Goal: Communication & Community: Answer question/provide support

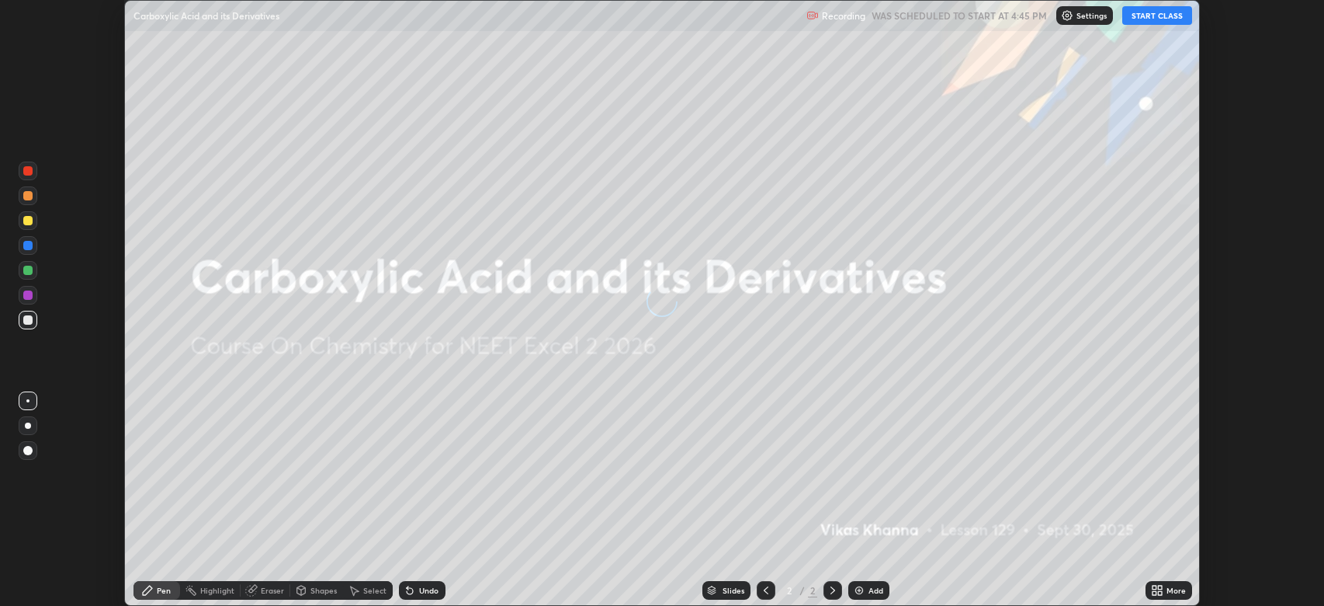
scroll to position [606, 1324]
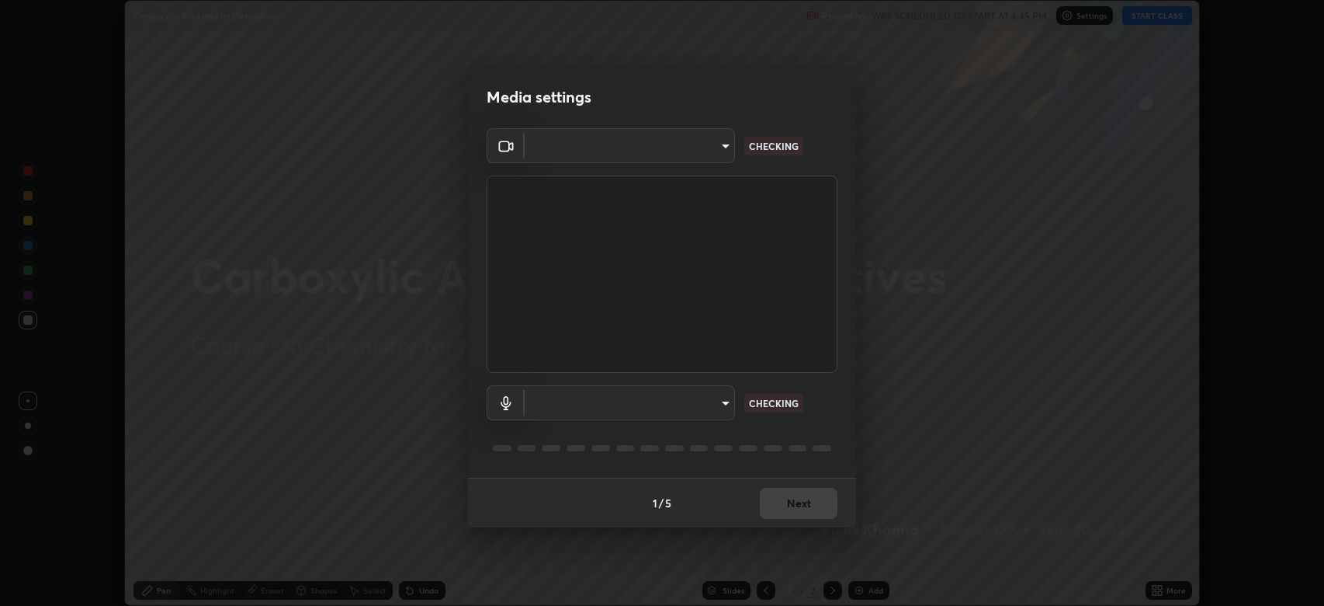
type input "794d03a334ab6cf92daa4269f68d25c817b6d7b5e31d9684855891884d0ab025"
click at [649, 403] on body "Erase all Carboxylic Acid and its Derivatives Recording WAS SCHEDULED TO START …" at bounding box center [662, 303] width 1324 height 606
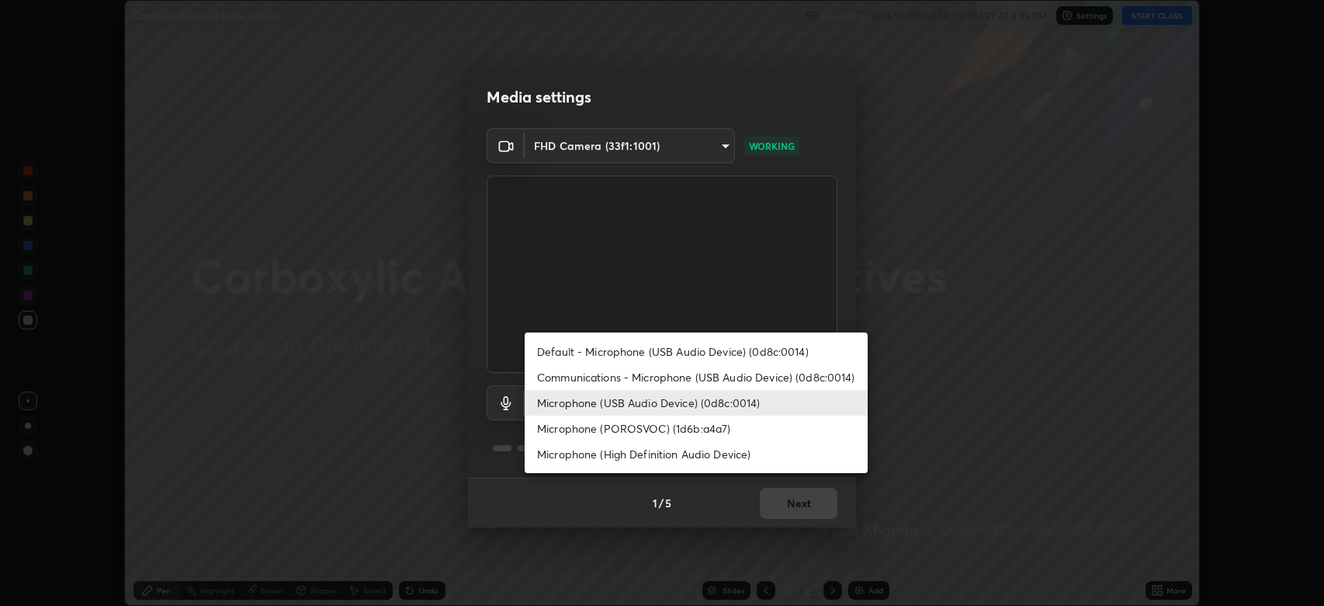
click at [625, 459] on li "Microphone (High Definition Audio Device)" at bounding box center [696, 454] width 343 height 26
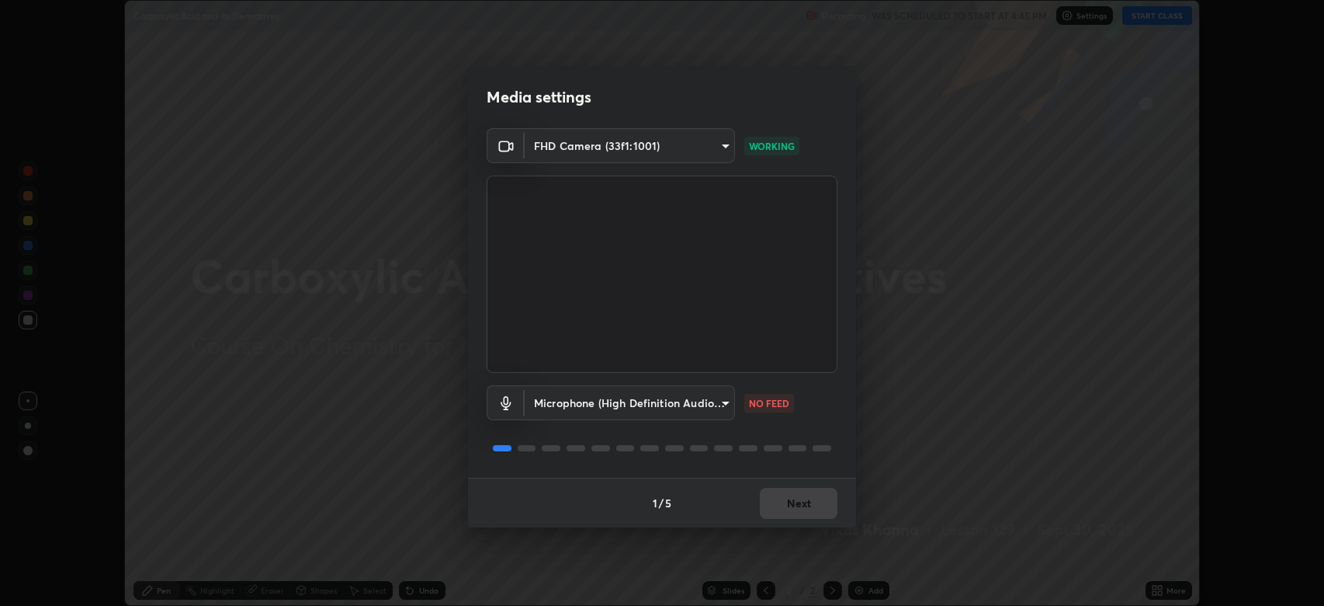
click at [595, 402] on body "Erase all Carboxylic Acid and its Derivatives Recording WAS SCHEDULED TO START …" at bounding box center [662, 303] width 1324 height 606
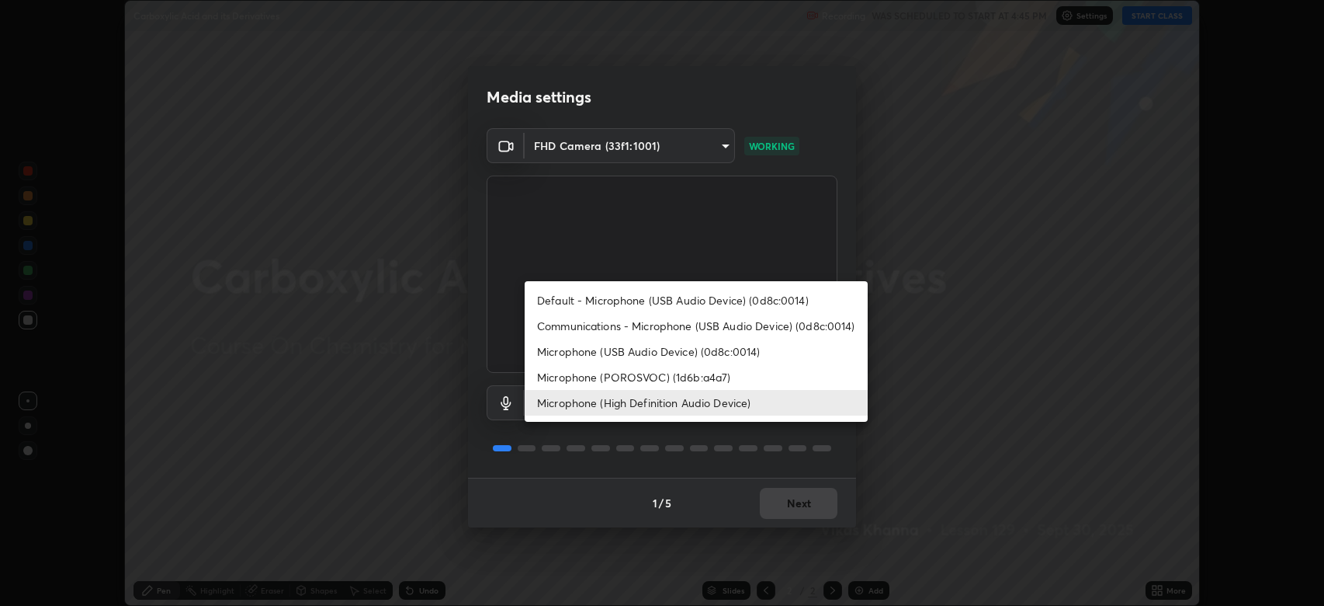
click at [595, 354] on li "Microphone (USB Audio Device) (0d8c:0014)" at bounding box center [696, 351] width 343 height 26
type input "fdb80894c4ebc7df2e002856e42fb67b53546d0361b9f9eb09d9d3152e6861d2"
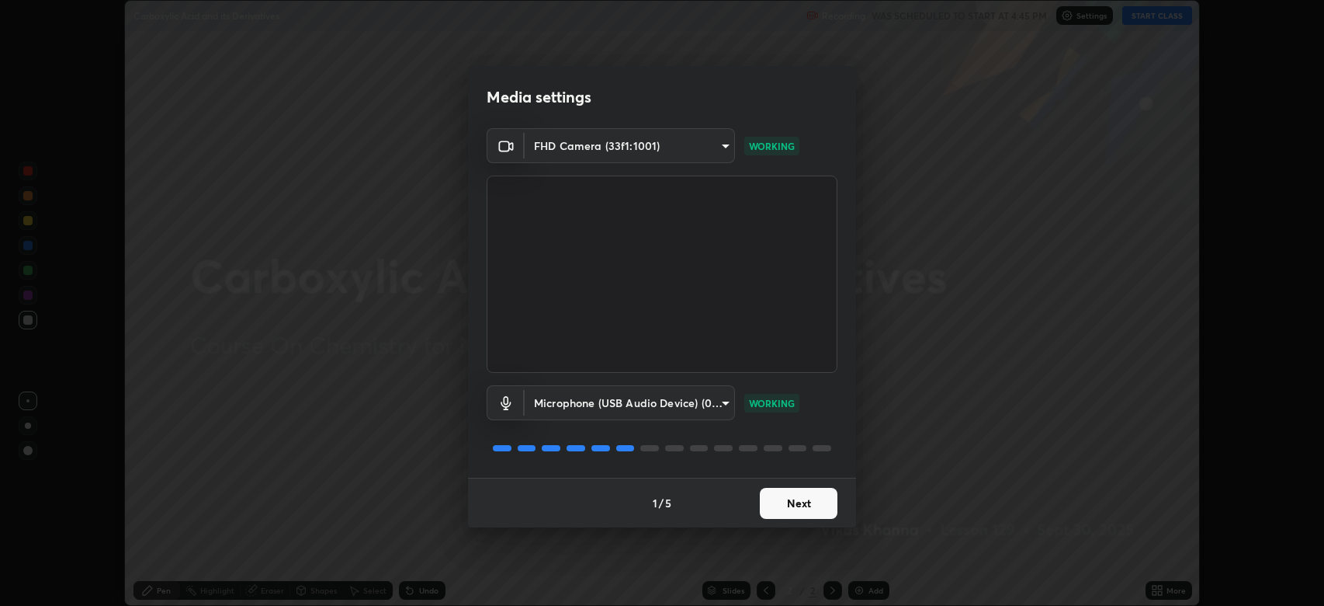
click at [773, 495] on button "Next" at bounding box center [799, 503] width 78 height 31
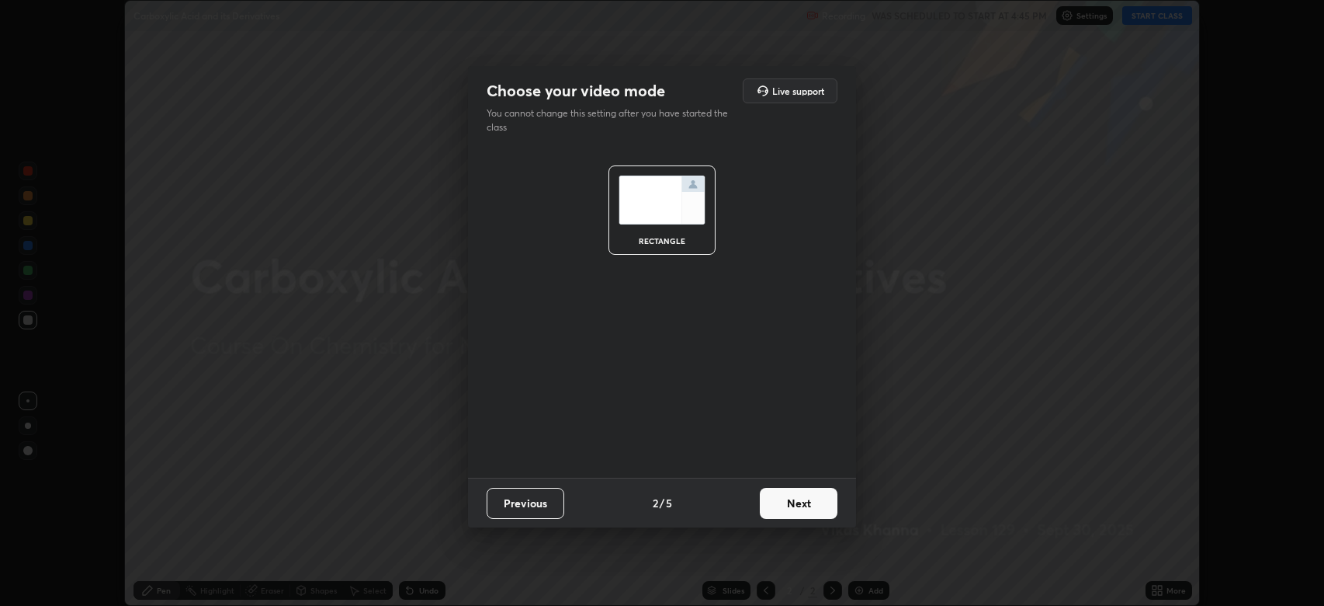
click at [794, 500] on button "Next" at bounding box center [799, 503] width 78 height 31
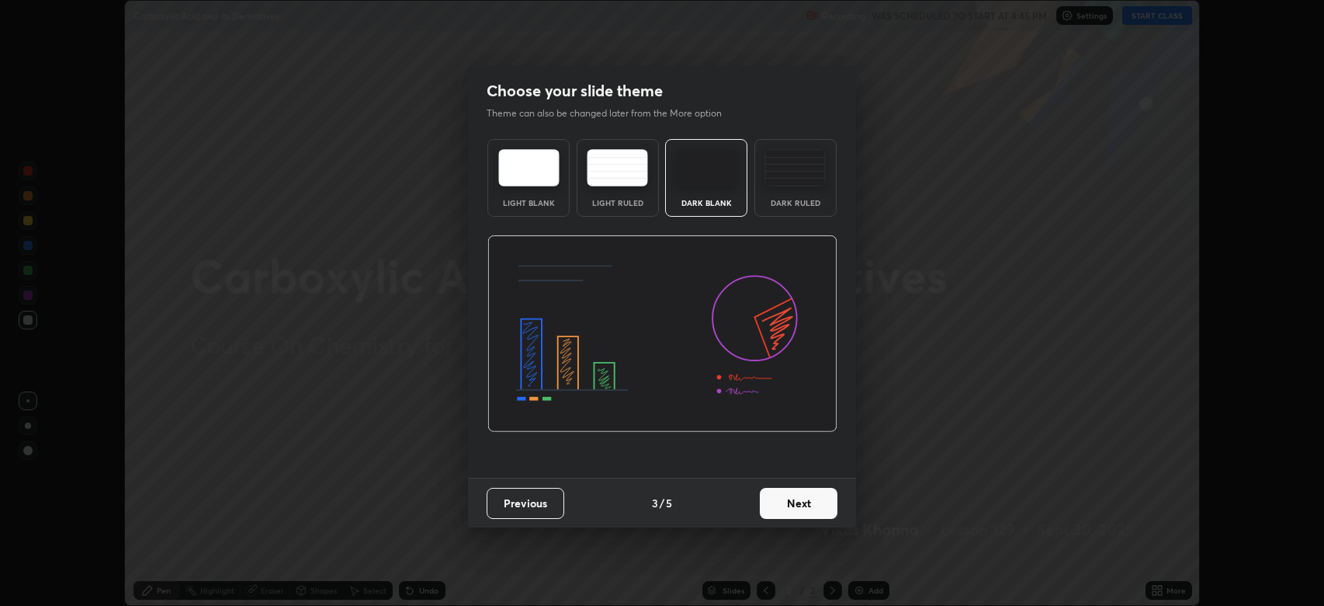
click at [805, 498] on button "Next" at bounding box center [799, 503] width 78 height 31
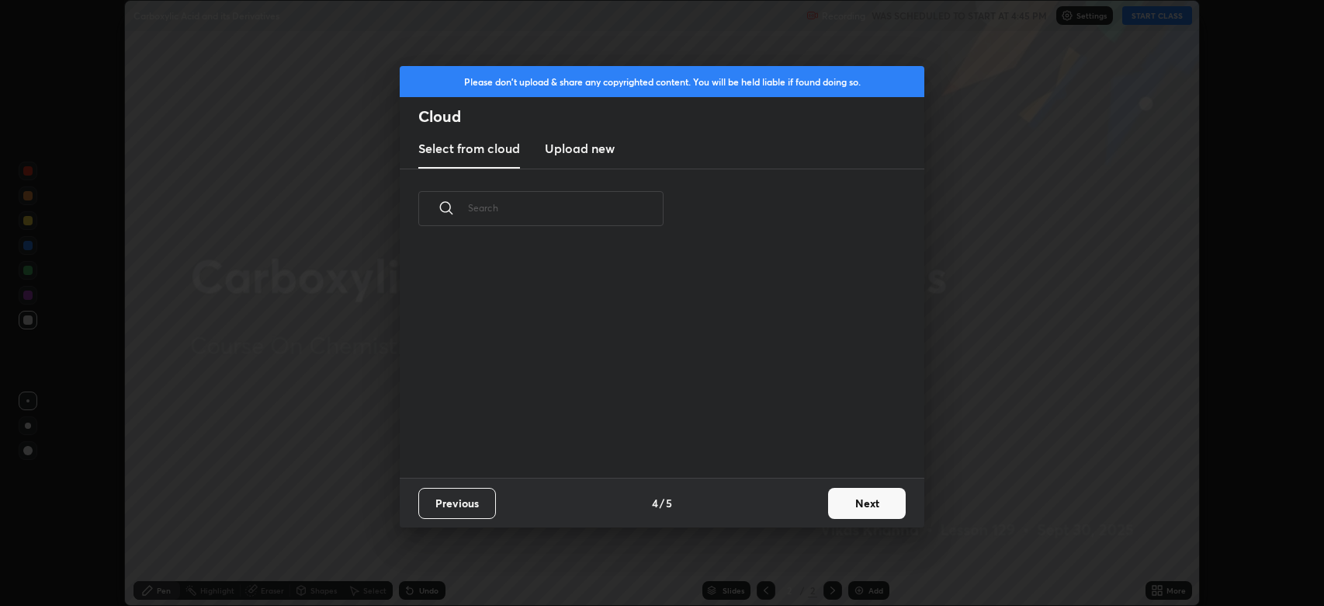
click at [844, 497] on button "Next" at bounding box center [867, 503] width 78 height 31
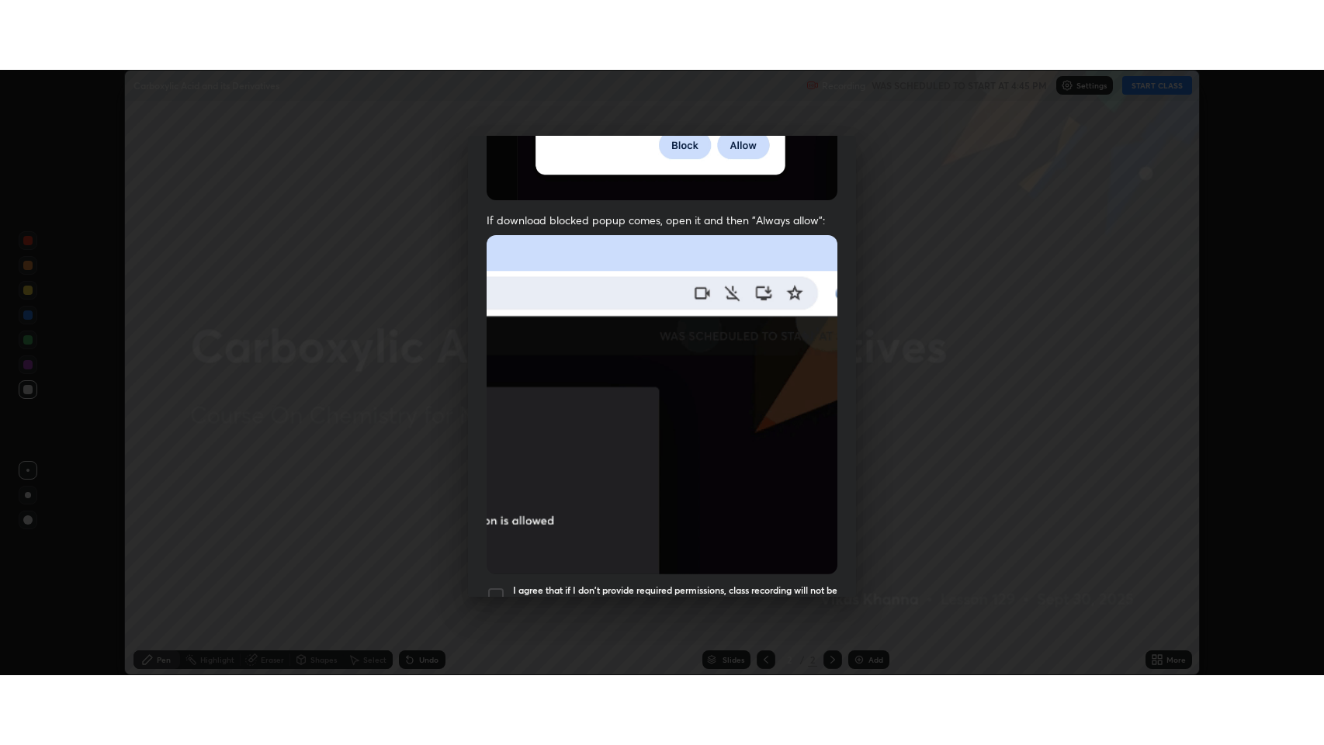
scroll to position [315, 0]
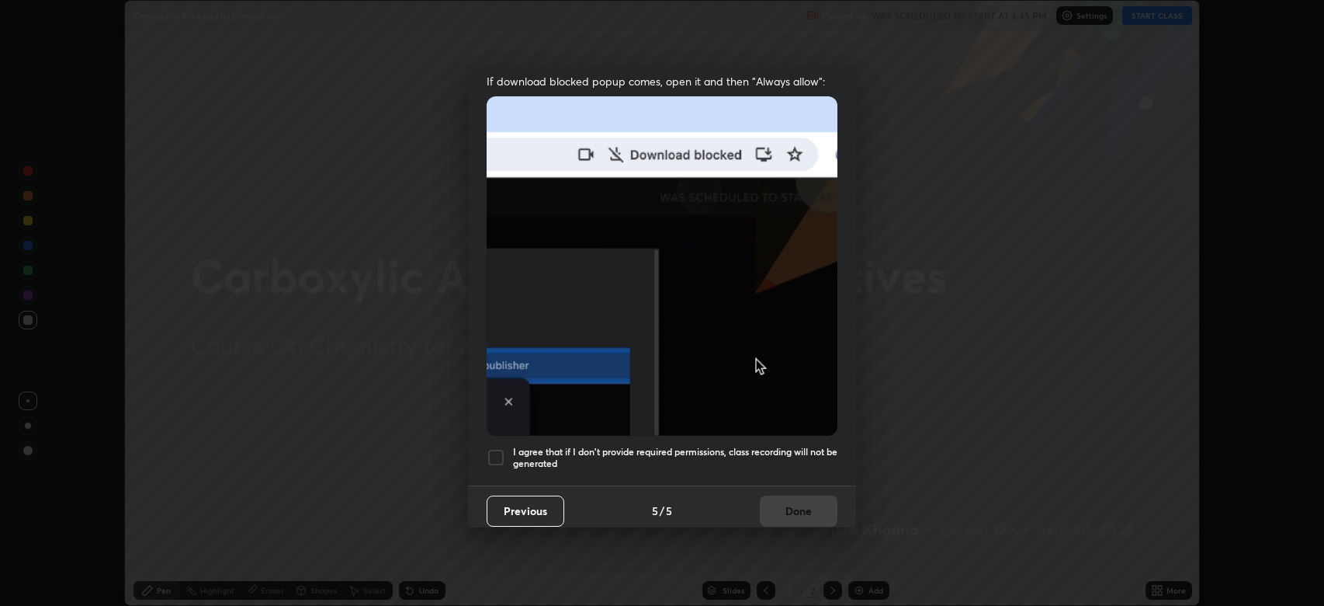
click at [498, 448] on div at bounding box center [496, 457] width 19 height 19
click at [790, 497] on button "Done" at bounding box center [799, 510] width 78 height 31
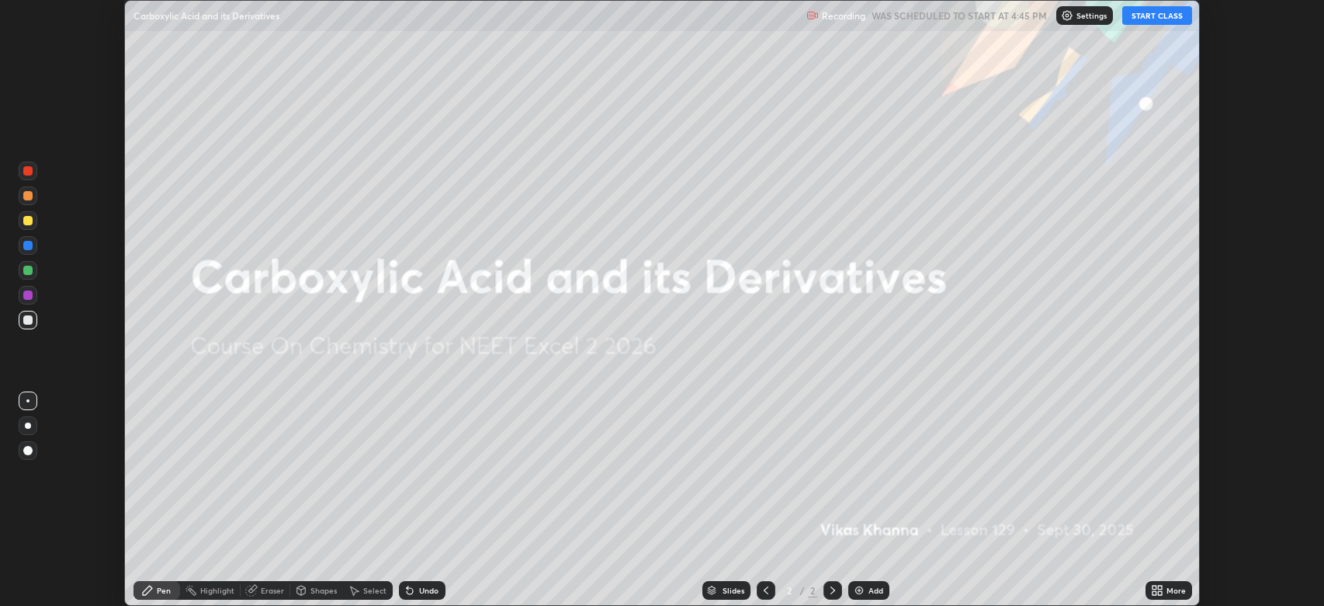
click at [1147, 16] on button "START CLASS" at bounding box center [1158, 15] width 70 height 19
click at [1172, 591] on div "More" at bounding box center [1176, 590] width 19 height 8
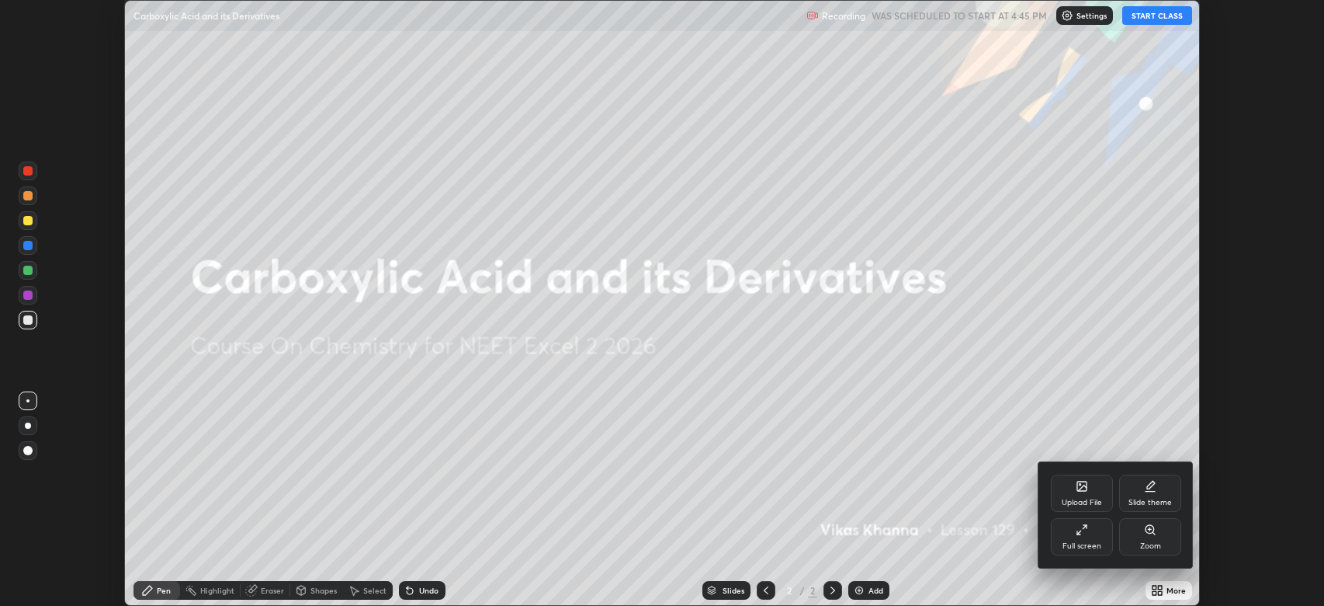
click at [1076, 535] on div "Full screen" at bounding box center [1082, 536] width 62 height 37
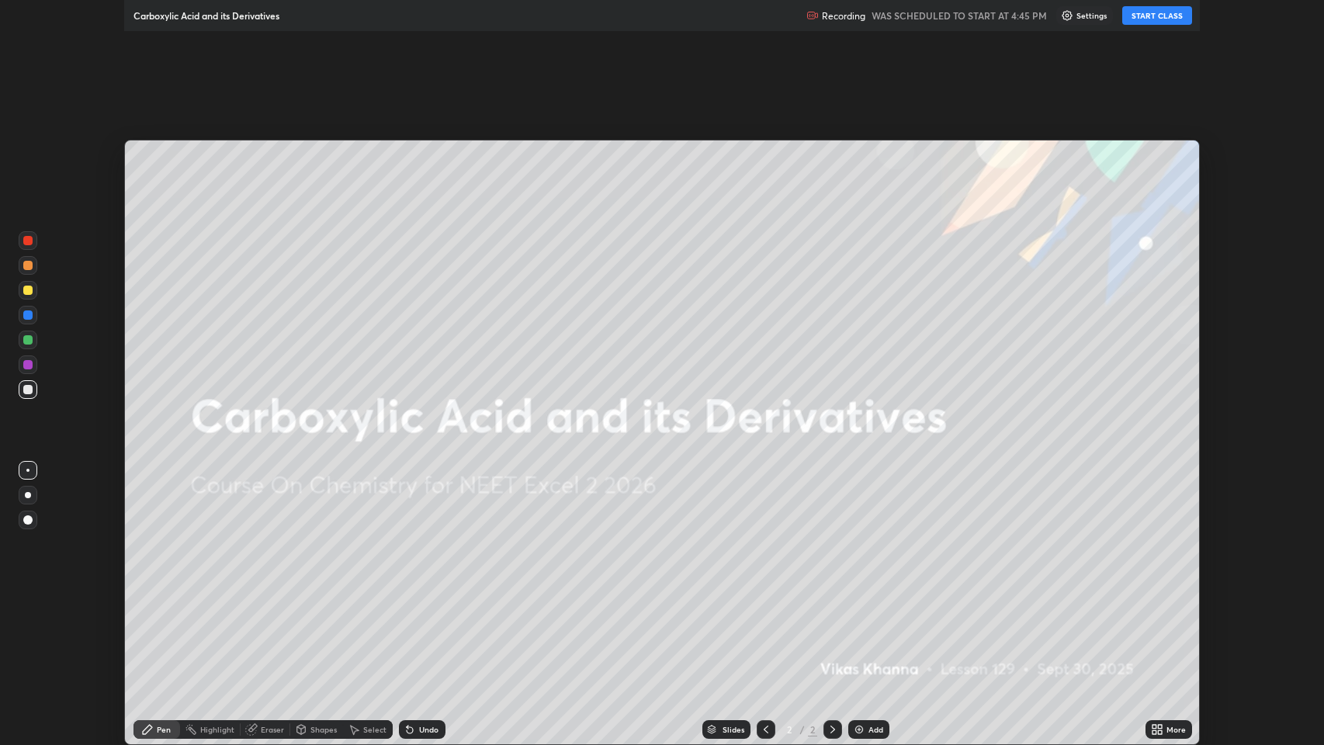
scroll to position [745, 1324]
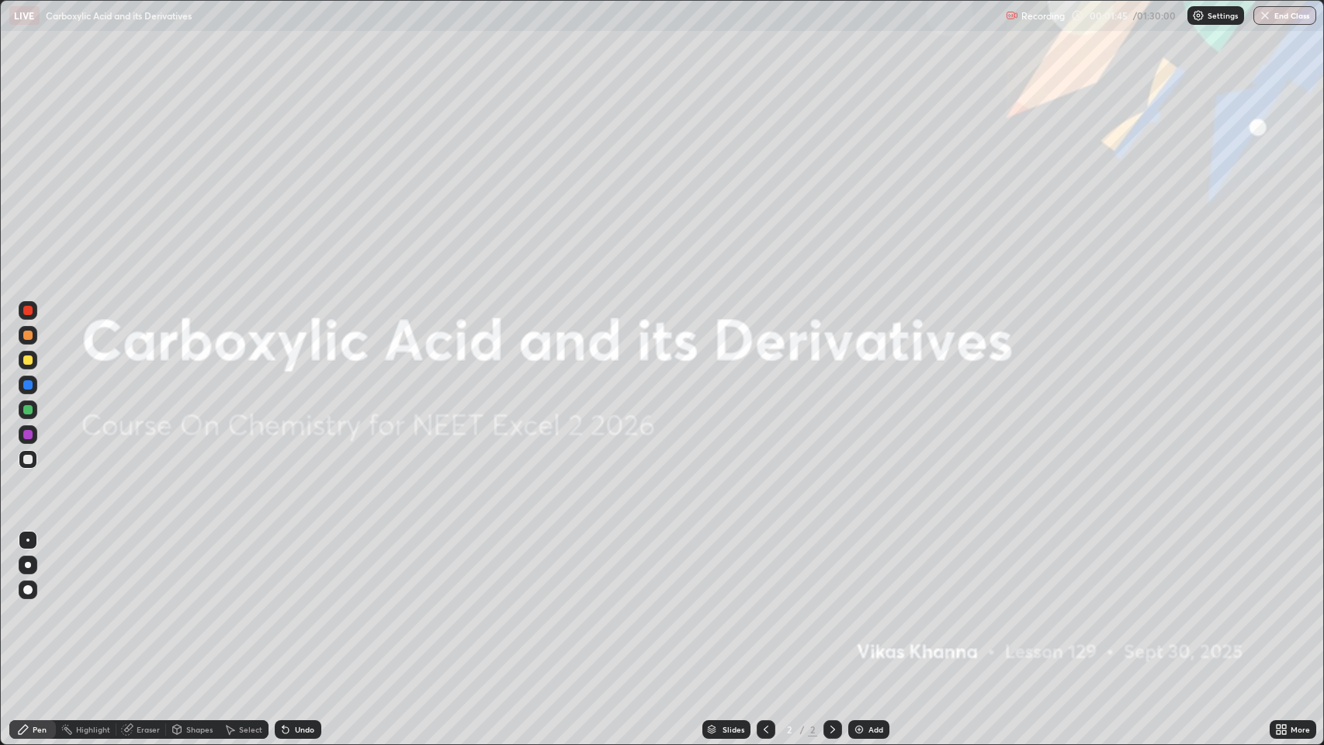
click at [873, 605] on div "Add" at bounding box center [876, 730] width 15 height 8
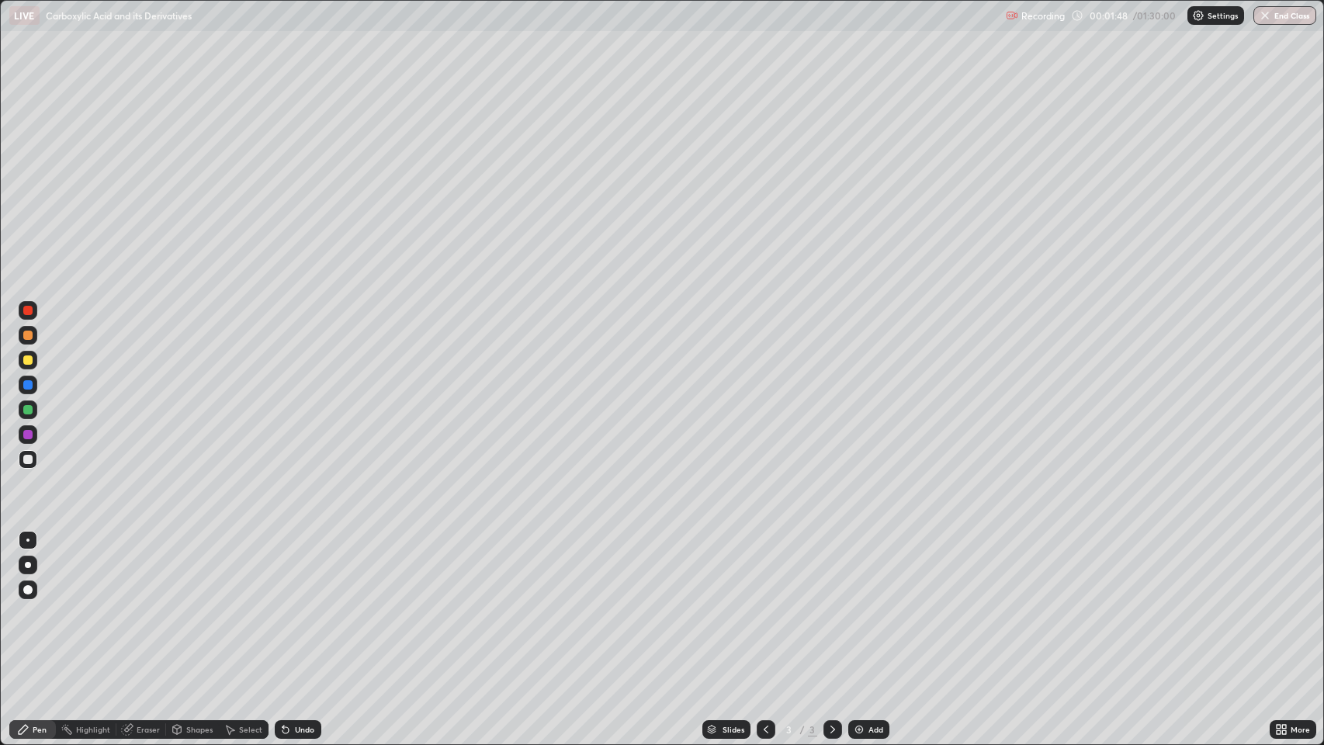
click at [26, 588] on div at bounding box center [27, 589] width 9 height 9
click at [29, 356] on div at bounding box center [27, 360] width 9 height 9
click at [202, 605] on div "Shapes" at bounding box center [199, 730] width 26 height 8
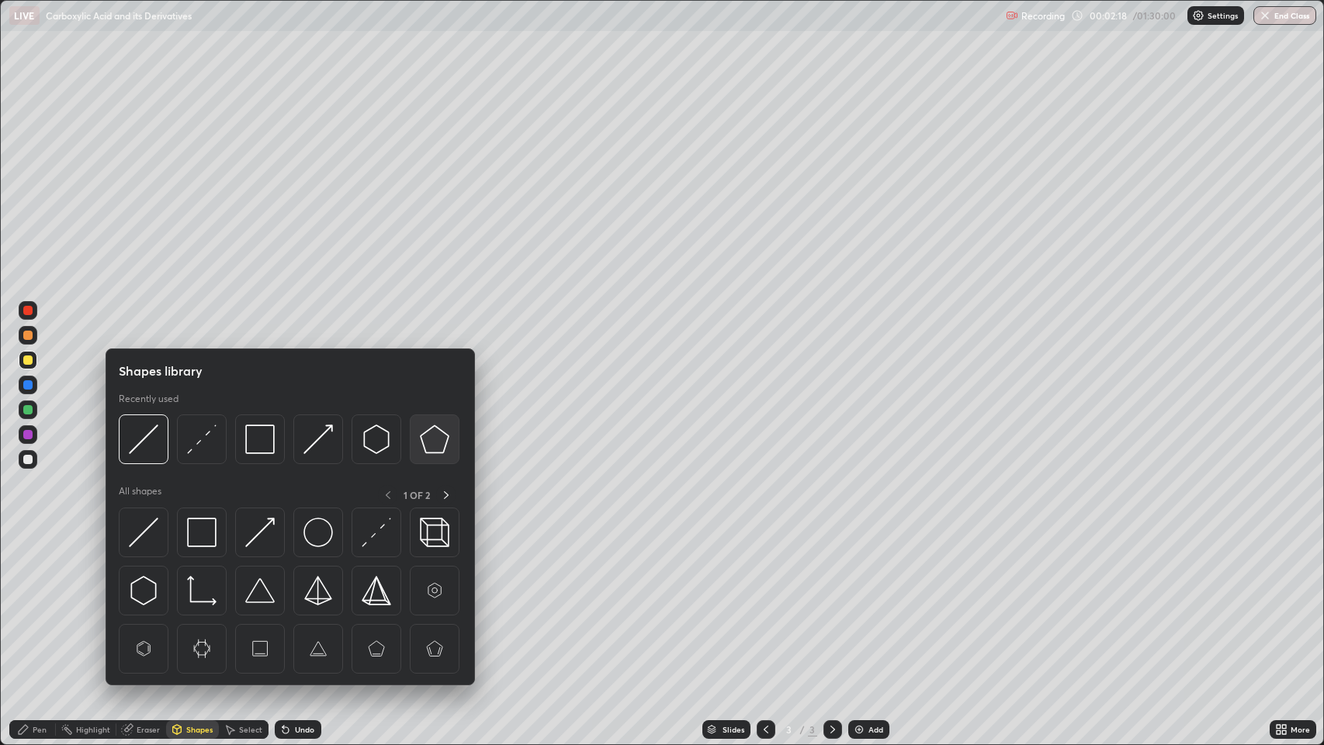
click at [444, 438] on img at bounding box center [434, 439] width 29 height 29
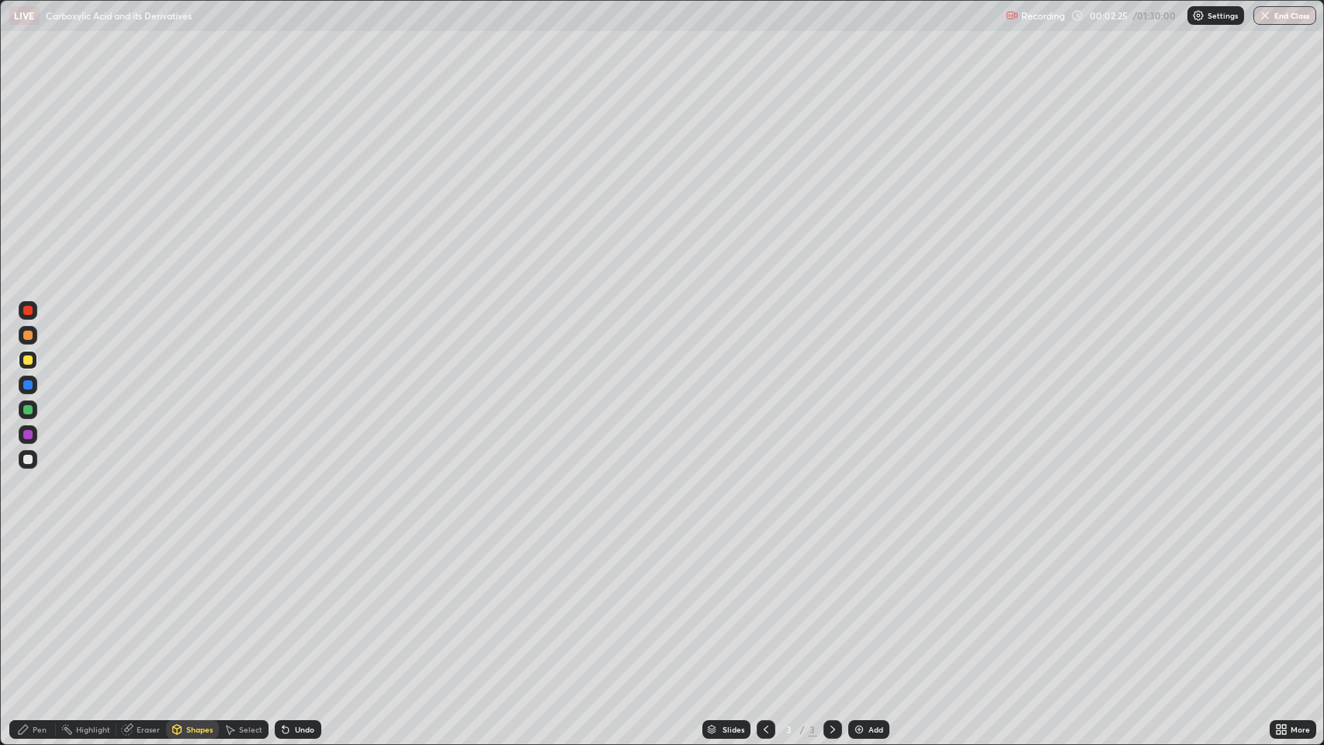
click at [41, 605] on div "Pen" at bounding box center [40, 730] width 14 height 8
click at [184, 605] on div "Shapes" at bounding box center [192, 729] width 53 height 19
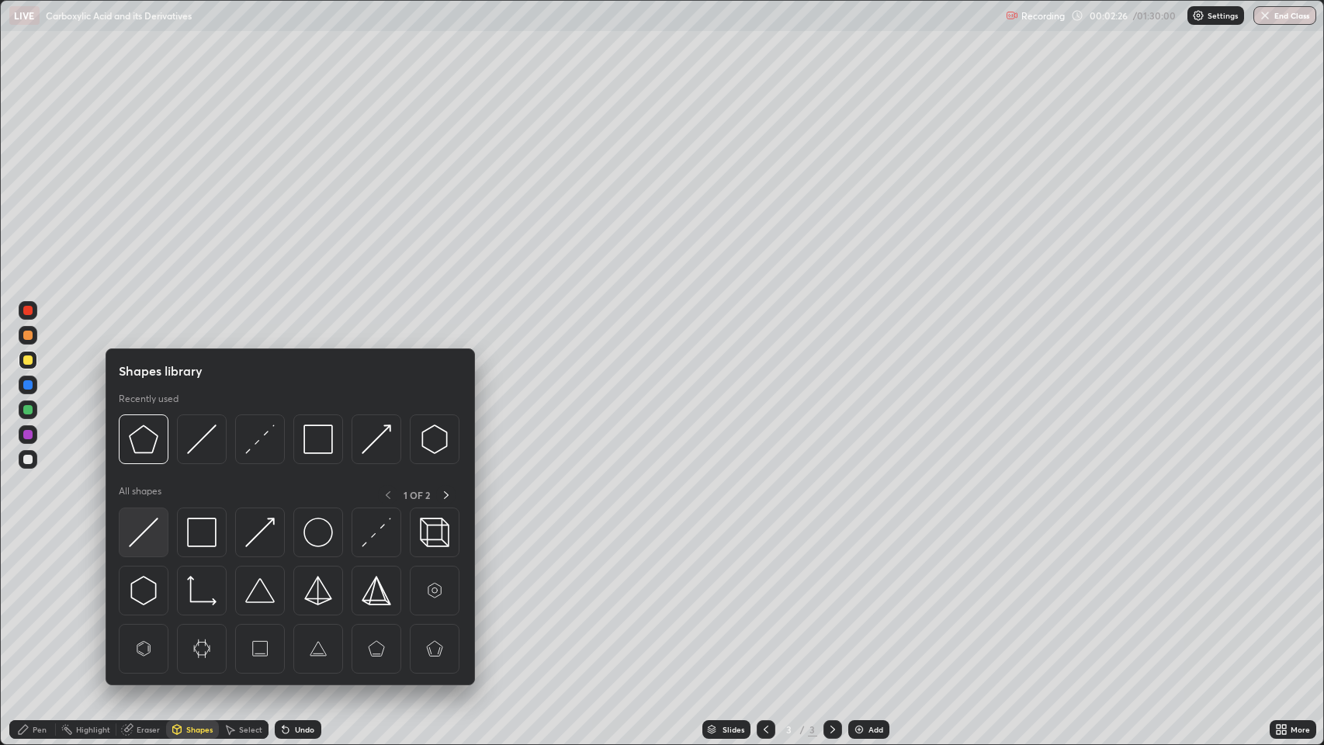
click at [157, 522] on img at bounding box center [143, 532] width 29 height 29
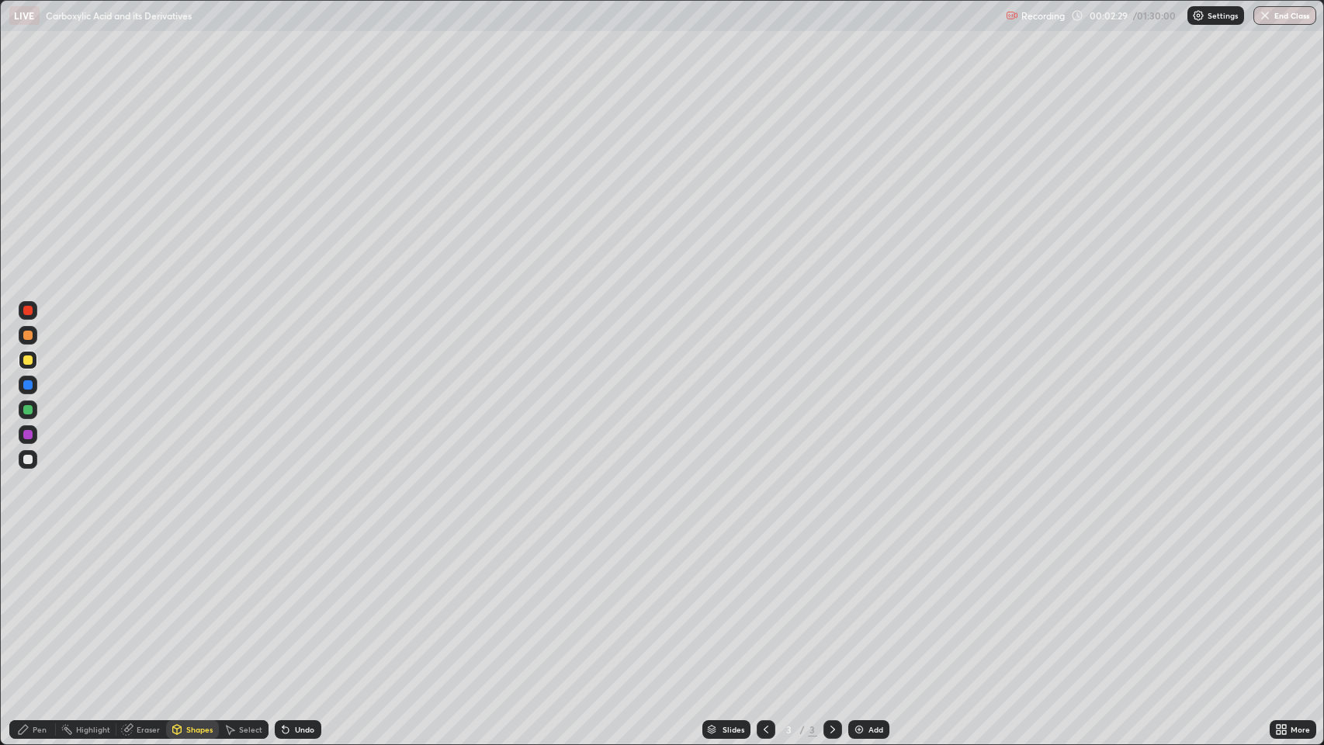
click at [300, 605] on div "Undo" at bounding box center [304, 730] width 19 height 8
click at [301, 605] on div "Undo" at bounding box center [304, 730] width 19 height 8
click at [26, 605] on icon at bounding box center [23, 730] width 12 height 12
click at [29, 387] on div at bounding box center [27, 384] width 9 height 9
click at [193, 605] on div "Shapes" at bounding box center [199, 730] width 26 height 8
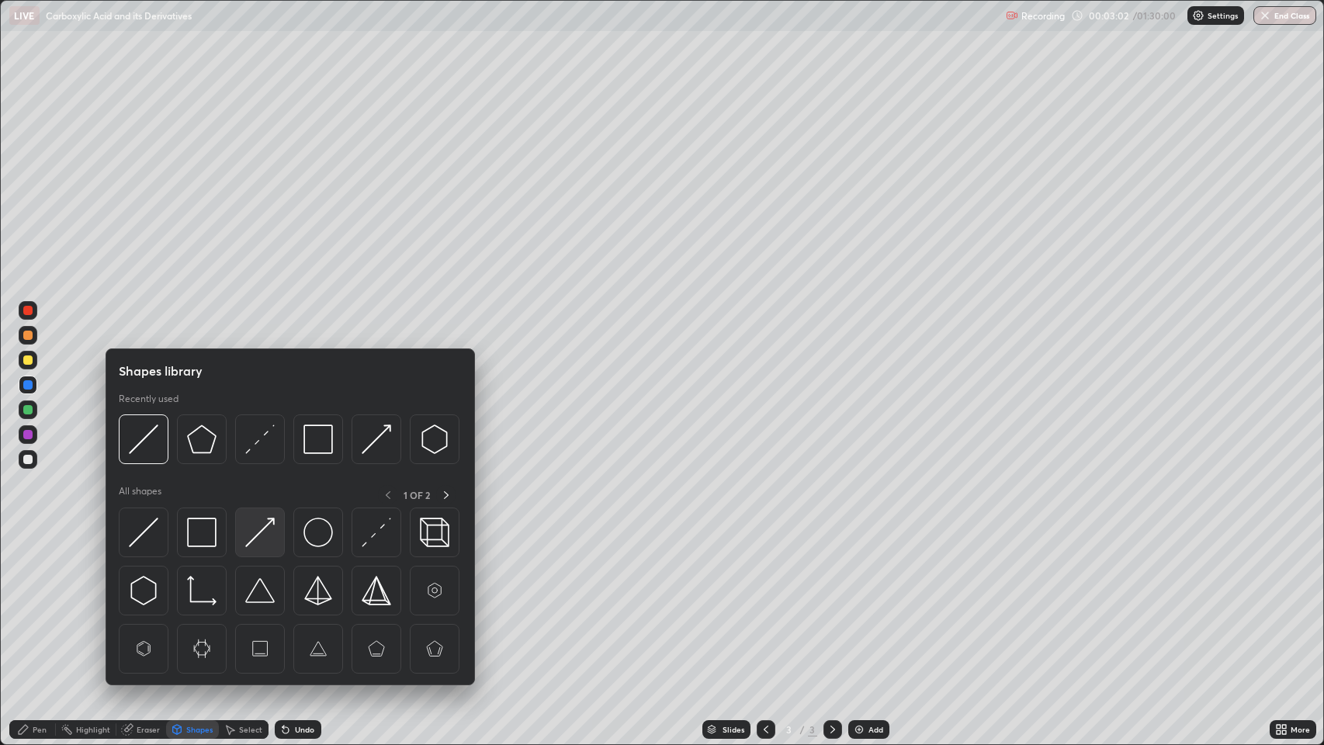
click at [267, 532] on img at bounding box center [259, 532] width 29 height 29
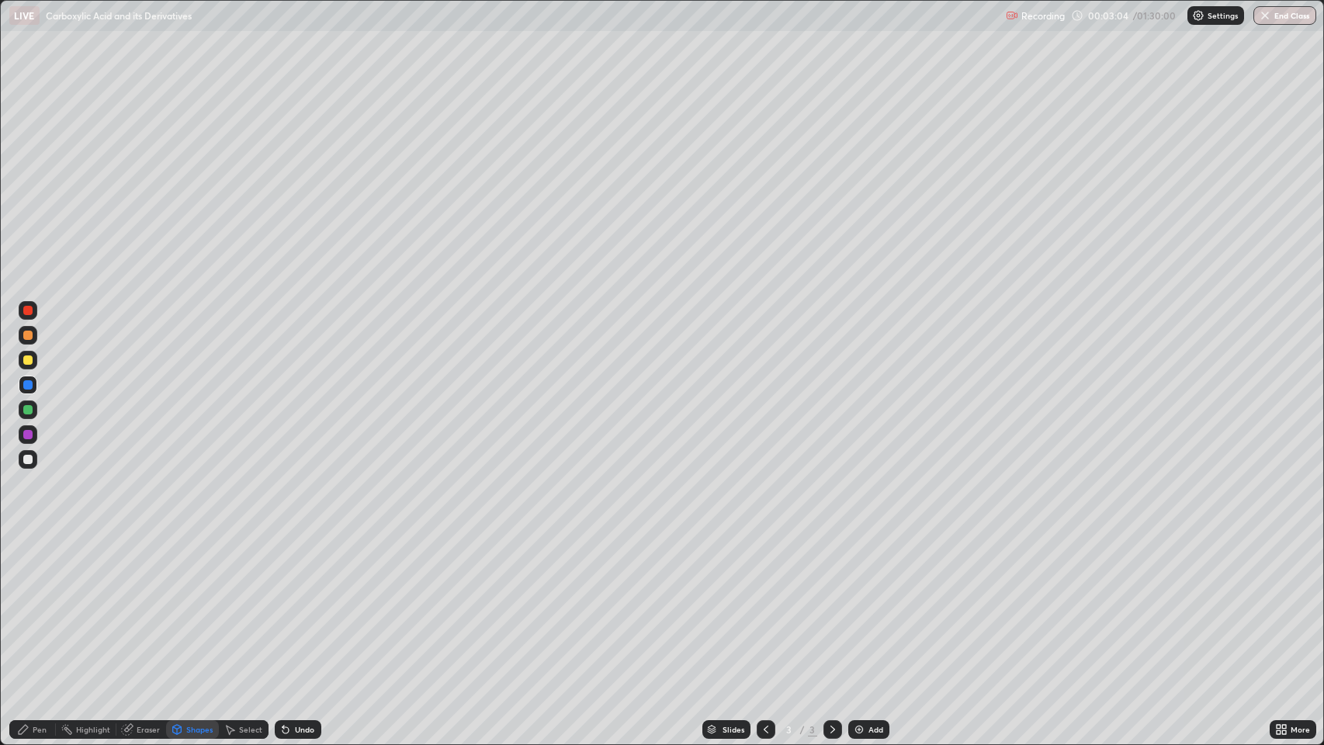
click at [40, 605] on div "Pen" at bounding box center [40, 730] width 14 height 8
click at [24, 334] on div at bounding box center [27, 335] width 9 height 9
click at [28, 385] on div at bounding box center [27, 384] width 9 height 9
click at [196, 605] on div "Shapes" at bounding box center [199, 730] width 26 height 8
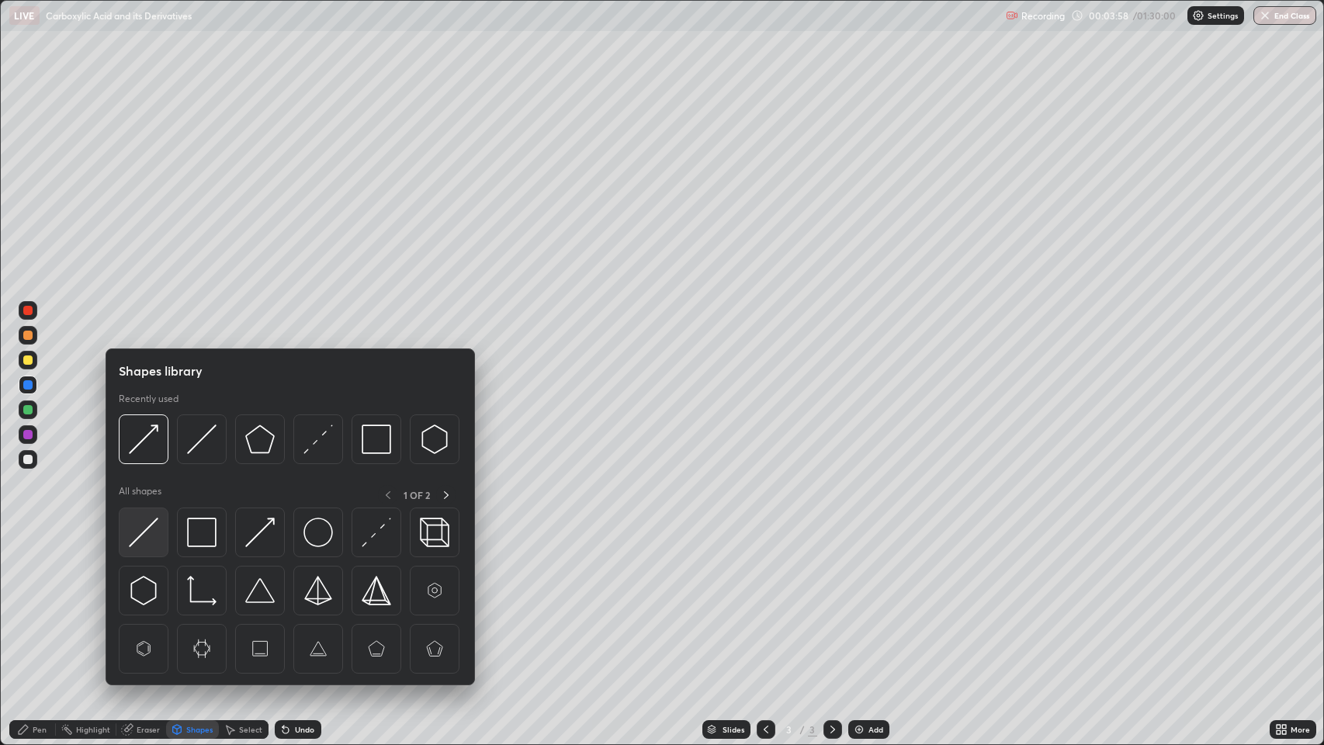
click at [151, 523] on img at bounding box center [143, 532] width 29 height 29
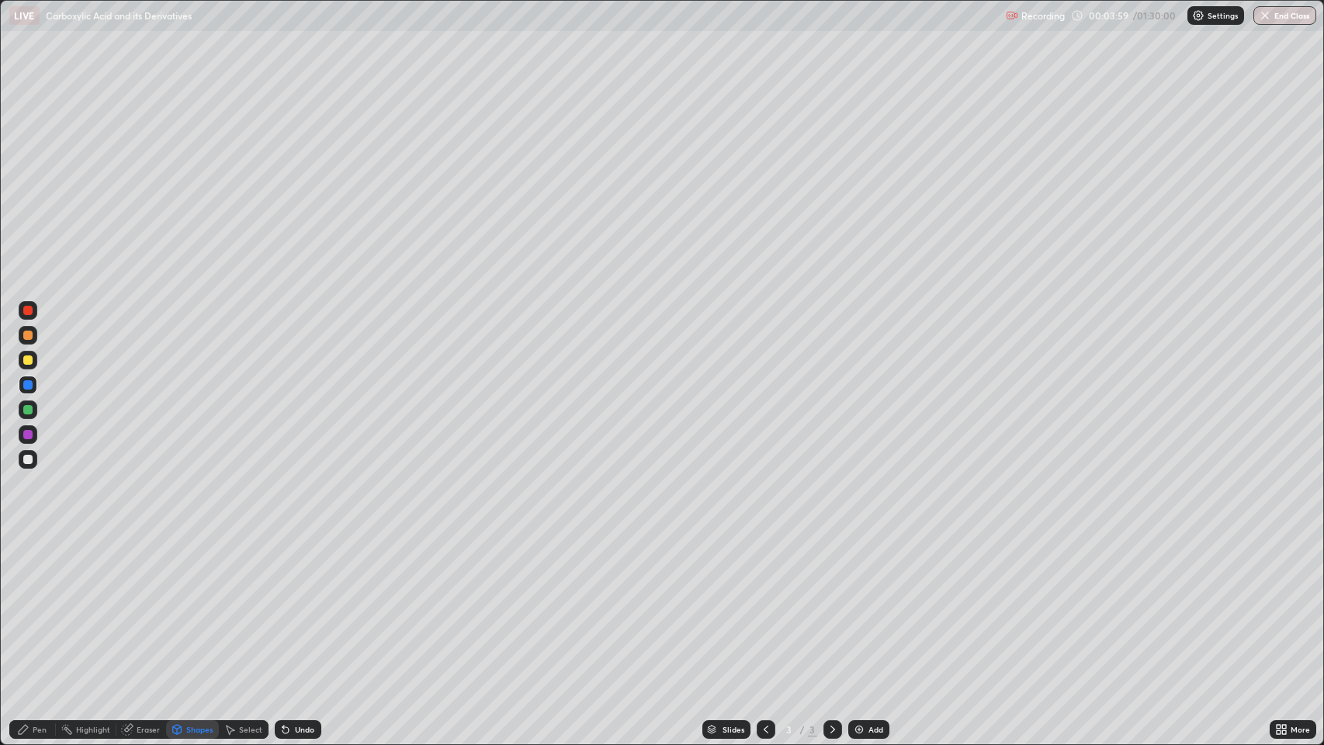
click at [28, 360] on div at bounding box center [27, 360] width 9 height 9
click at [29, 605] on div "Pen" at bounding box center [32, 729] width 47 height 19
click at [29, 410] on div at bounding box center [27, 409] width 9 height 9
click at [195, 605] on div "Shapes" at bounding box center [199, 730] width 26 height 8
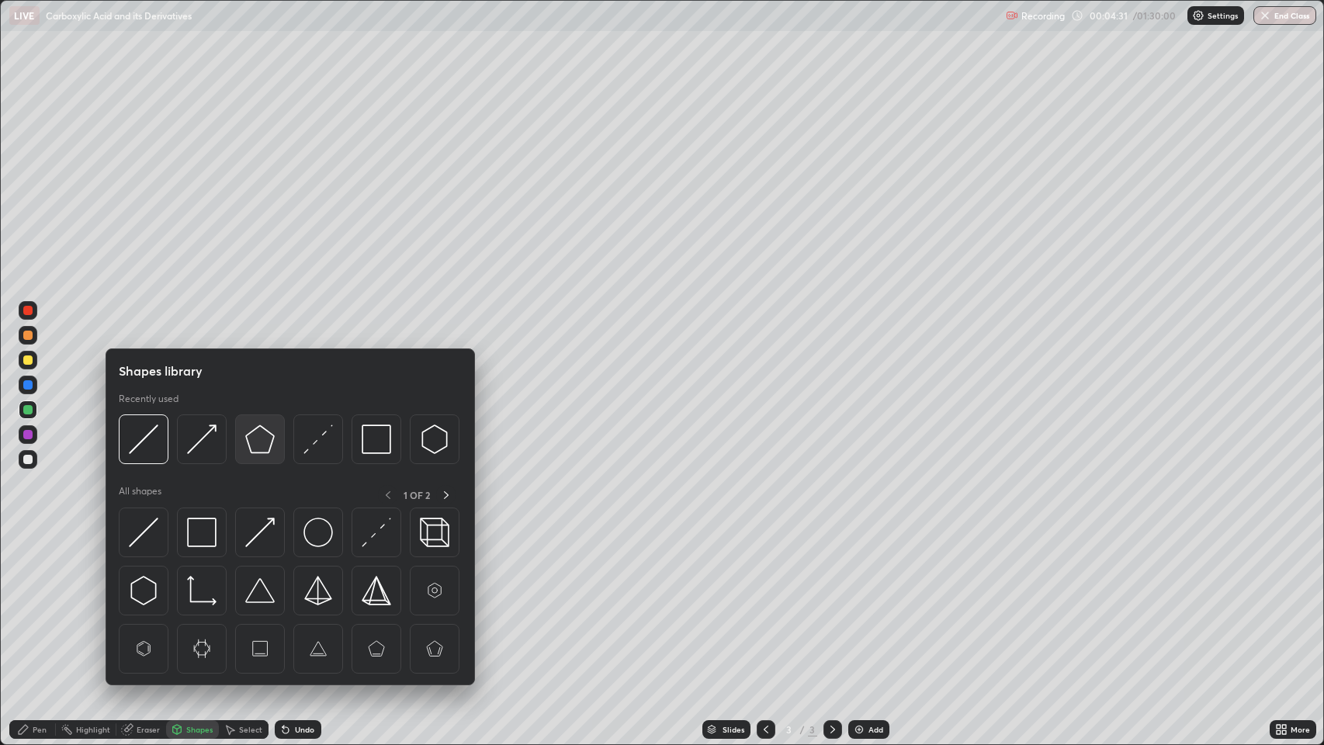
click at [254, 435] on img at bounding box center [259, 439] width 29 height 29
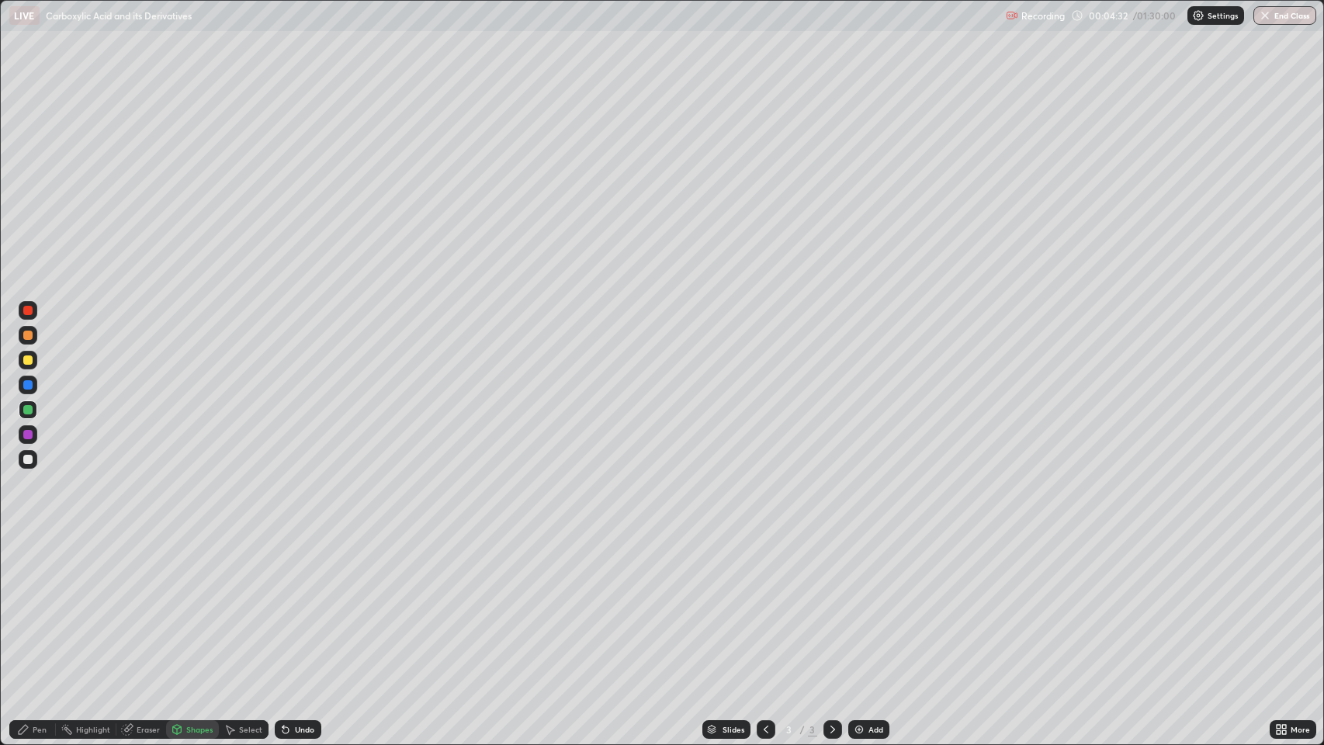
click at [28, 361] on div at bounding box center [27, 360] width 9 height 9
click at [42, 605] on div "Pen" at bounding box center [40, 730] width 14 height 8
click at [200, 605] on div "Shapes" at bounding box center [199, 730] width 26 height 8
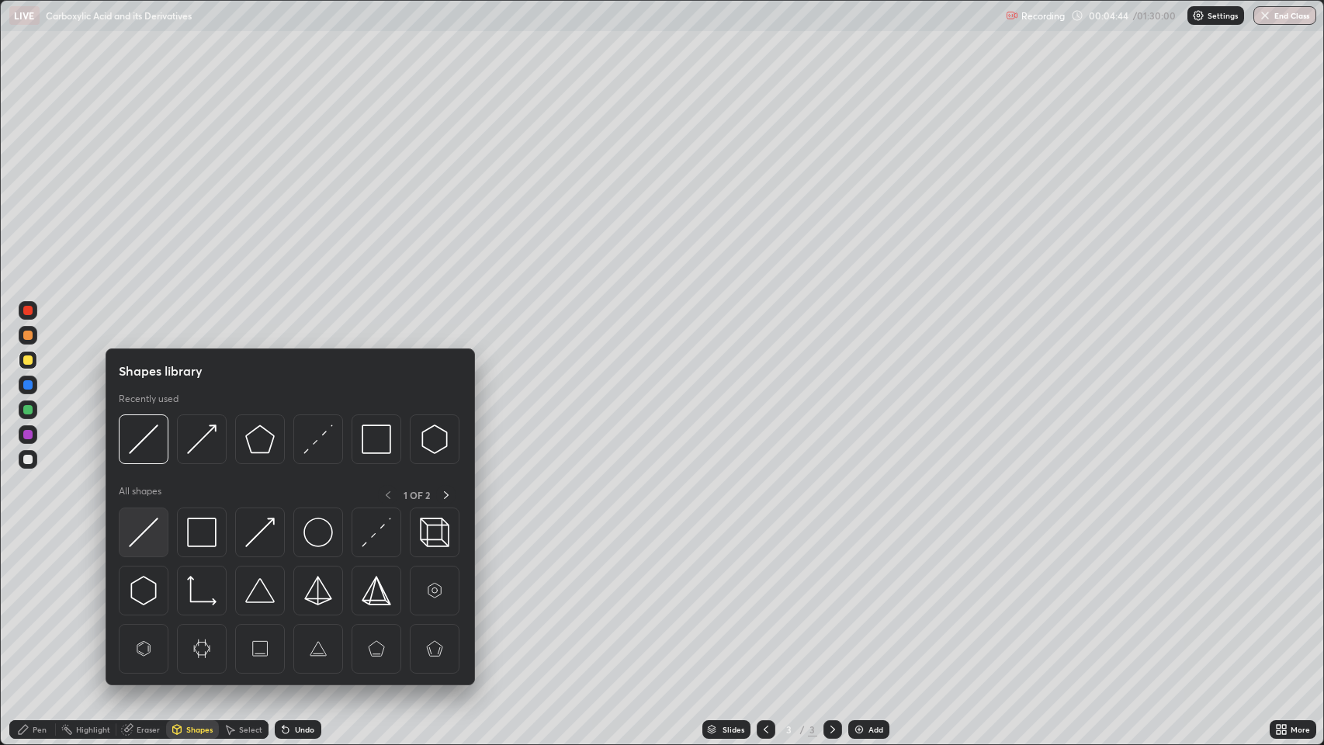
click at [154, 536] on img at bounding box center [143, 532] width 29 height 29
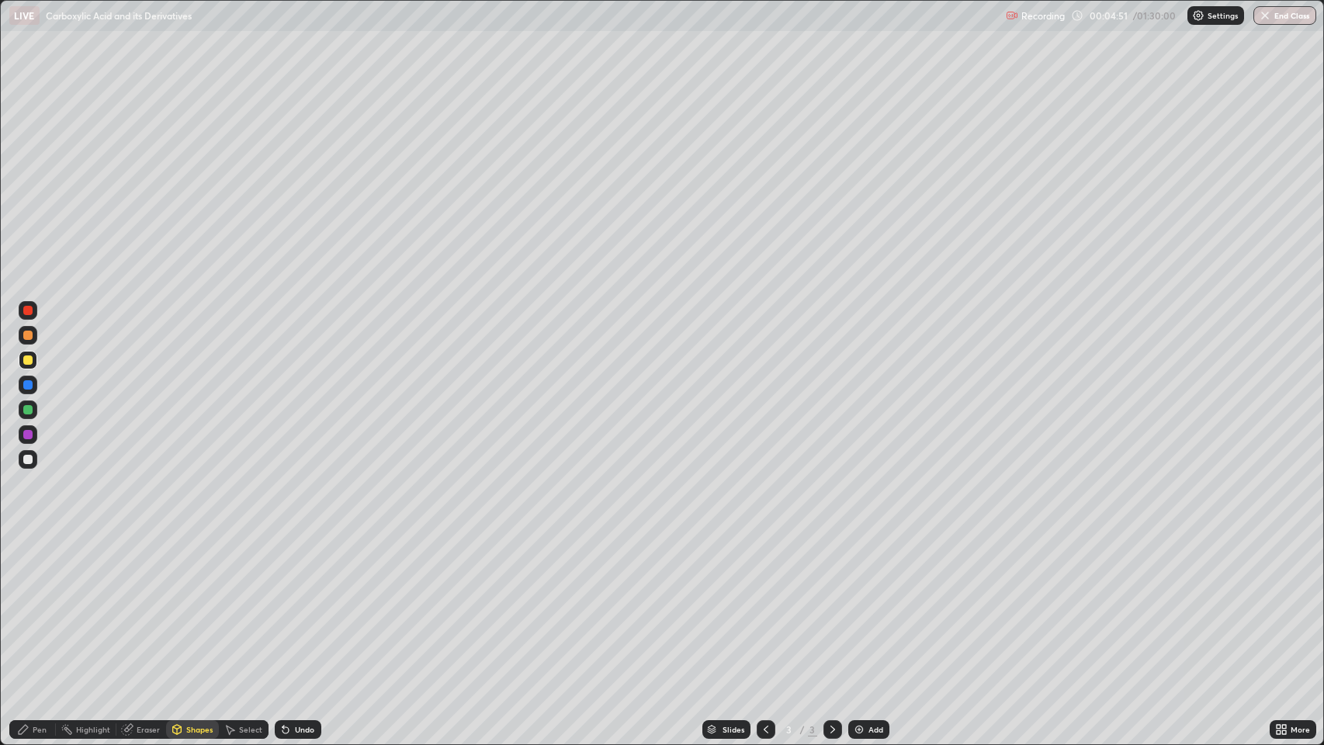
click at [33, 605] on div "Pen" at bounding box center [32, 729] width 47 height 19
click at [29, 459] on div at bounding box center [27, 459] width 9 height 9
click at [873, 605] on div "Add" at bounding box center [876, 730] width 15 height 8
click at [200, 605] on div "Shapes" at bounding box center [199, 730] width 26 height 8
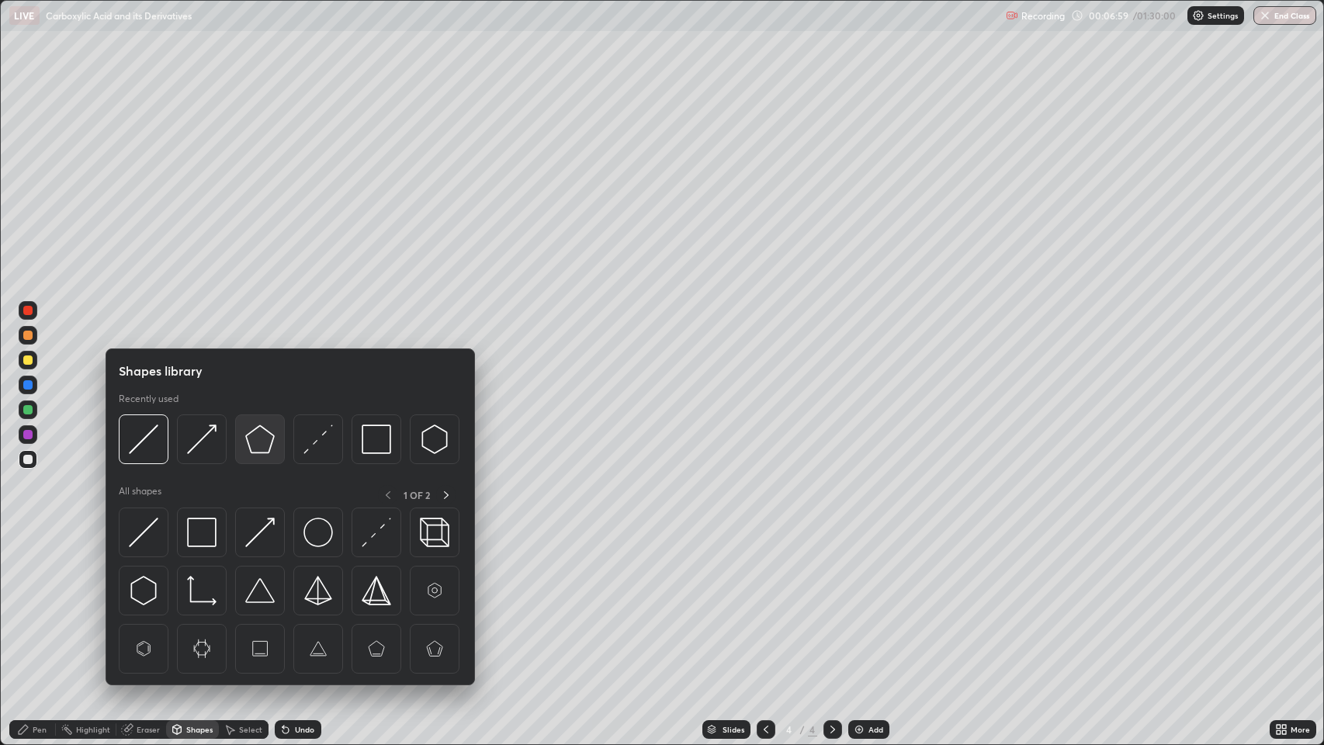
click at [261, 436] on img at bounding box center [259, 439] width 29 height 29
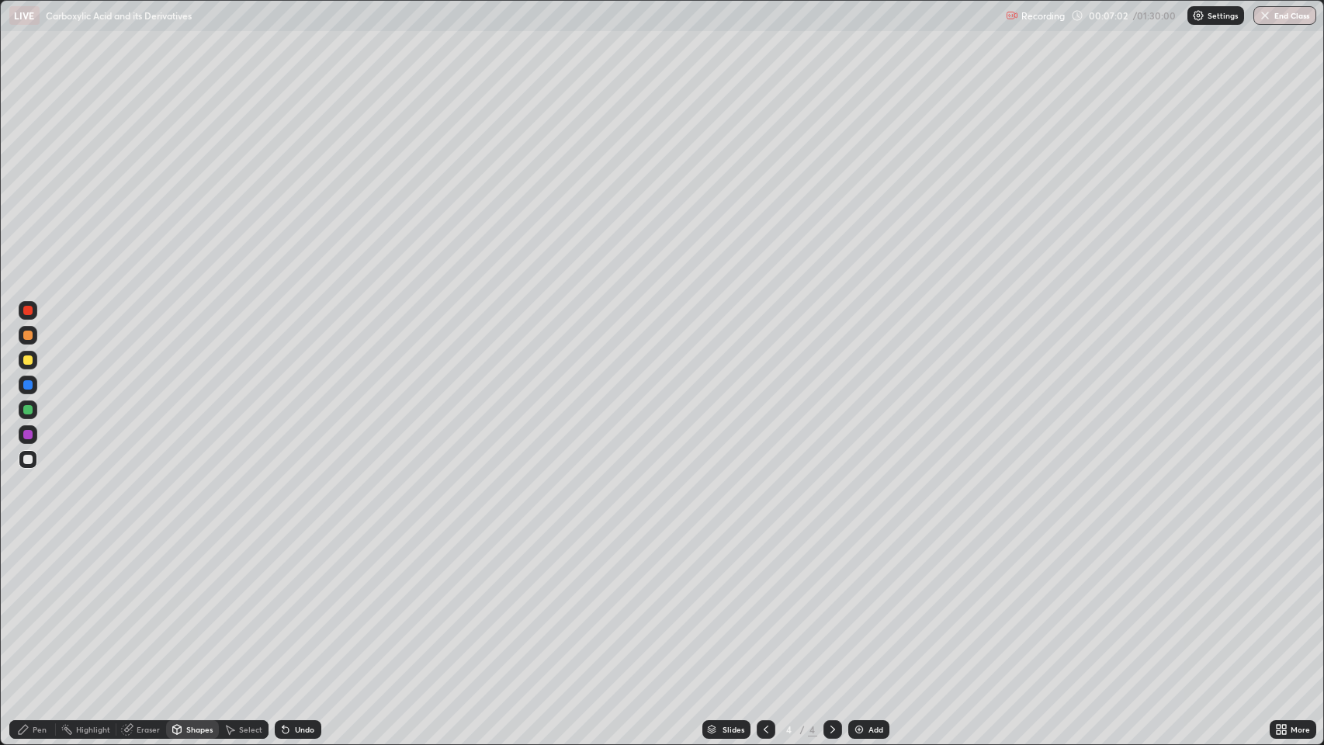
click at [193, 605] on div "Shapes" at bounding box center [199, 730] width 26 height 8
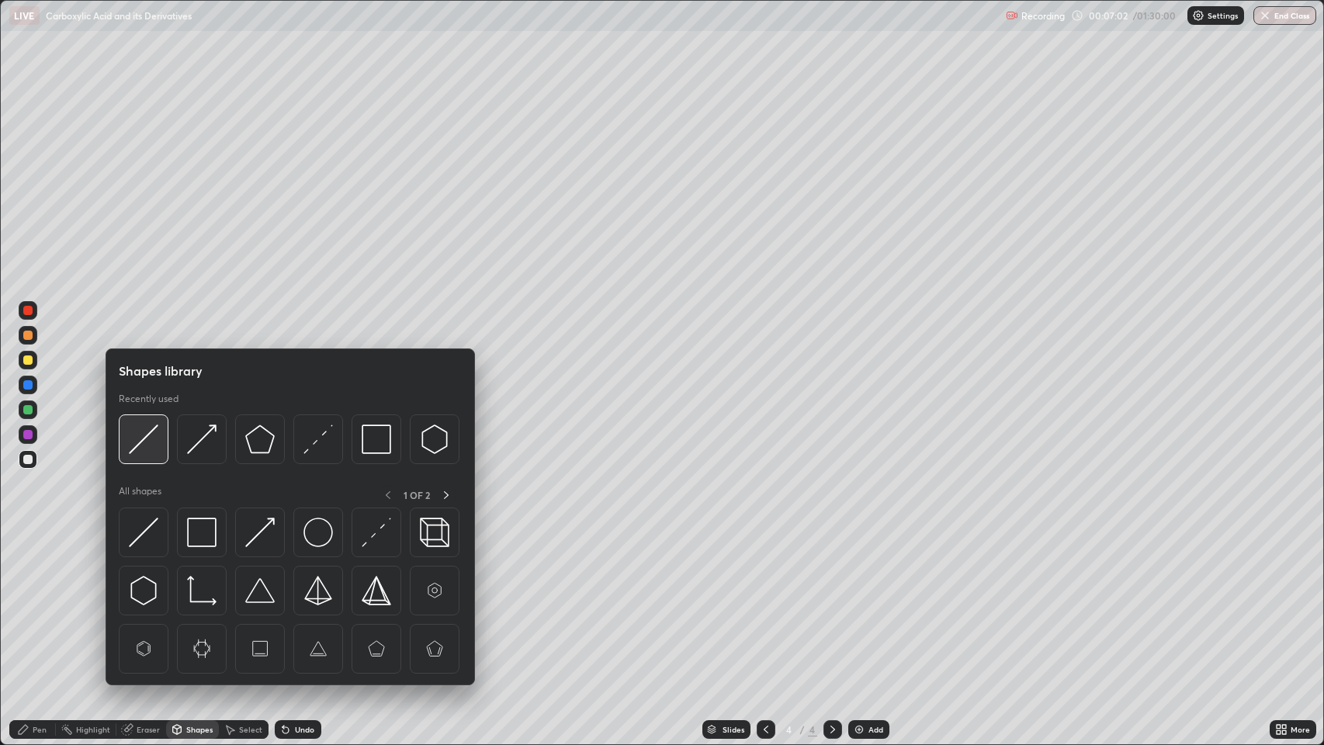
click at [147, 435] on img at bounding box center [143, 439] width 29 height 29
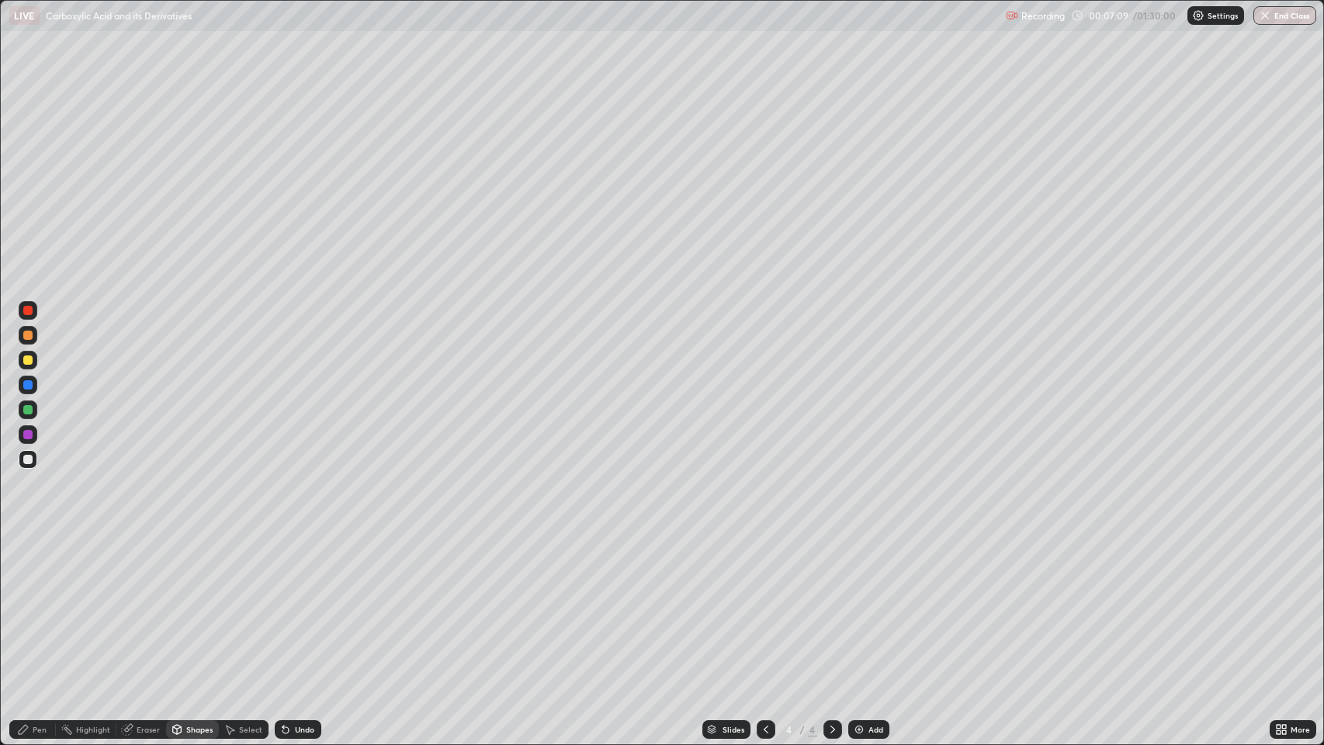
click at [33, 605] on div "Pen" at bounding box center [40, 730] width 14 height 8
click at [195, 605] on div "Shapes" at bounding box center [199, 730] width 26 height 8
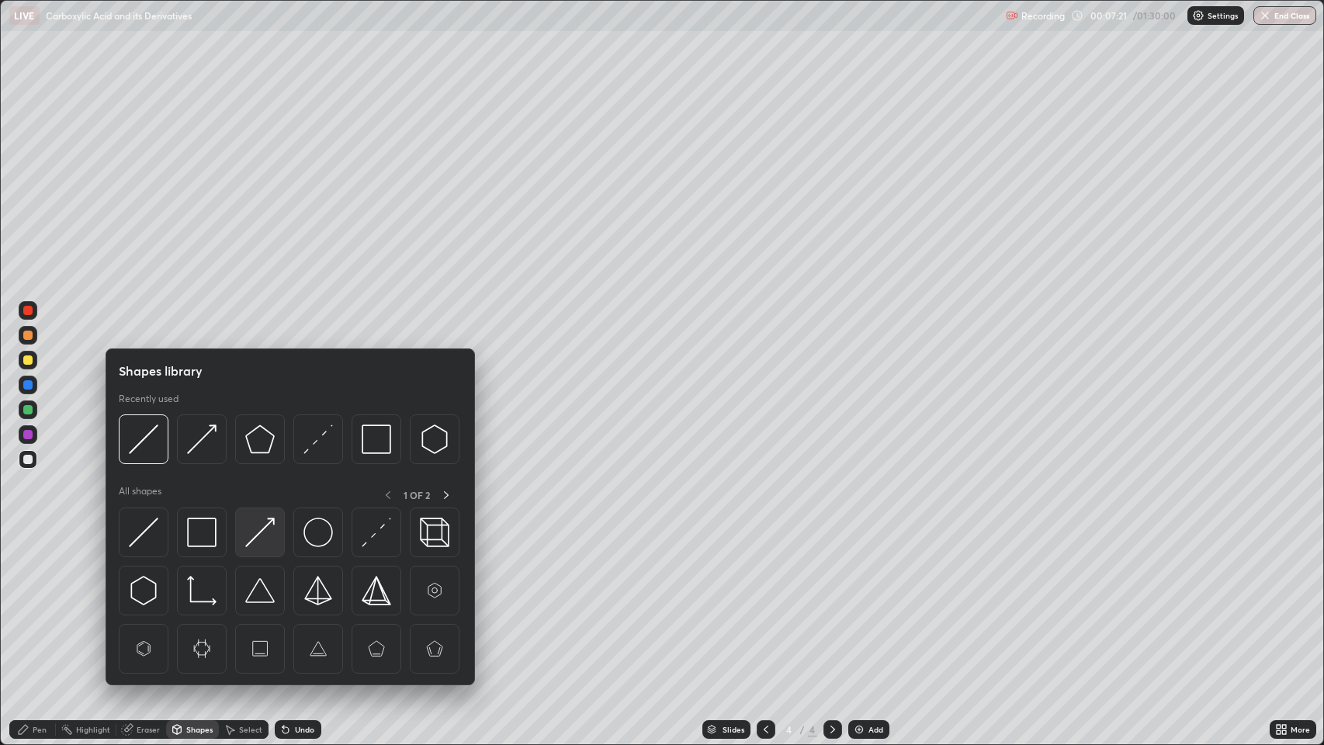
click at [262, 529] on img at bounding box center [259, 532] width 29 height 29
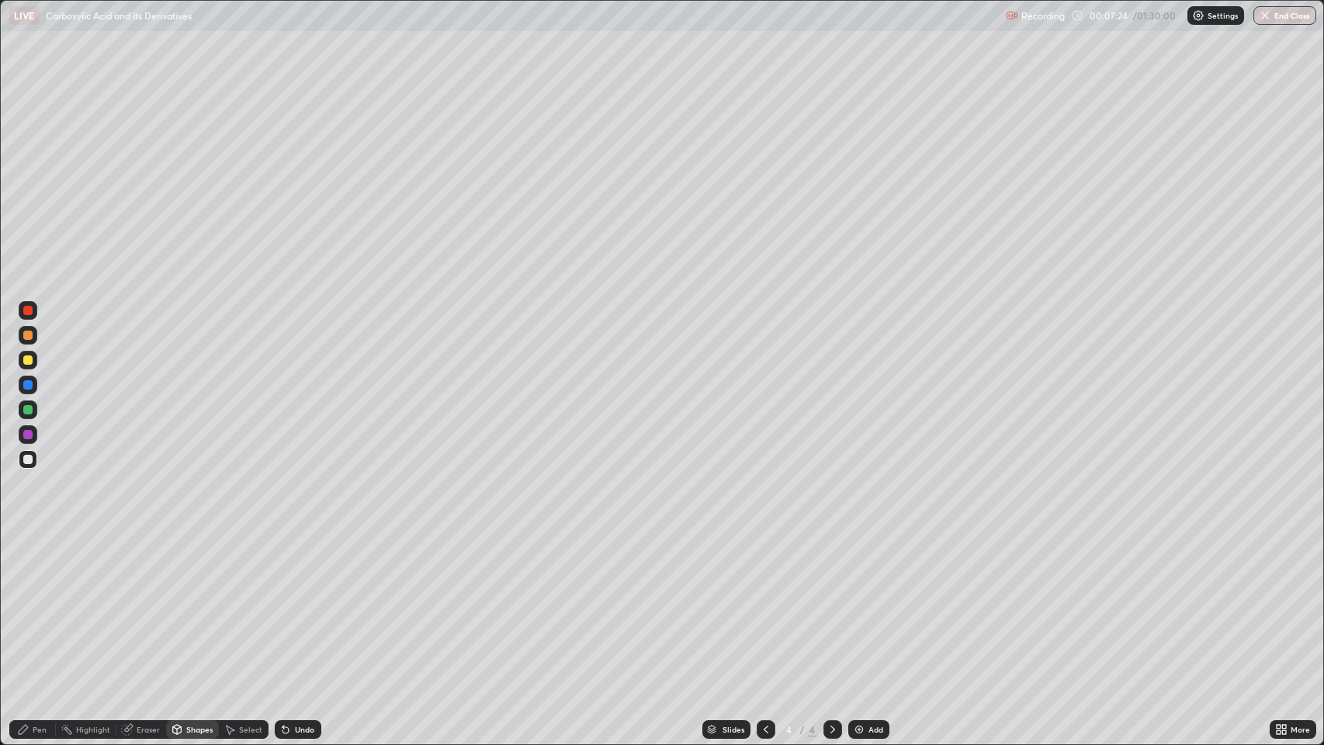
click at [39, 605] on div "Pen" at bounding box center [40, 730] width 14 height 8
click at [29, 363] on div at bounding box center [27, 360] width 9 height 9
click at [237, 605] on div "Select" at bounding box center [244, 729] width 50 height 19
click at [192, 605] on div "Shapes" at bounding box center [199, 730] width 26 height 8
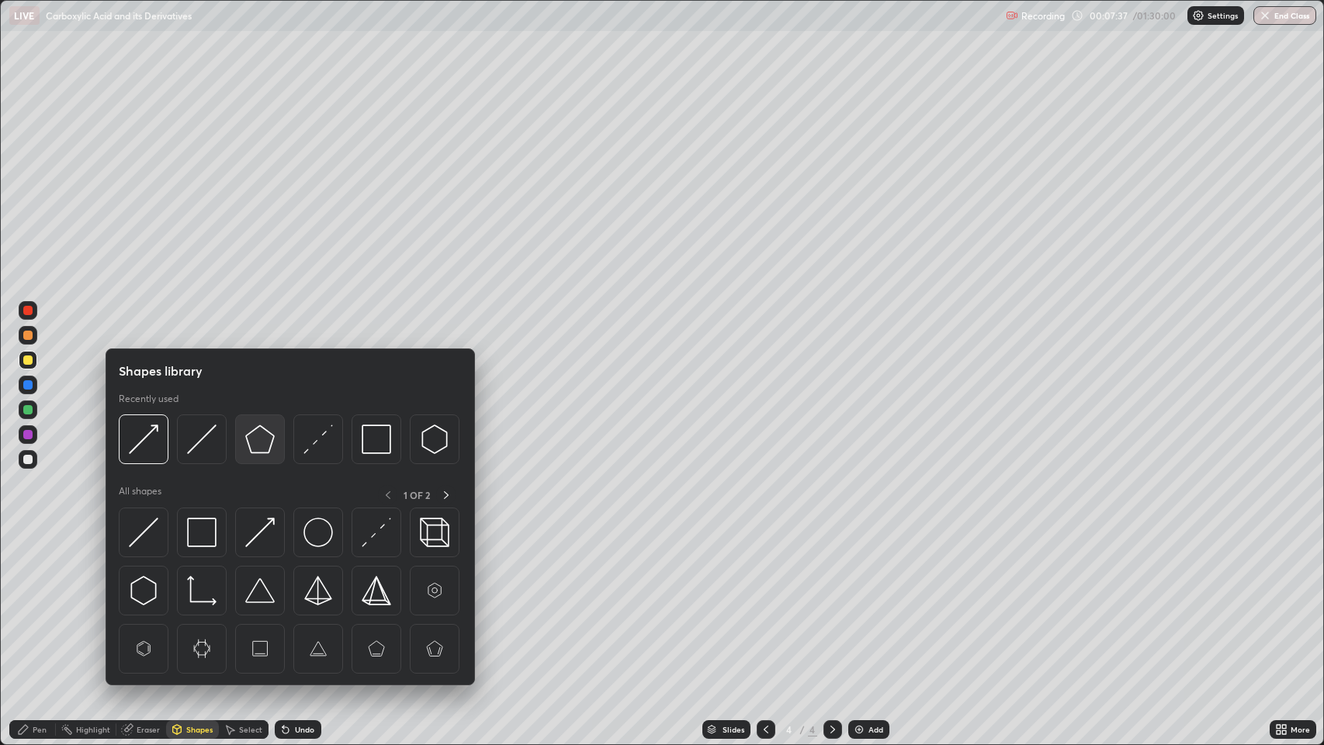
click at [257, 441] on img at bounding box center [259, 439] width 29 height 29
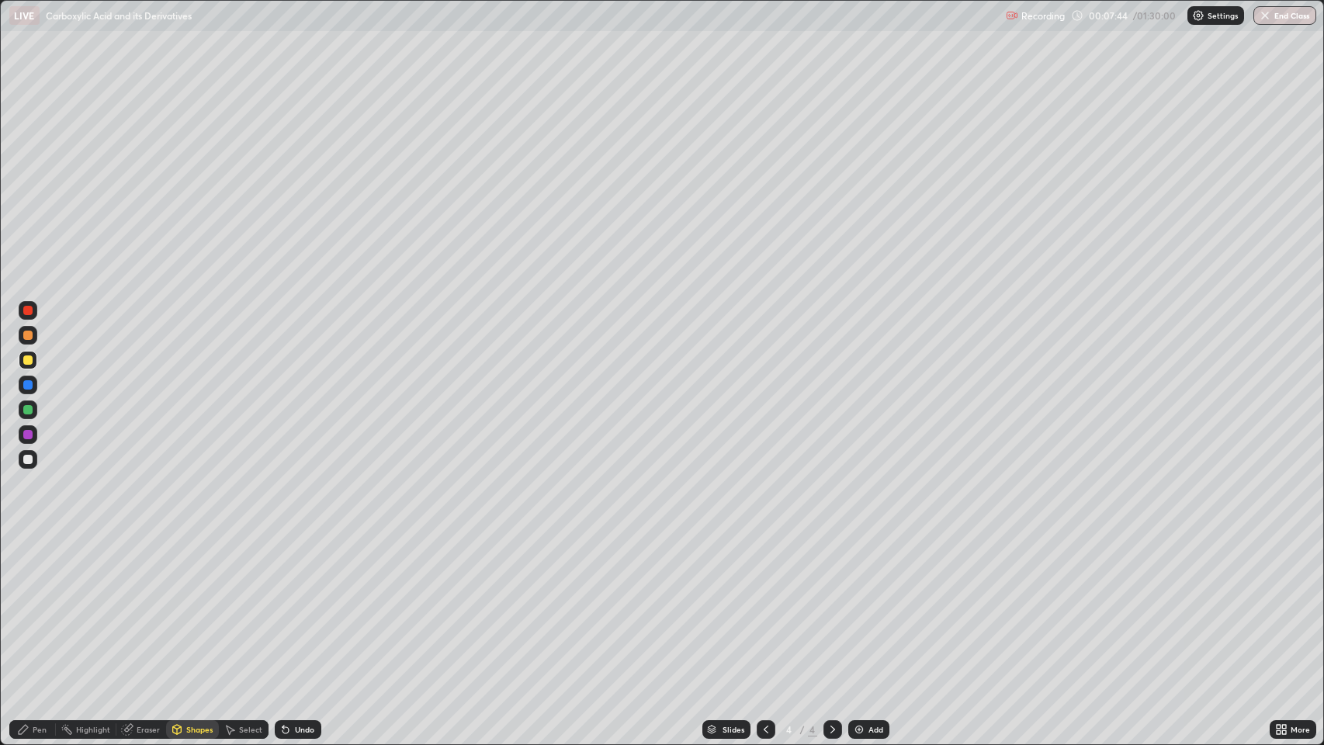
click at [192, 605] on div "Shapes" at bounding box center [199, 730] width 26 height 8
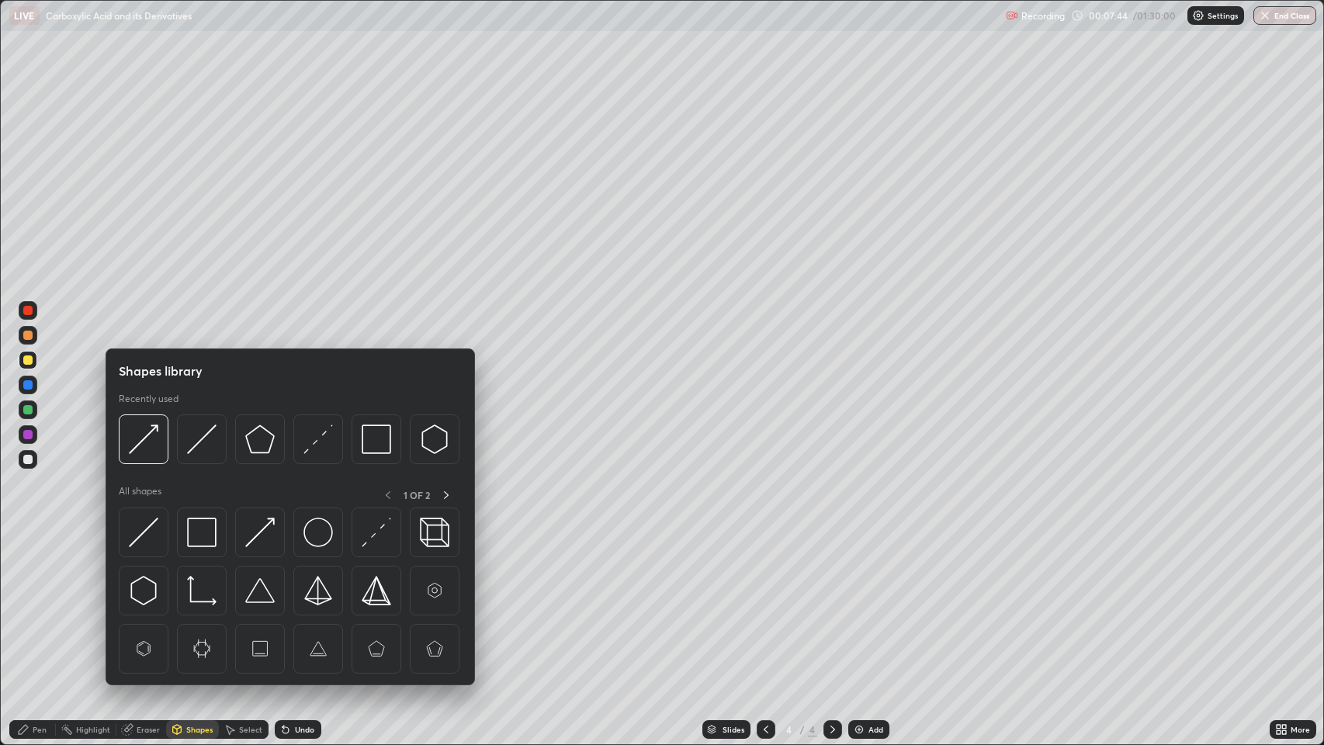
click at [144, 529] on img at bounding box center [143, 532] width 29 height 29
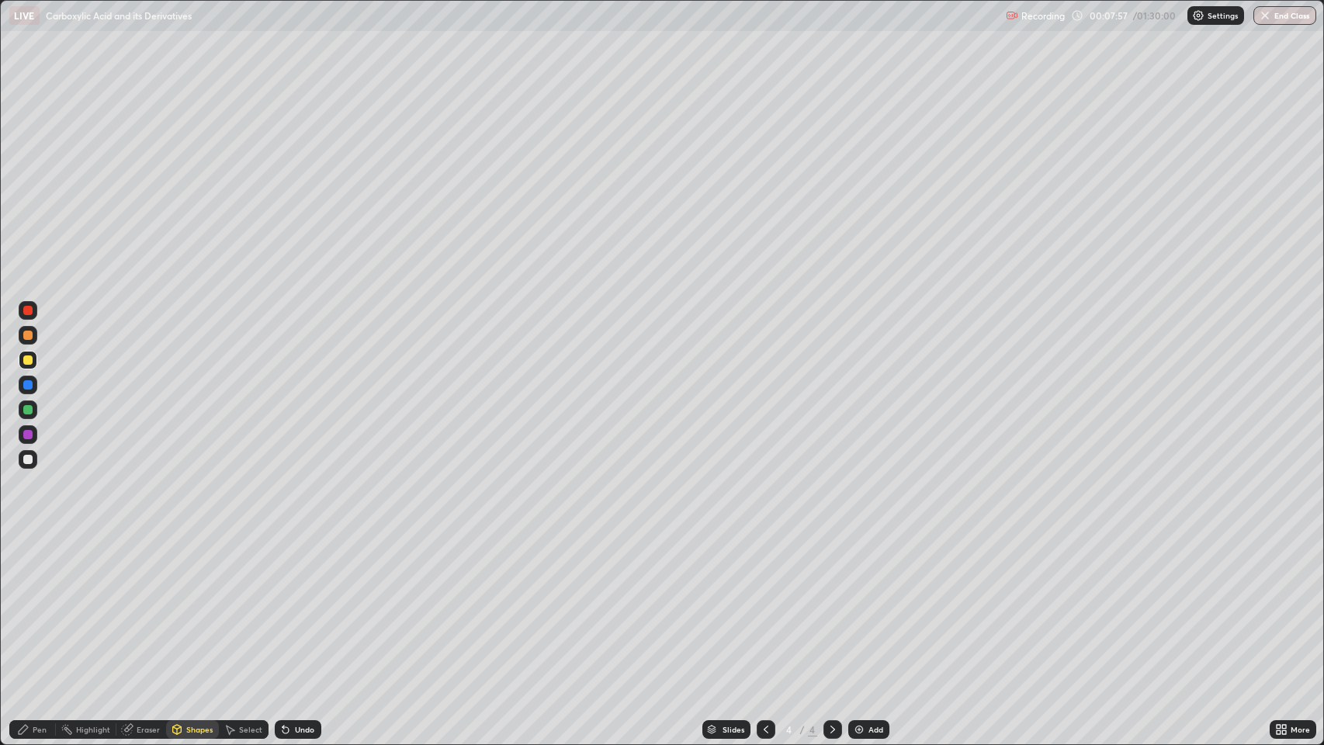
click at [39, 605] on div "Pen" at bounding box center [40, 730] width 14 height 8
click at [28, 360] on div at bounding box center [27, 360] width 9 height 9
click at [30, 456] on div at bounding box center [27, 459] width 9 height 9
click at [29, 360] on div at bounding box center [27, 360] width 9 height 9
click at [26, 385] on div at bounding box center [27, 384] width 9 height 9
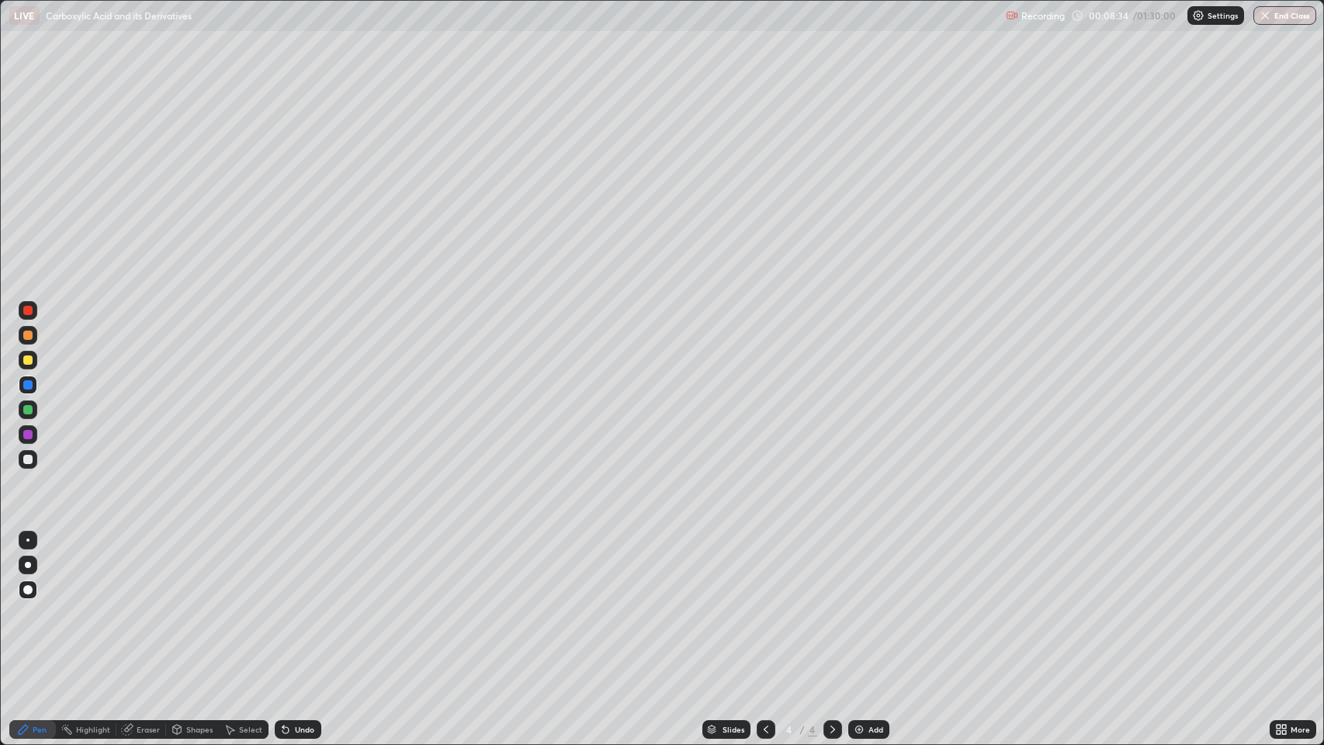
click at [765, 605] on icon at bounding box center [766, 730] width 12 height 12
click at [831, 605] on icon at bounding box center [833, 730] width 12 height 12
click at [762, 605] on icon at bounding box center [766, 730] width 12 height 12
click at [828, 605] on icon at bounding box center [833, 730] width 12 height 12
click at [869, 605] on div "Add" at bounding box center [876, 730] width 15 height 8
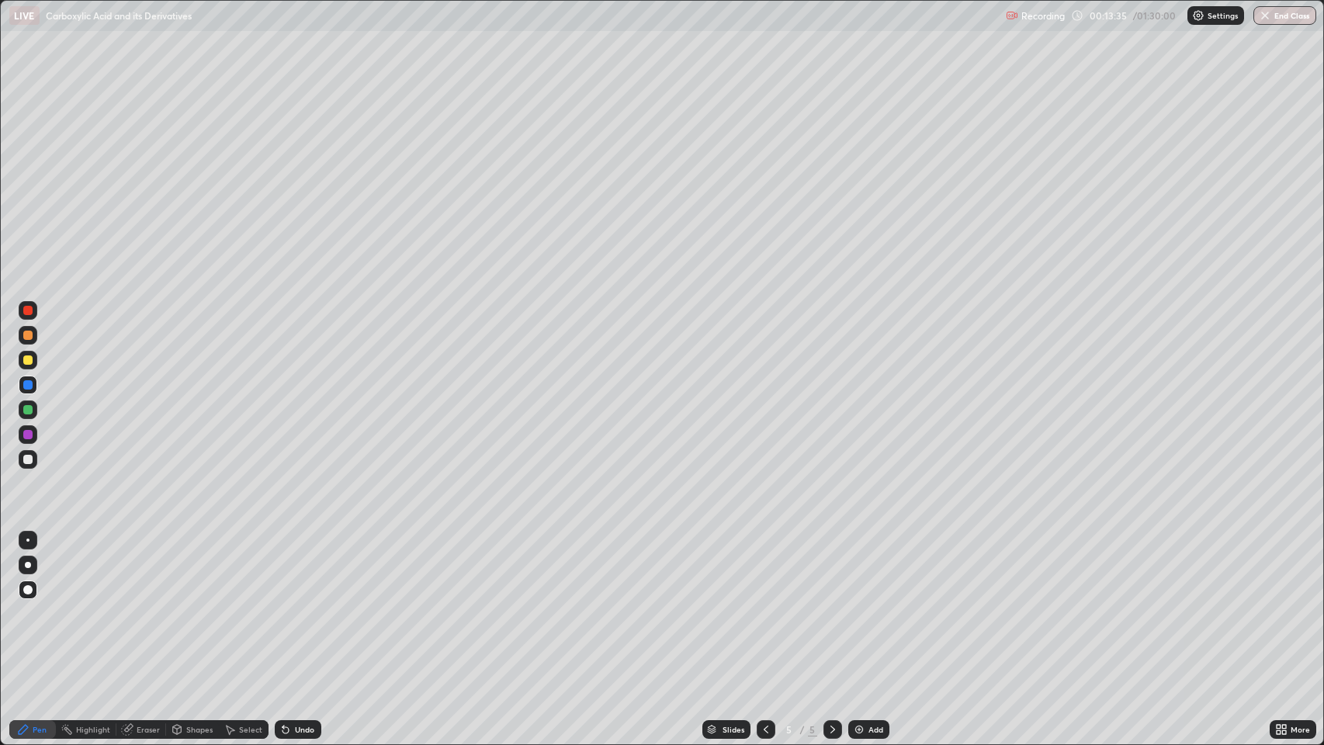
click at [197, 605] on div "Shapes" at bounding box center [199, 730] width 26 height 8
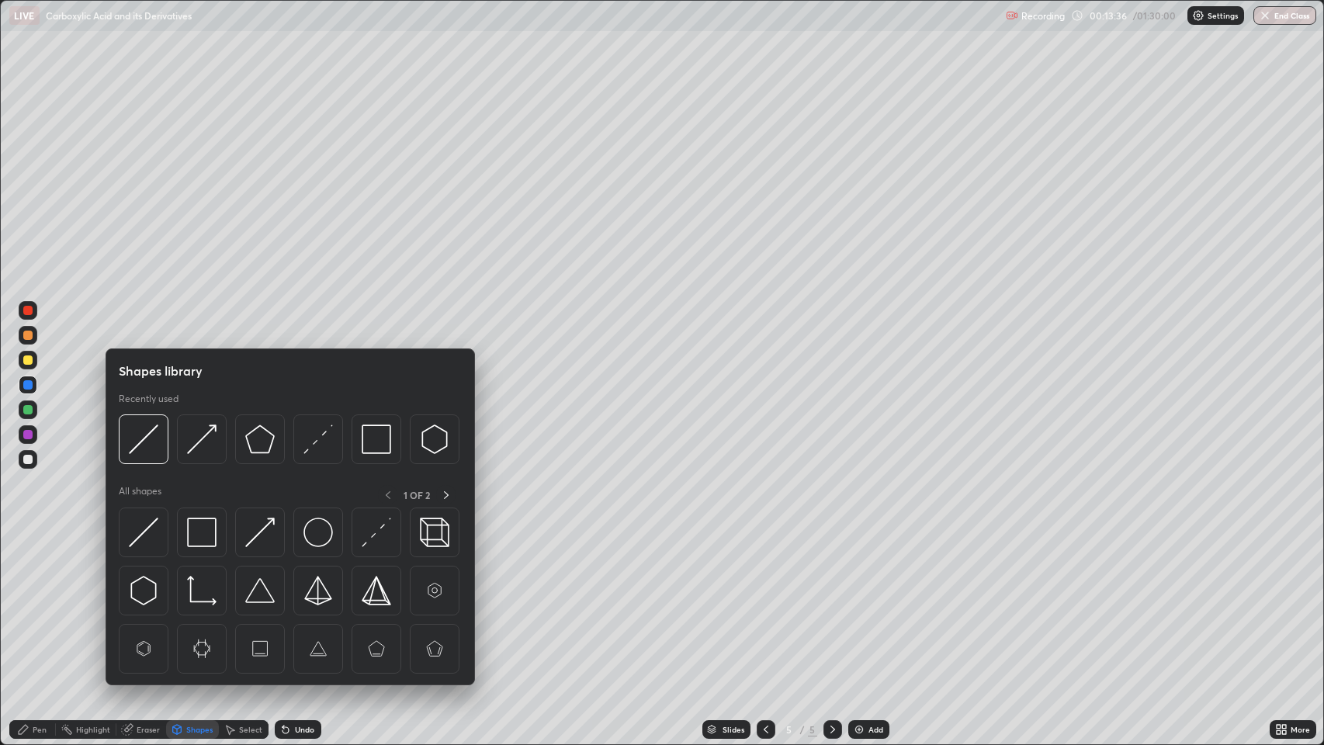
click at [194, 456] on div at bounding box center [202, 440] width 50 height 50
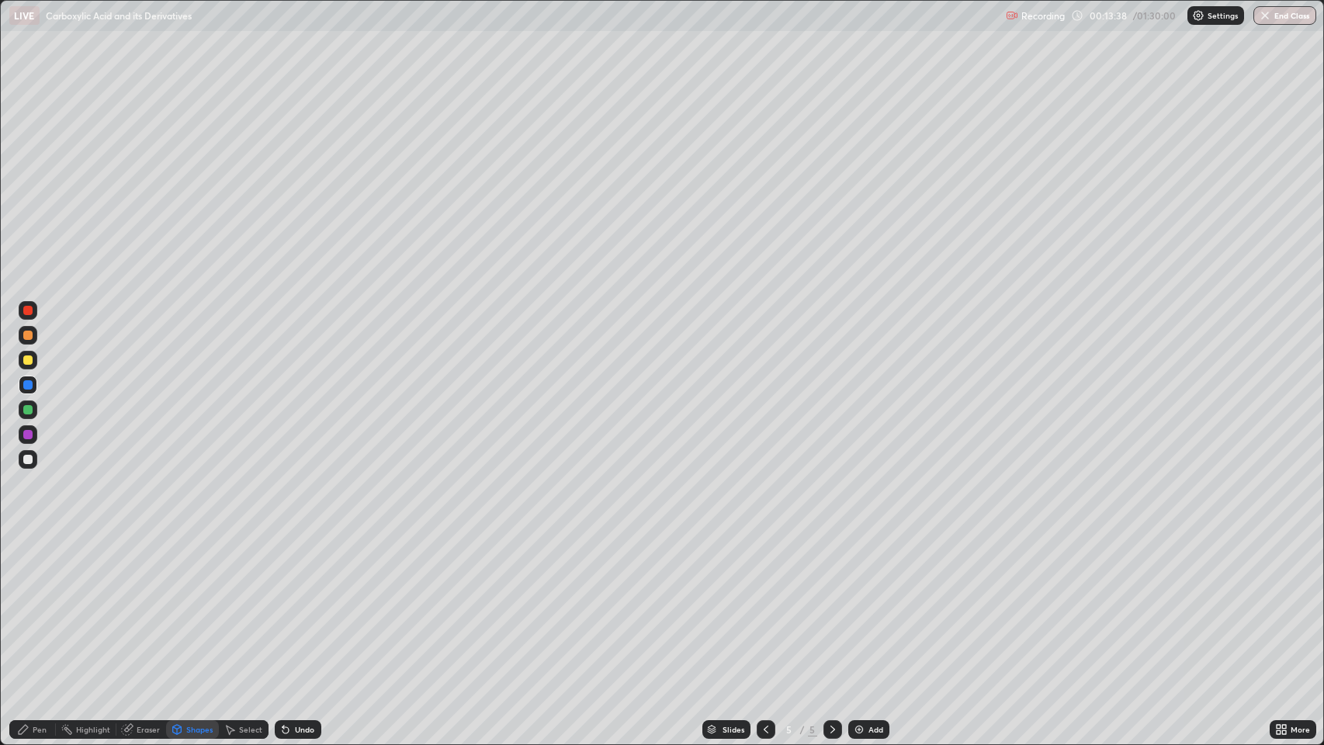
click at [34, 605] on div "Pen" at bounding box center [40, 730] width 14 height 8
click at [194, 605] on div "Shapes" at bounding box center [199, 730] width 26 height 8
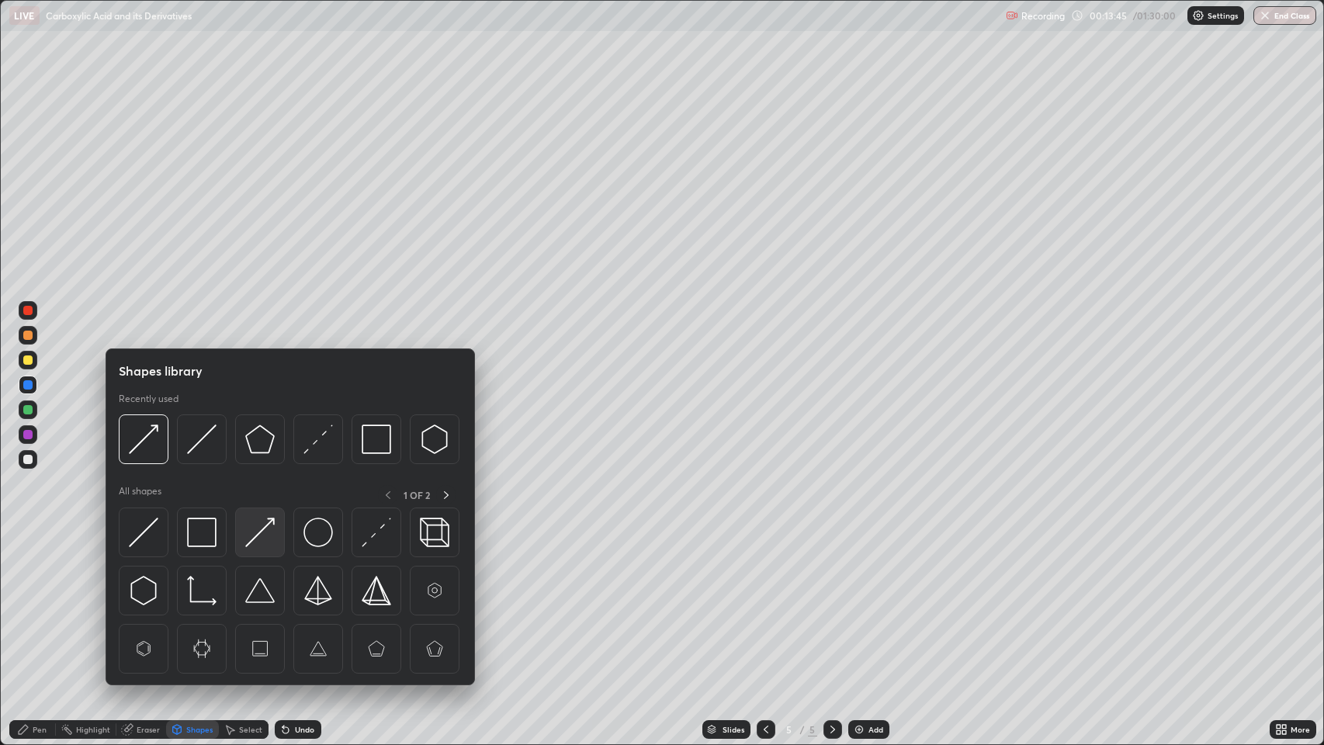
click at [269, 540] on img at bounding box center [259, 532] width 29 height 29
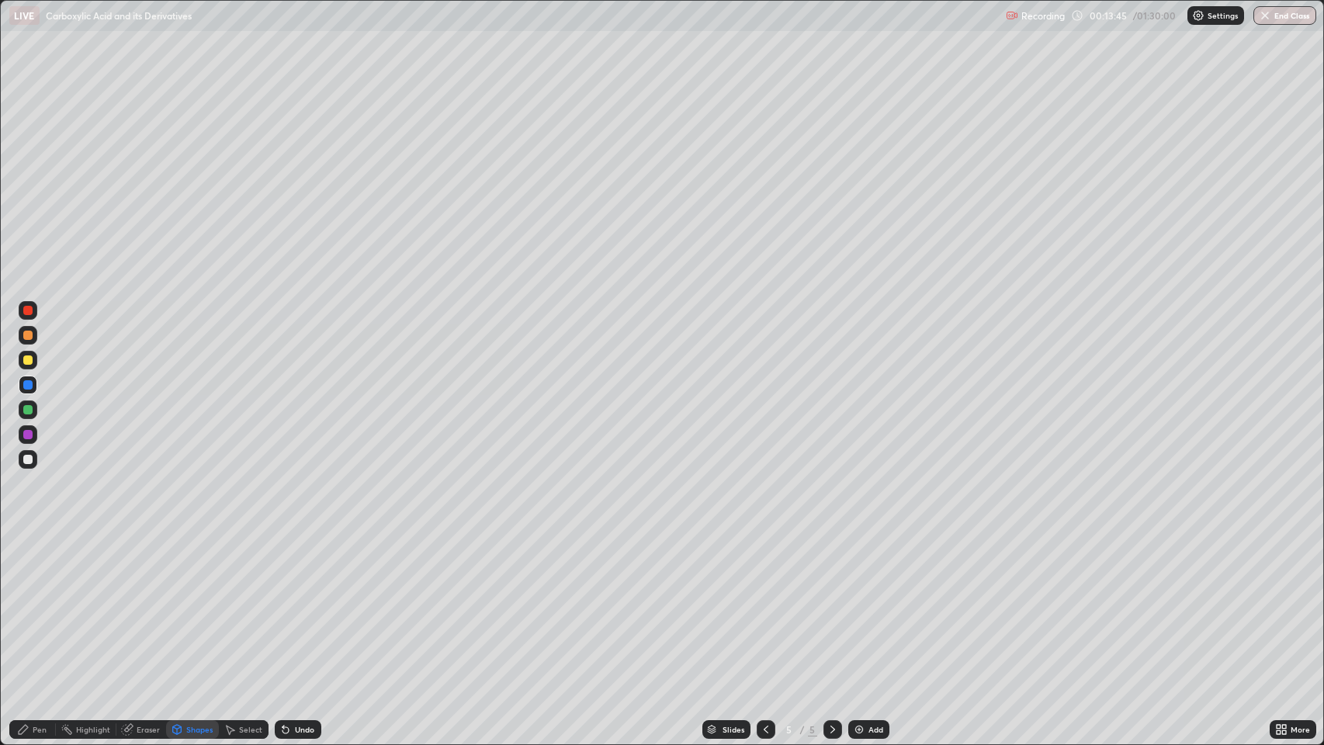
click at [29, 364] on div at bounding box center [27, 360] width 9 height 9
click at [31, 605] on div "Pen" at bounding box center [32, 729] width 47 height 19
click at [863, 605] on img at bounding box center [859, 730] width 12 height 12
click at [200, 605] on div "Shapes" at bounding box center [199, 730] width 26 height 8
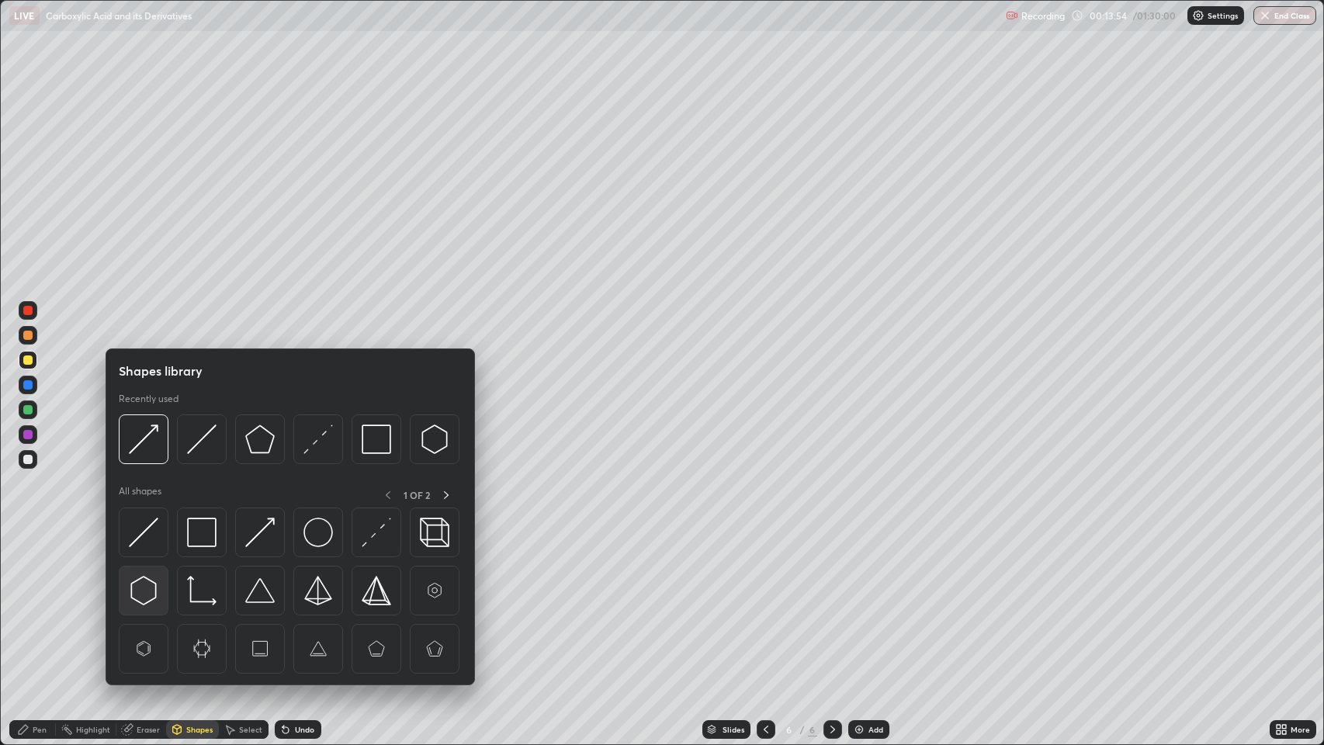
click at [145, 590] on img at bounding box center [143, 590] width 29 height 29
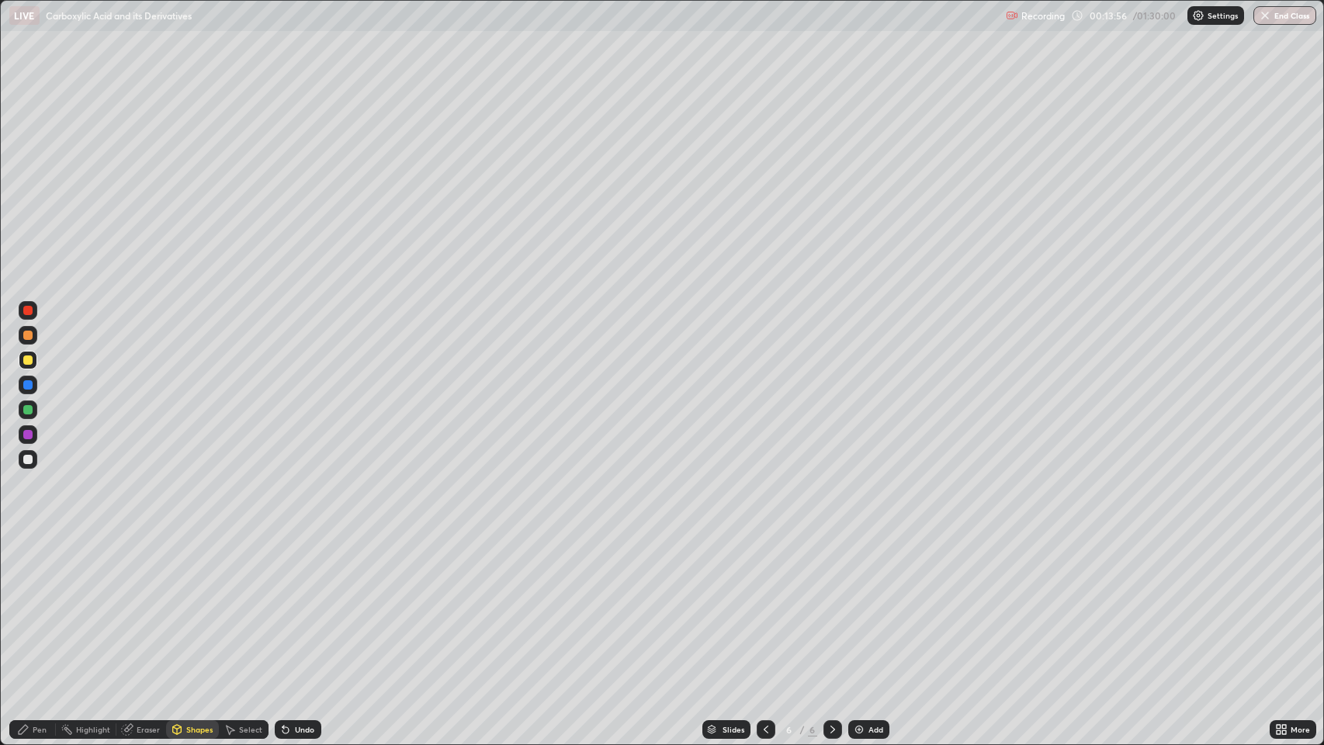
click at [34, 605] on div "Pen" at bounding box center [40, 730] width 14 height 8
click at [304, 605] on div "Undo" at bounding box center [304, 730] width 19 height 8
click at [307, 605] on div "Undo" at bounding box center [298, 729] width 47 height 19
click at [191, 605] on div "Shapes" at bounding box center [199, 730] width 26 height 8
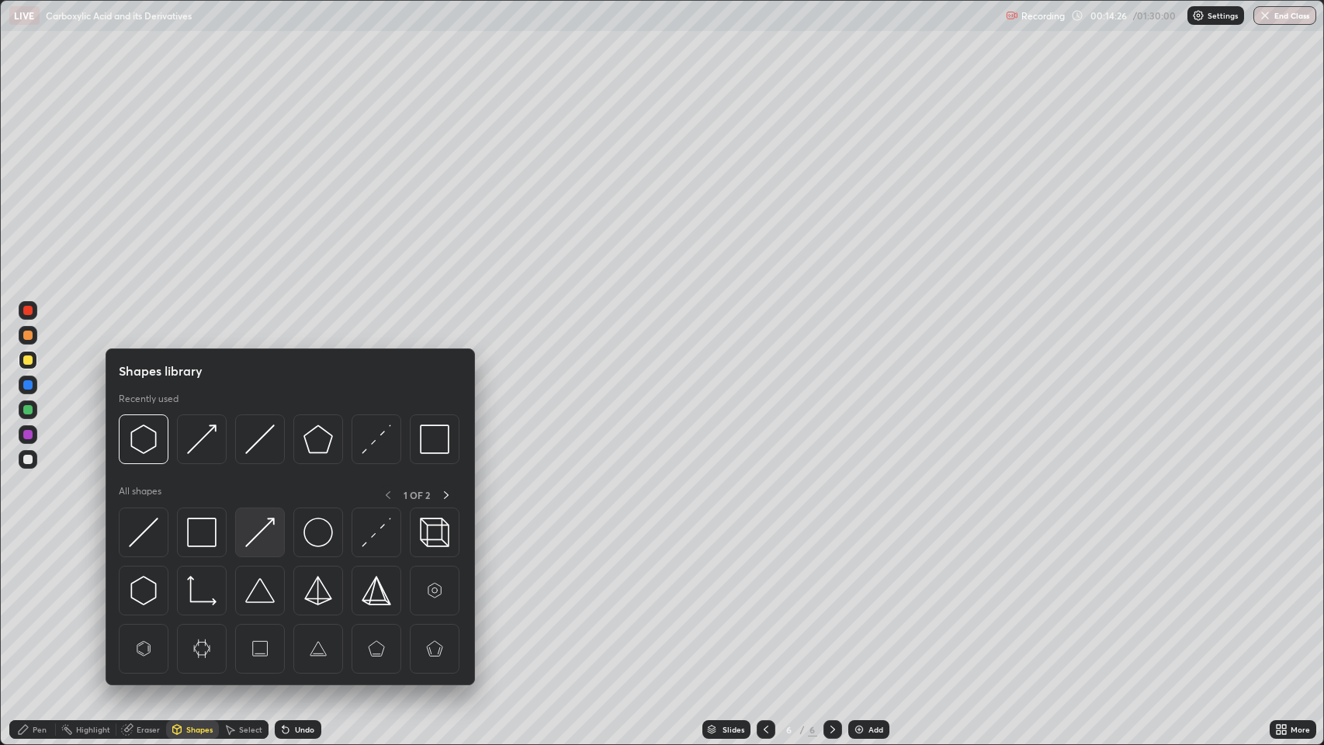
click at [264, 533] on img at bounding box center [259, 532] width 29 height 29
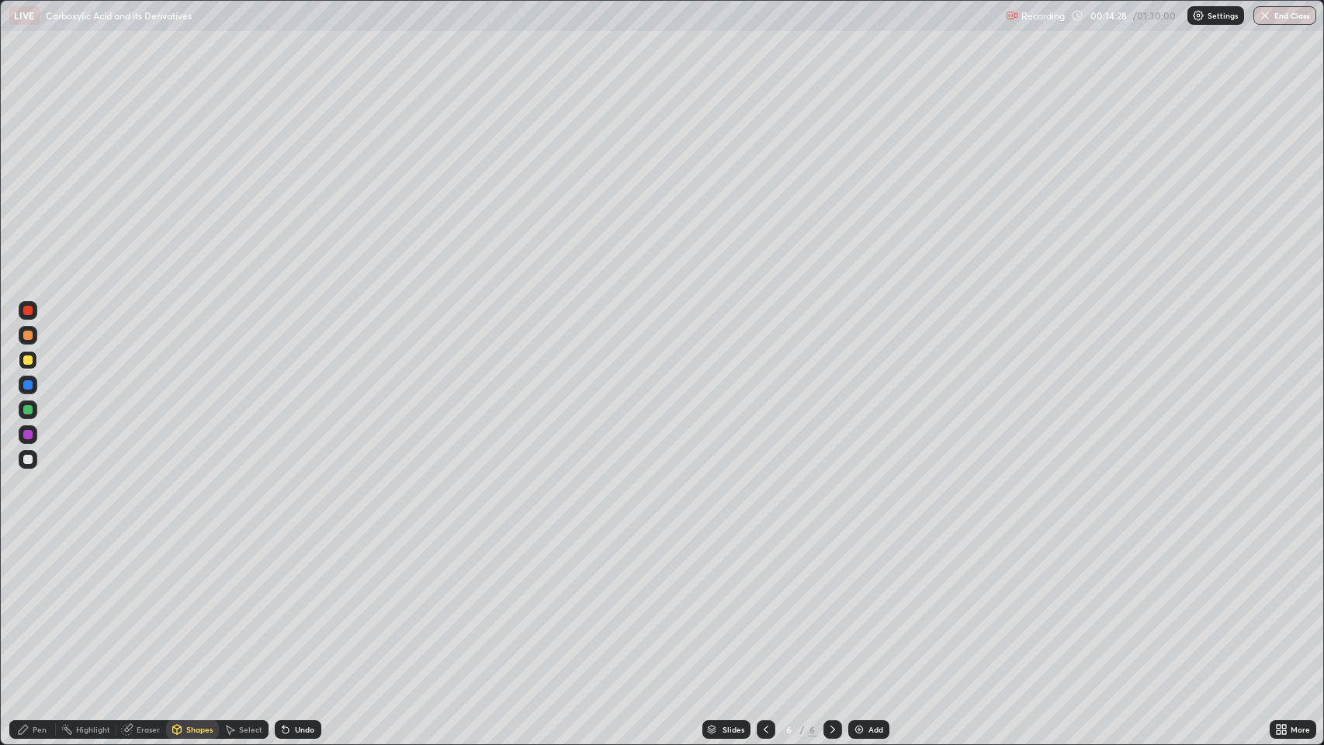
click at [33, 605] on div "Pen" at bounding box center [32, 729] width 47 height 19
click at [757, 605] on div at bounding box center [766, 729] width 19 height 31
click at [834, 605] on icon at bounding box center [833, 730] width 12 height 12
click at [765, 605] on icon at bounding box center [766, 730] width 12 height 12
click at [27, 387] on div at bounding box center [27, 384] width 9 height 9
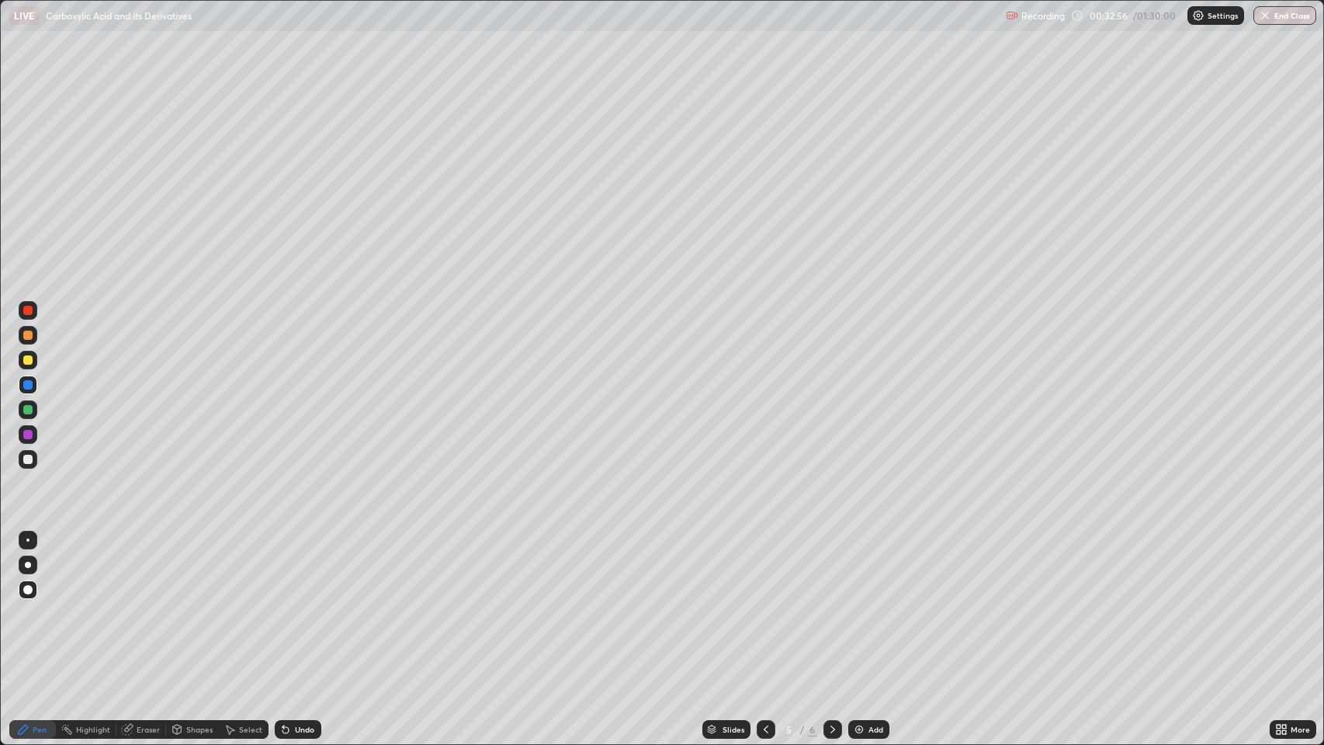
click at [28, 411] on div at bounding box center [27, 409] width 9 height 9
click at [831, 605] on icon at bounding box center [833, 730] width 12 height 12
click at [186, 605] on div "Shapes" at bounding box center [199, 730] width 26 height 8
click at [233, 605] on icon at bounding box center [230, 730] width 12 height 12
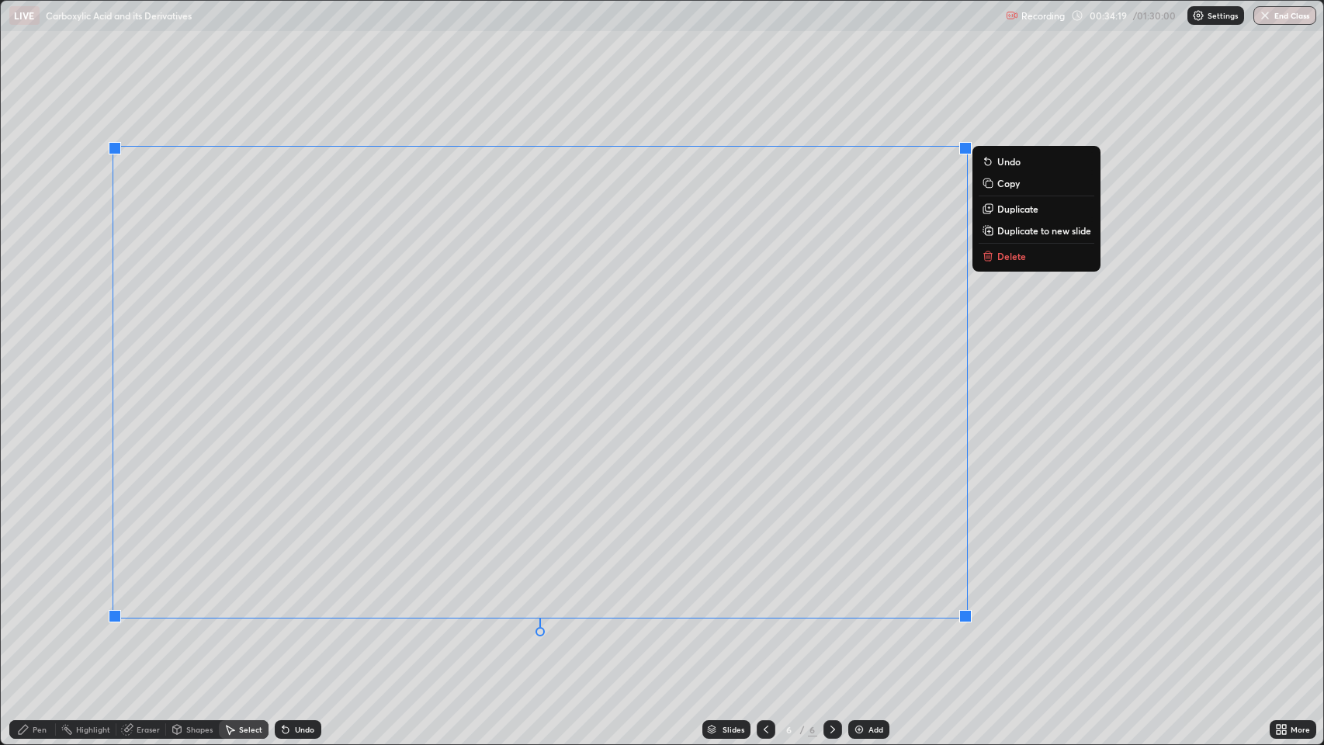
click at [1005, 179] on p "Copy" at bounding box center [1009, 183] width 23 height 12
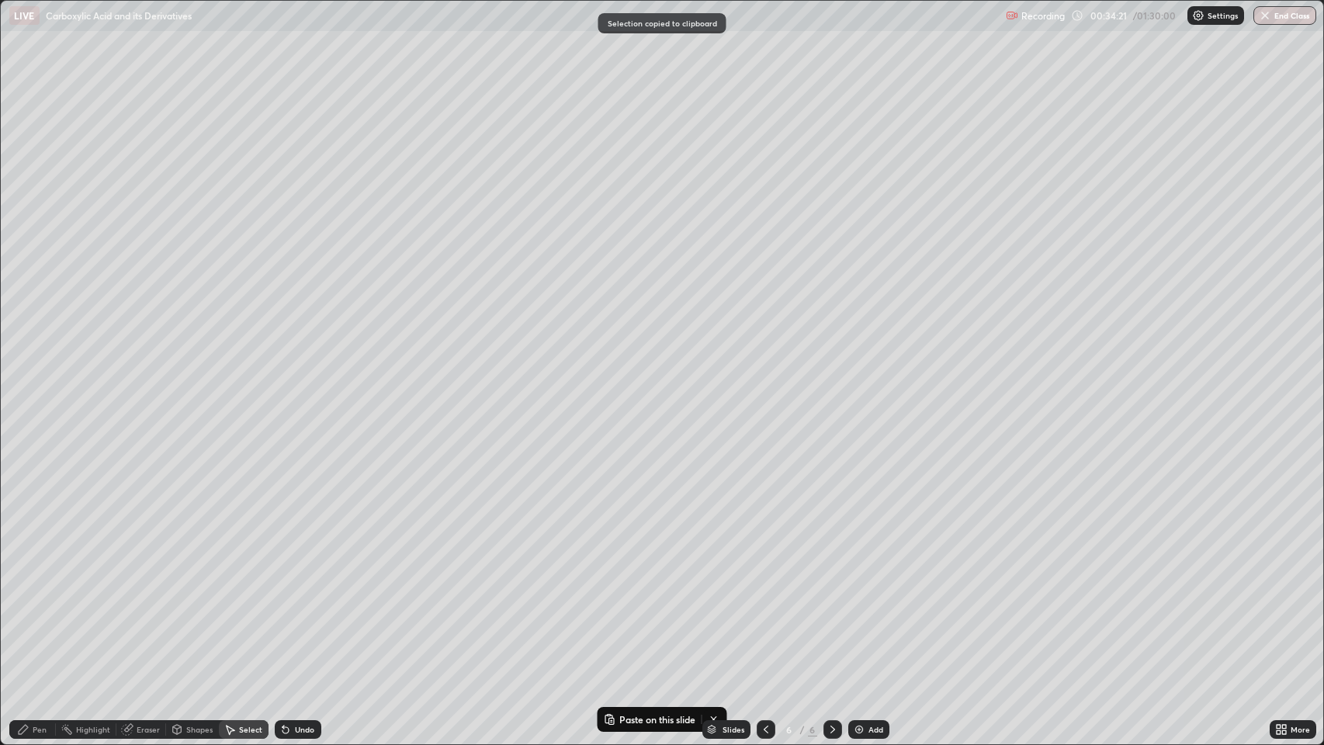
click at [862, 605] on img at bounding box center [859, 730] width 12 height 12
click at [276, 399] on p "Paste here" at bounding box center [290, 395] width 46 height 12
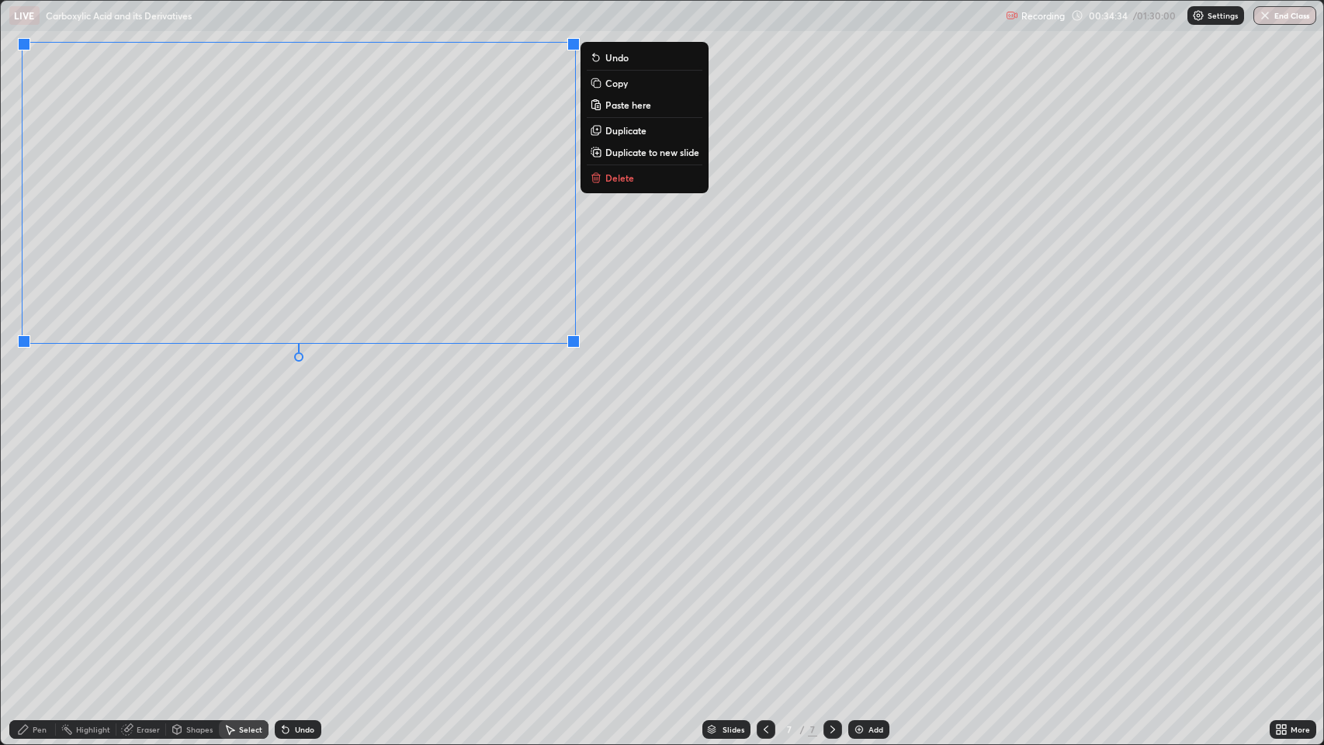
click at [31, 605] on div "Pen" at bounding box center [32, 729] width 47 height 19
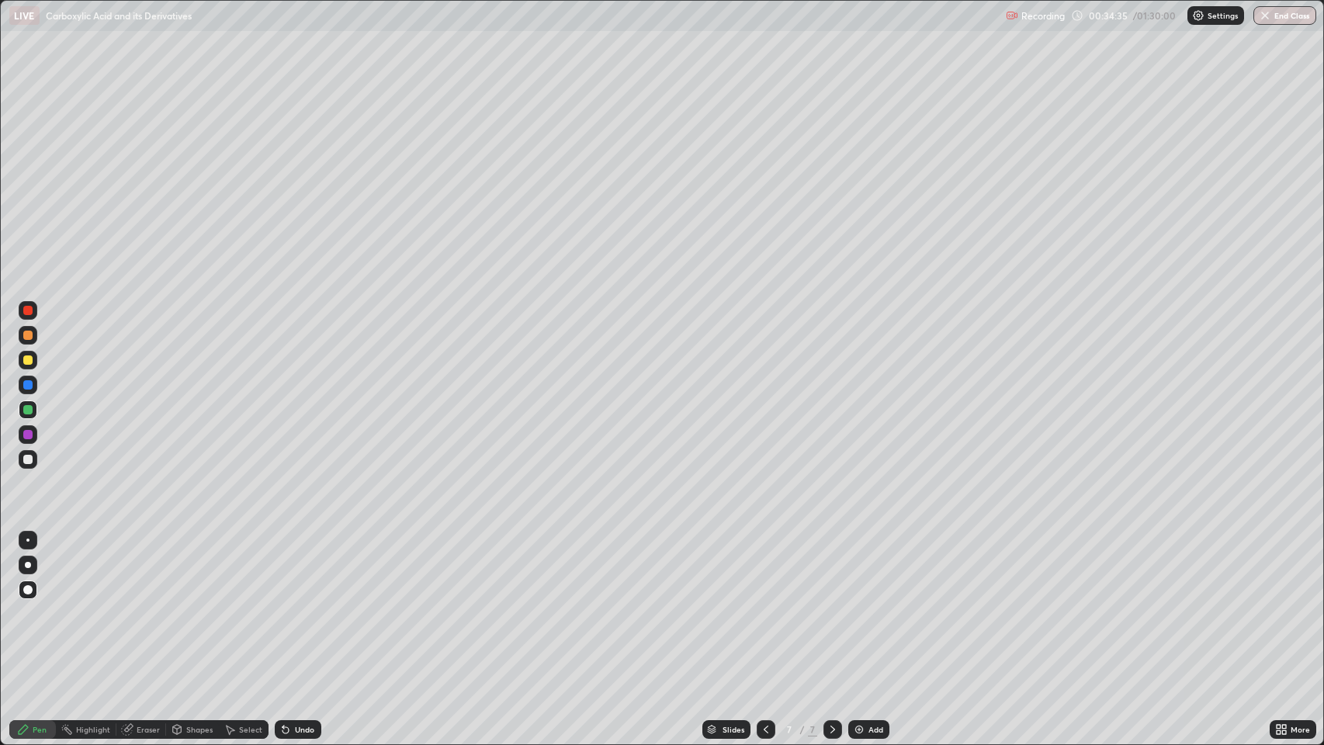
click at [32, 460] on div at bounding box center [27, 459] width 9 height 9
click at [28, 337] on div at bounding box center [27, 335] width 9 height 9
click at [28, 311] on div at bounding box center [27, 310] width 9 height 9
click at [284, 605] on icon at bounding box center [286, 730] width 6 height 6
click at [28, 383] on div at bounding box center [27, 384] width 9 height 9
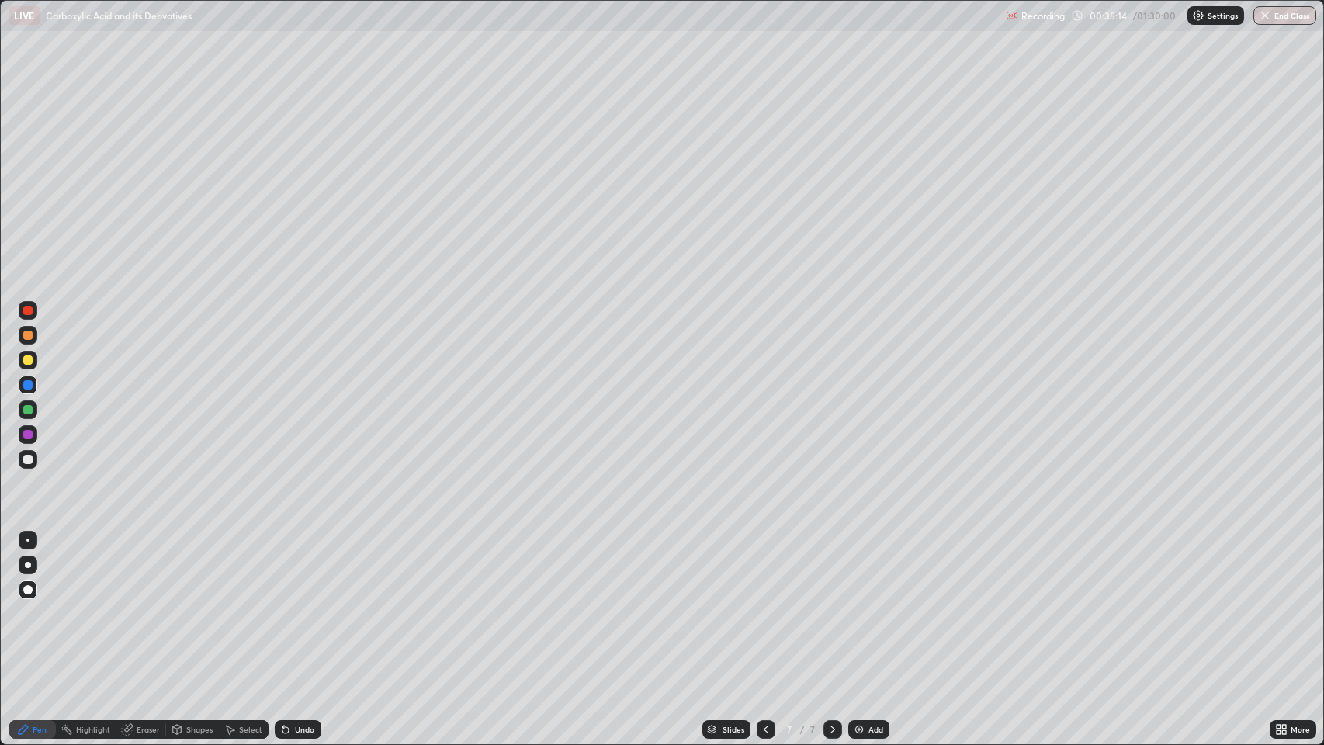
click at [32, 458] on div at bounding box center [27, 459] width 9 height 9
click at [28, 385] on div at bounding box center [27, 384] width 9 height 9
click at [28, 460] on div at bounding box center [27, 459] width 9 height 9
click at [28, 380] on div at bounding box center [27, 384] width 9 height 9
click at [31, 459] on div at bounding box center [27, 459] width 9 height 9
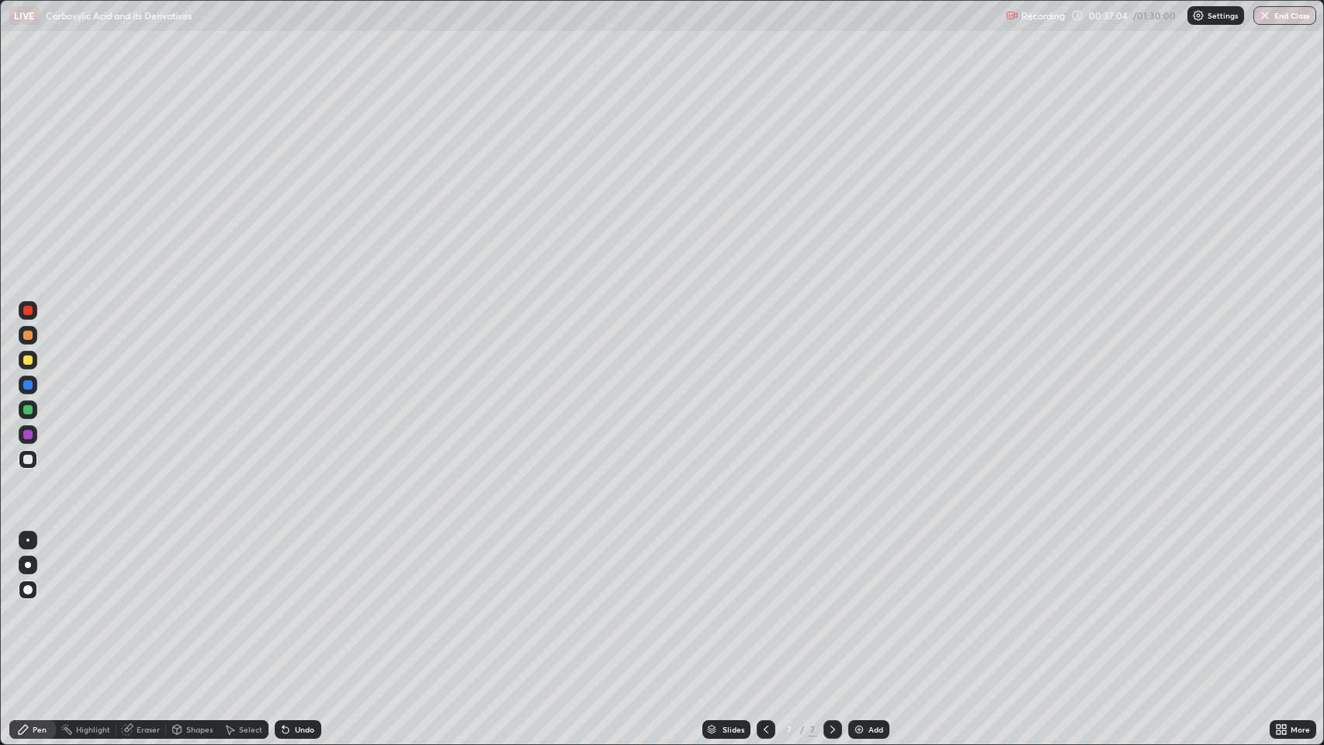
click at [304, 605] on div "Undo" at bounding box center [304, 730] width 19 height 8
click at [140, 605] on div "Eraser" at bounding box center [148, 730] width 23 height 8
click at [40, 605] on div "Pen" at bounding box center [40, 730] width 14 height 8
click at [31, 334] on div at bounding box center [27, 335] width 9 height 9
click at [29, 335] on div at bounding box center [27, 335] width 9 height 9
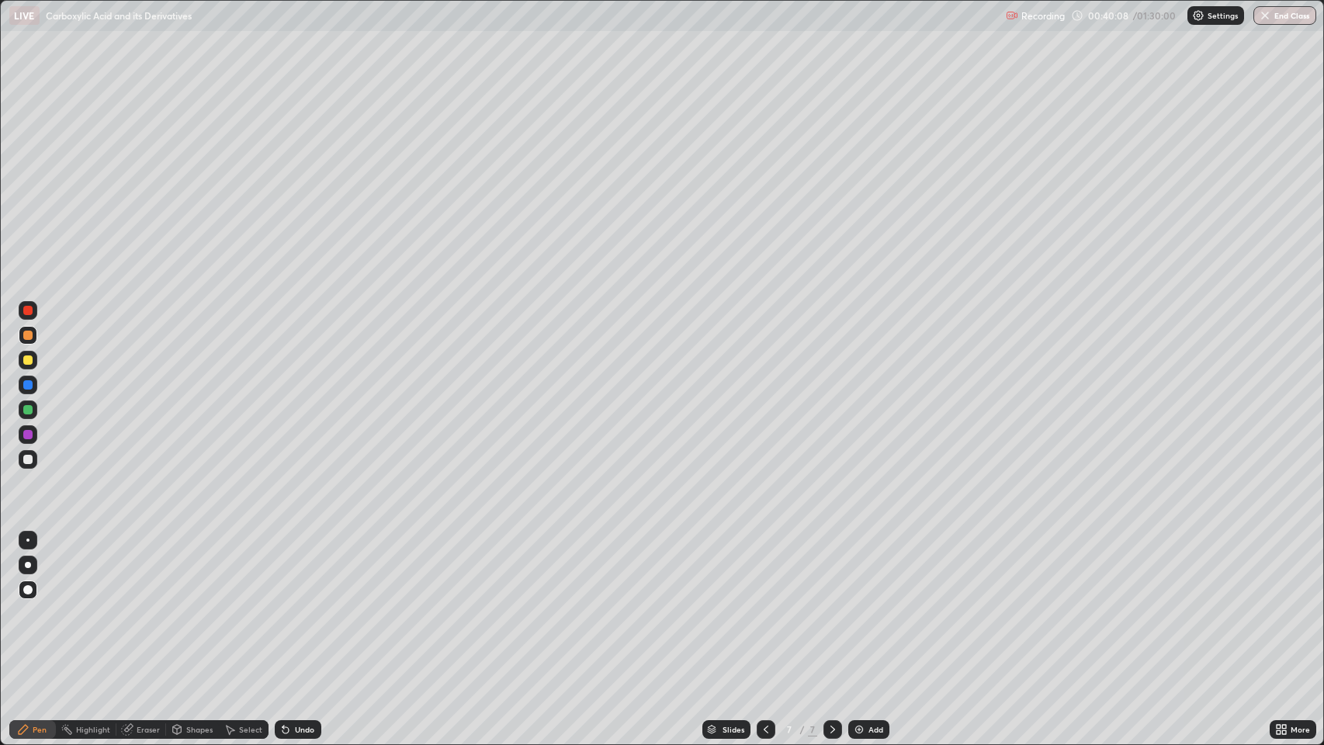
click at [200, 605] on div "Shapes" at bounding box center [199, 730] width 26 height 8
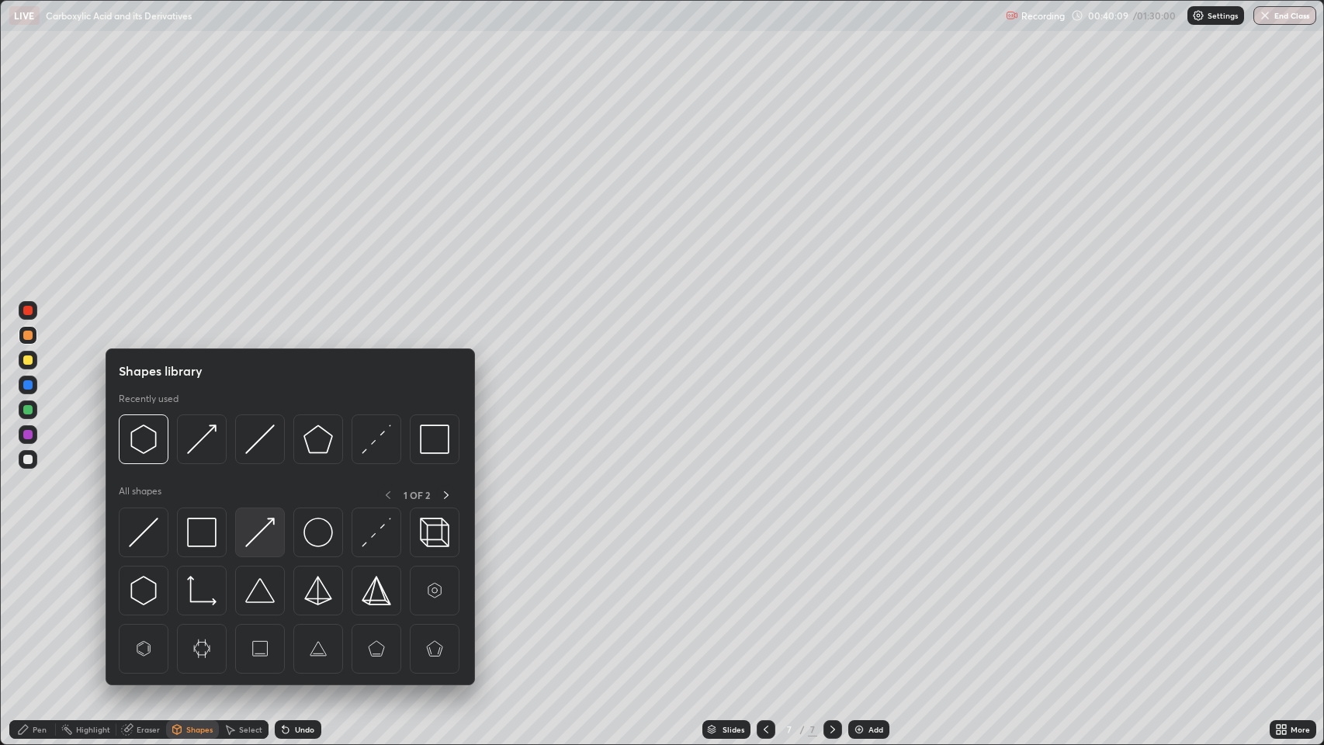
click at [272, 529] on img at bounding box center [259, 532] width 29 height 29
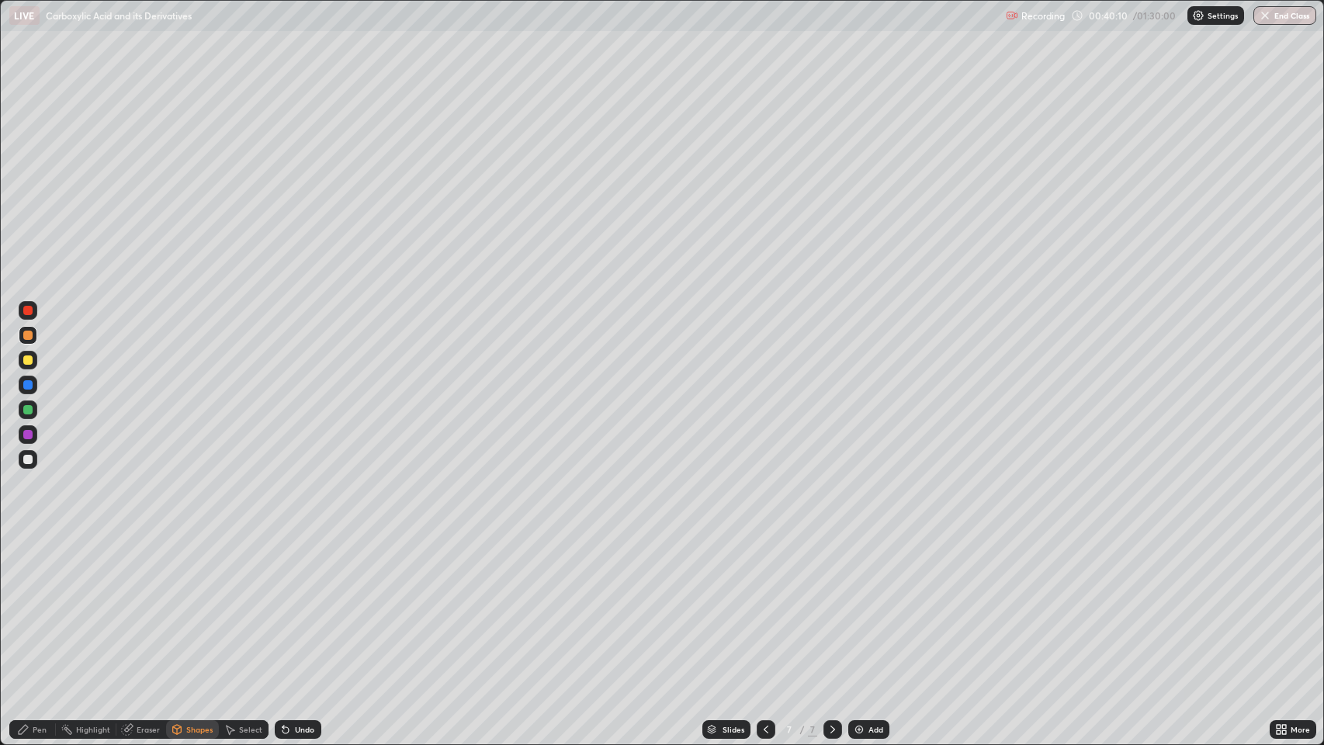
click at [18, 605] on icon at bounding box center [23, 730] width 12 height 12
click at [186, 605] on div "Shapes" at bounding box center [199, 730] width 26 height 8
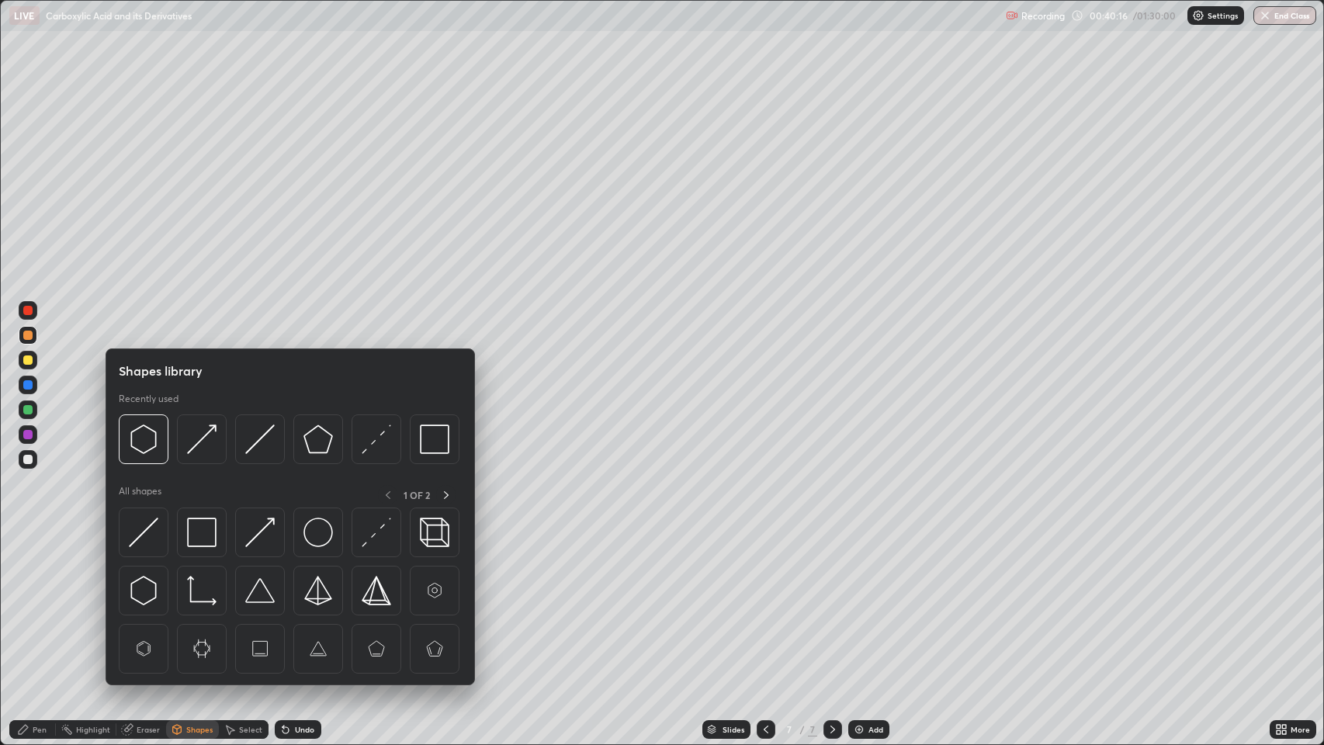
click at [147, 589] on img at bounding box center [143, 590] width 29 height 29
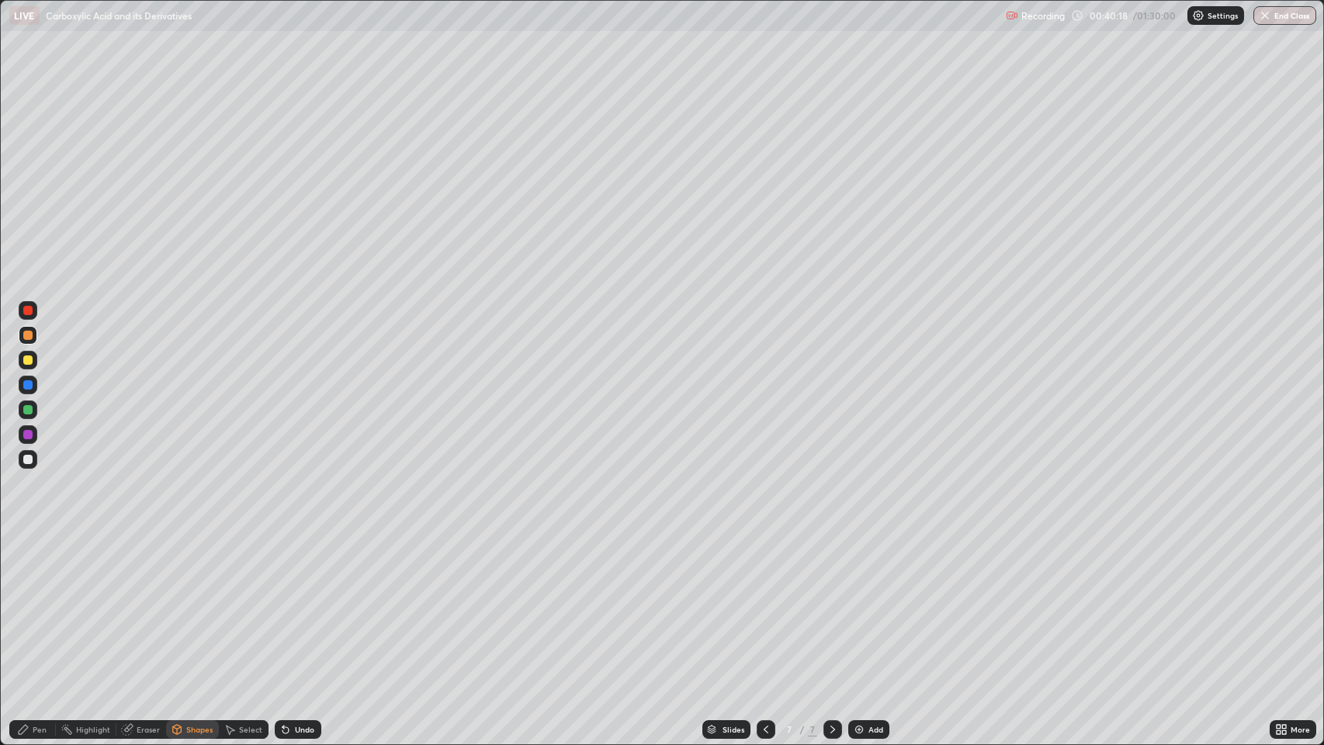
click at [38, 605] on div "Pen" at bounding box center [40, 730] width 14 height 8
click at [145, 605] on div "Eraser" at bounding box center [148, 730] width 23 height 8
click at [33, 605] on div "Pen" at bounding box center [40, 730] width 14 height 8
click at [871, 605] on div "Add" at bounding box center [876, 730] width 15 height 8
click at [185, 605] on div "Shapes" at bounding box center [192, 729] width 53 height 19
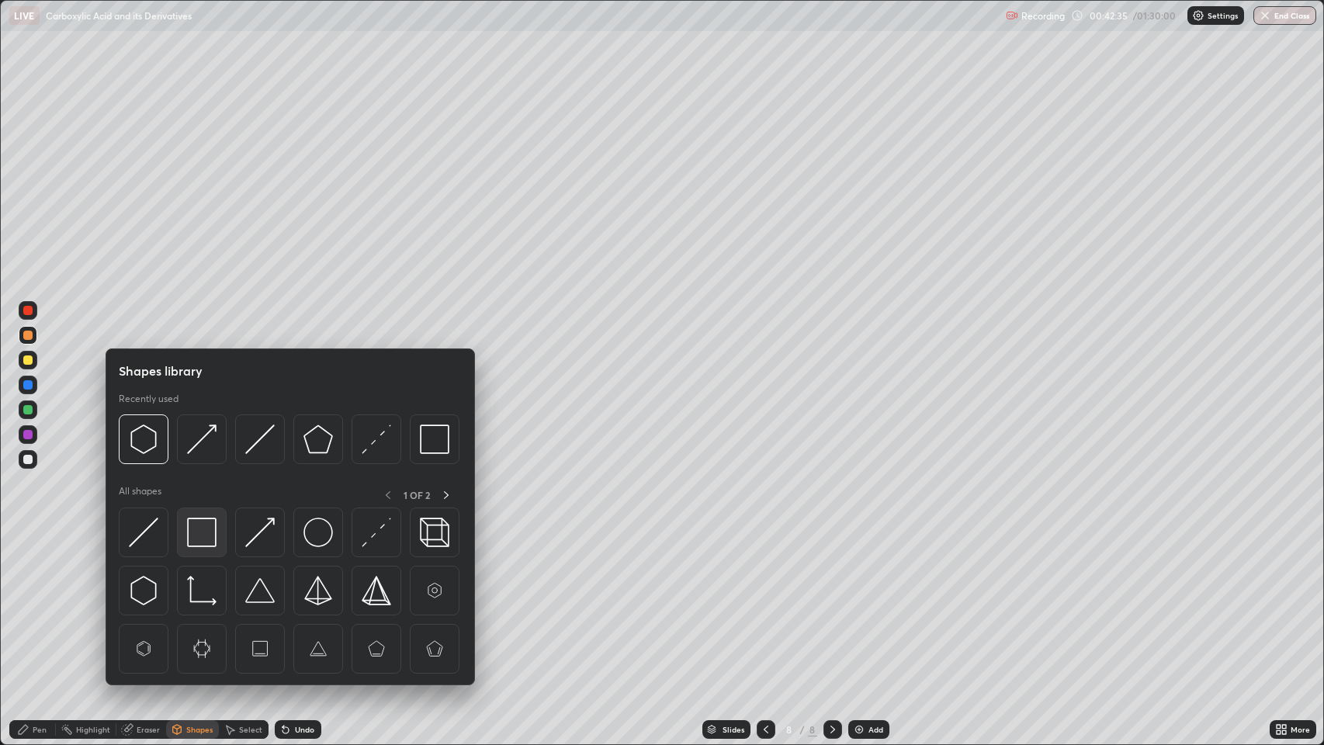
click at [199, 531] on img at bounding box center [201, 532] width 29 height 29
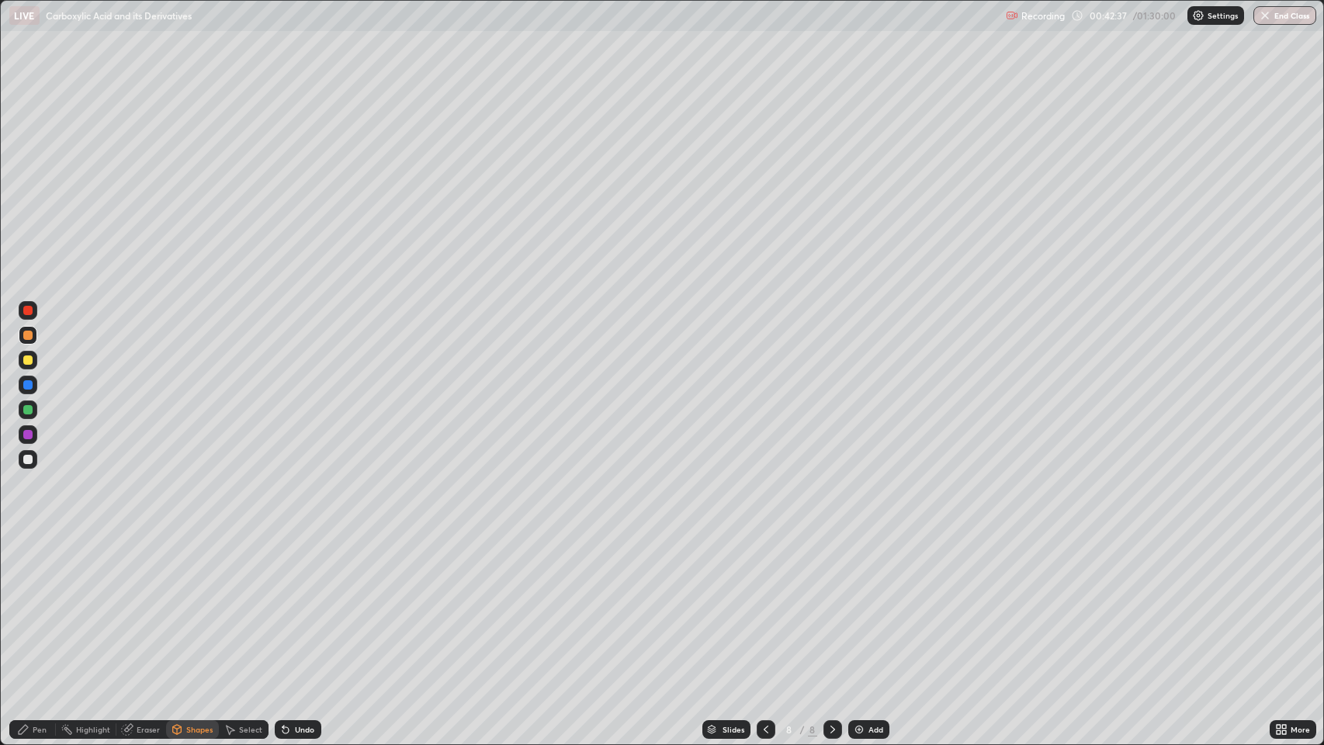
click at [43, 605] on div "Pen" at bounding box center [40, 730] width 14 height 8
click at [28, 360] on div at bounding box center [27, 360] width 9 height 9
click at [195, 605] on div "Shapes" at bounding box center [199, 730] width 26 height 8
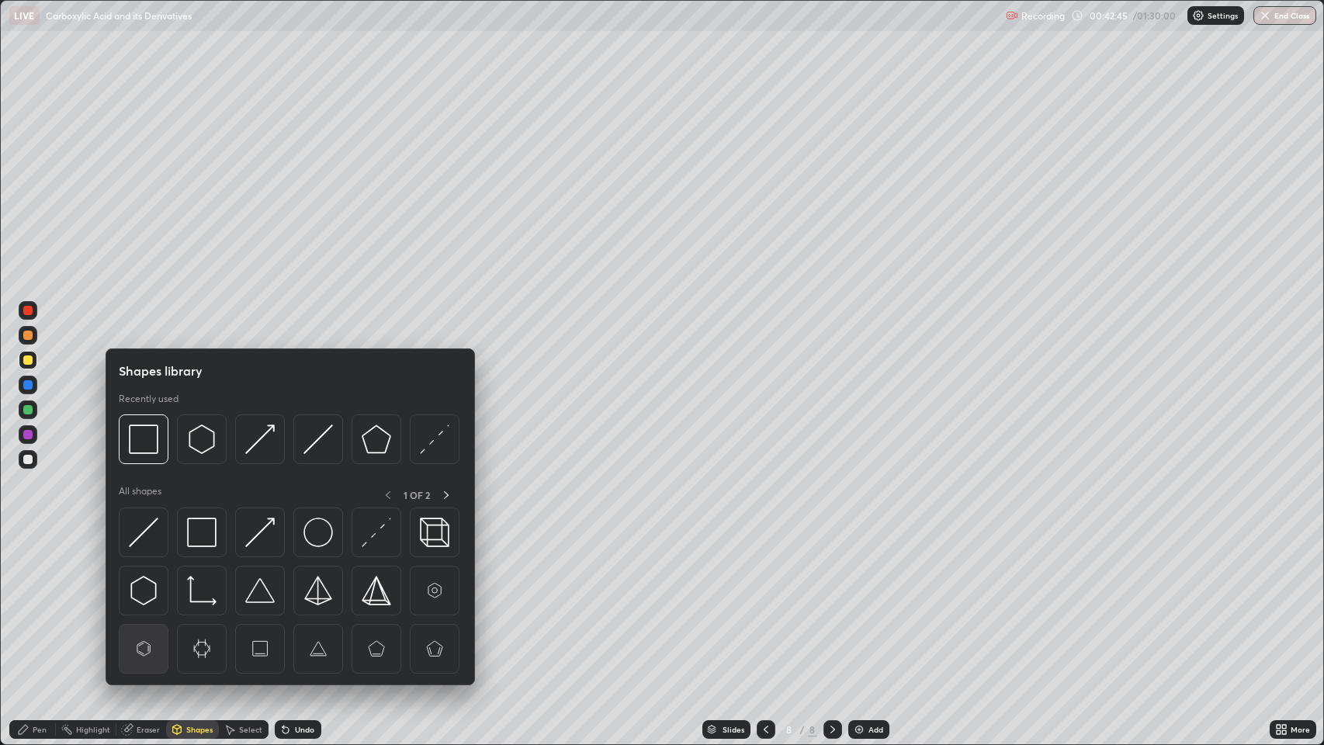
click at [147, 605] on img at bounding box center [143, 648] width 29 height 29
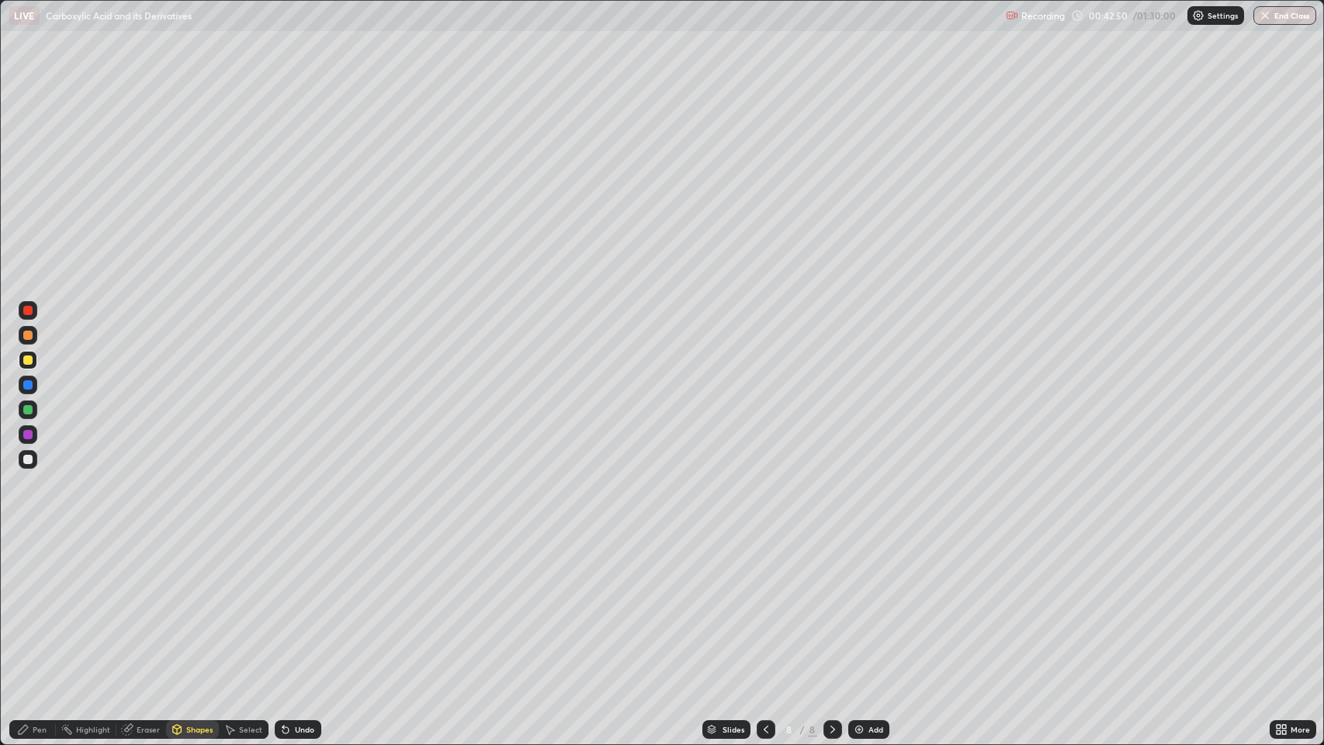
click at [43, 605] on div "Pen" at bounding box center [40, 730] width 14 height 8
click at [193, 605] on div "Shapes" at bounding box center [199, 730] width 26 height 8
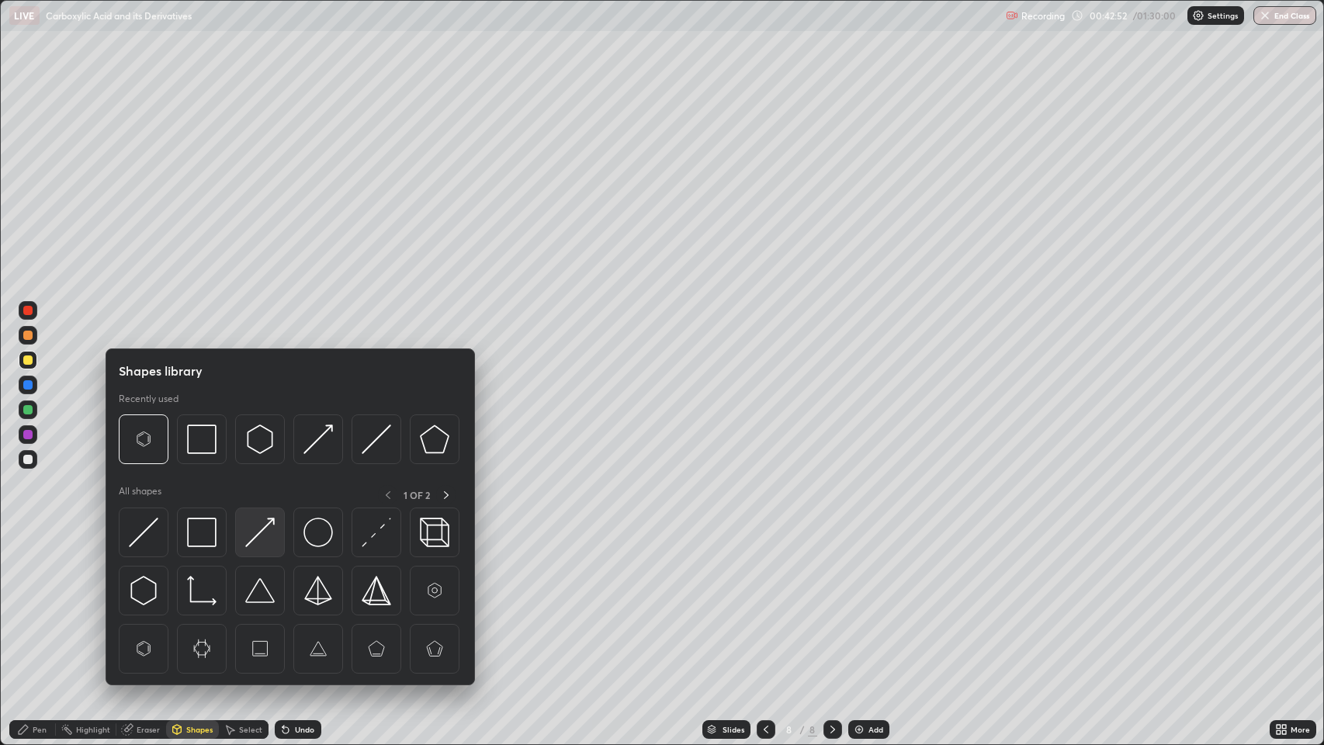
click at [268, 533] on img at bounding box center [259, 532] width 29 height 29
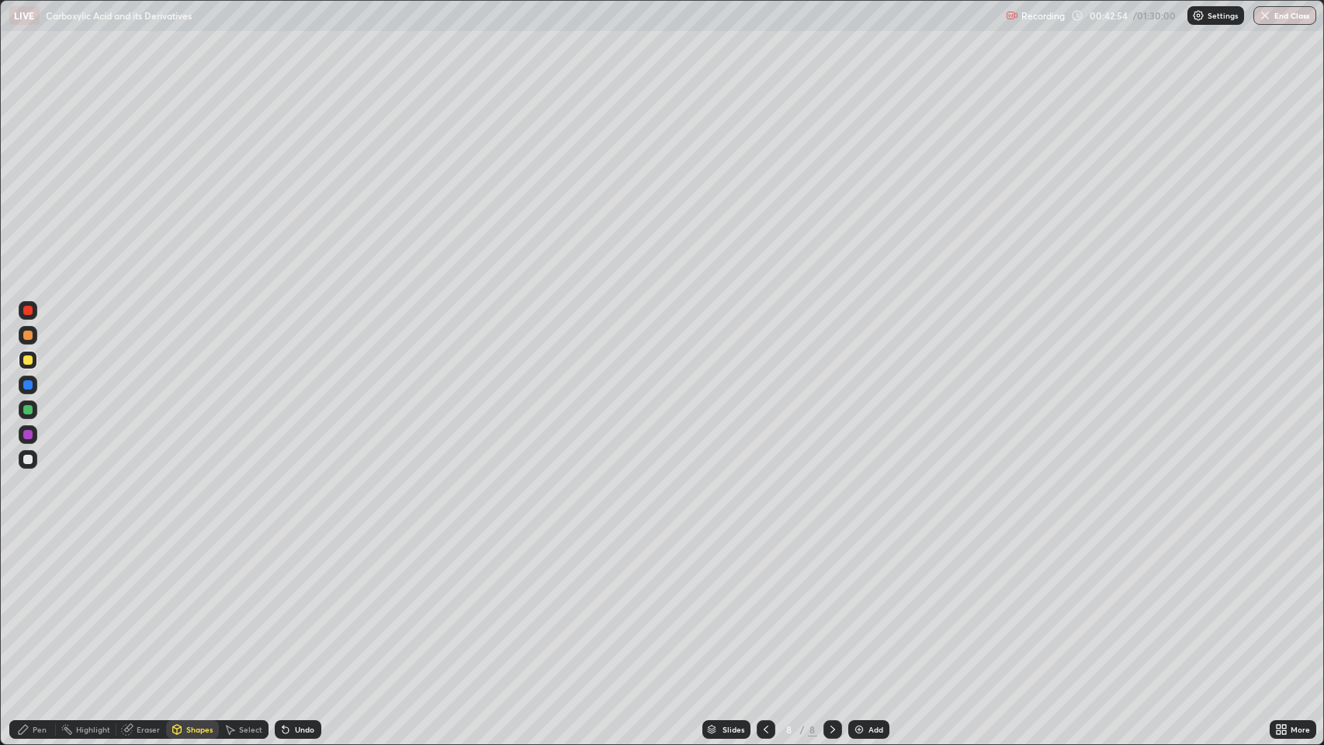
click at [31, 605] on div "Pen" at bounding box center [32, 729] width 47 height 19
click at [297, 605] on div "Undo" at bounding box center [304, 730] width 19 height 8
click at [284, 605] on icon at bounding box center [286, 730] width 6 height 6
click at [857, 605] on img at bounding box center [859, 730] width 12 height 12
click at [302, 605] on div "Undo" at bounding box center [304, 730] width 19 height 8
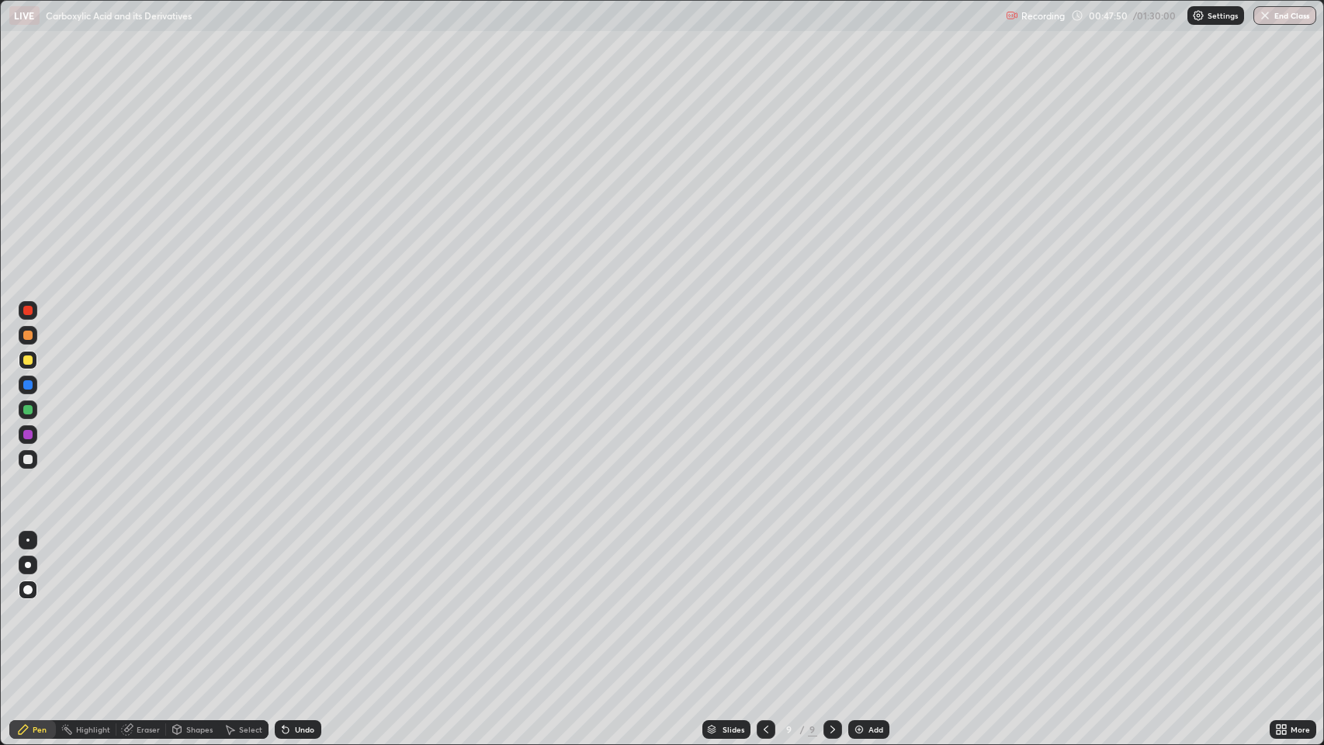
click at [302, 605] on div "Undo" at bounding box center [304, 730] width 19 height 8
click at [299, 605] on div "Undo" at bounding box center [304, 730] width 19 height 8
click at [302, 605] on div "Undo" at bounding box center [304, 730] width 19 height 8
click at [298, 605] on div "Undo" at bounding box center [304, 730] width 19 height 8
click at [302, 605] on div "Undo" at bounding box center [304, 730] width 19 height 8
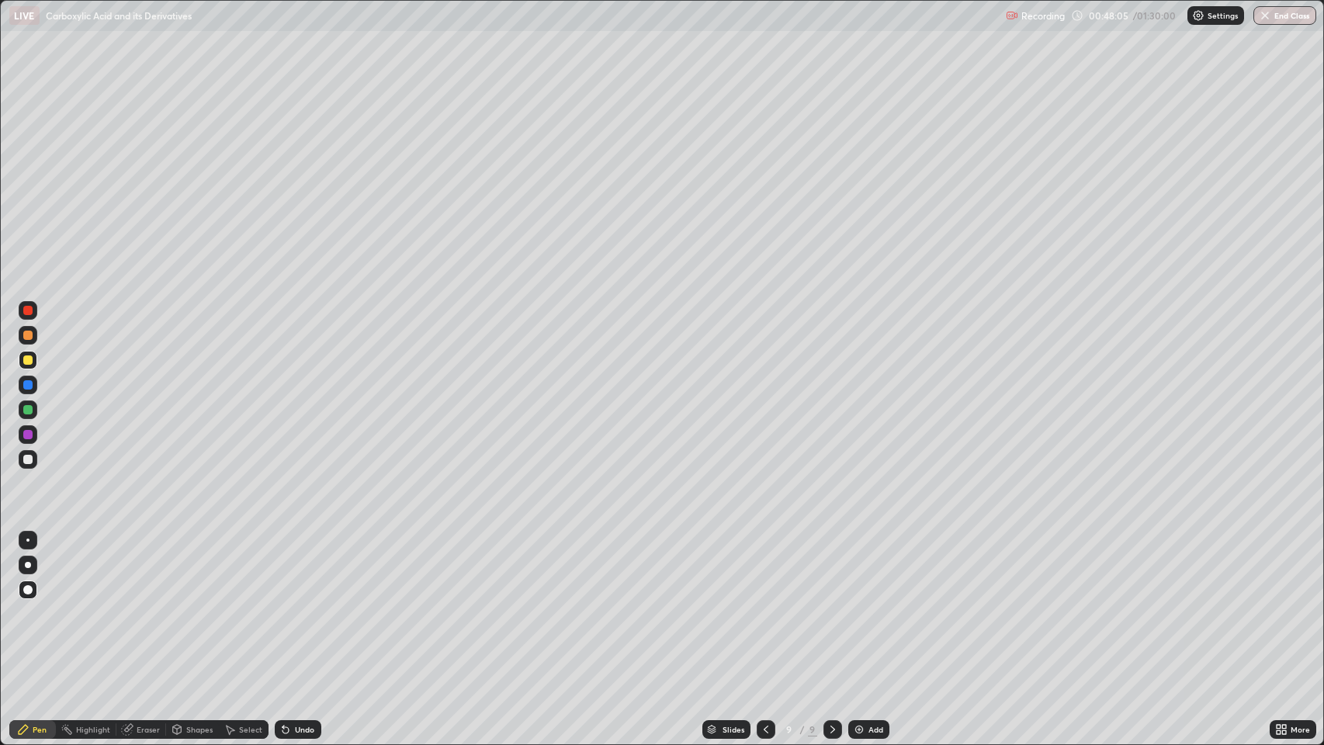
click at [301, 605] on div "Undo" at bounding box center [304, 730] width 19 height 8
click at [302, 605] on div "Undo" at bounding box center [304, 730] width 19 height 8
click at [301, 605] on div "Undo" at bounding box center [304, 730] width 19 height 8
click at [28, 311] on div at bounding box center [27, 310] width 9 height 9
click at [869, 605] on div "Add" at bounding box center [876, 730] width 15 height 8
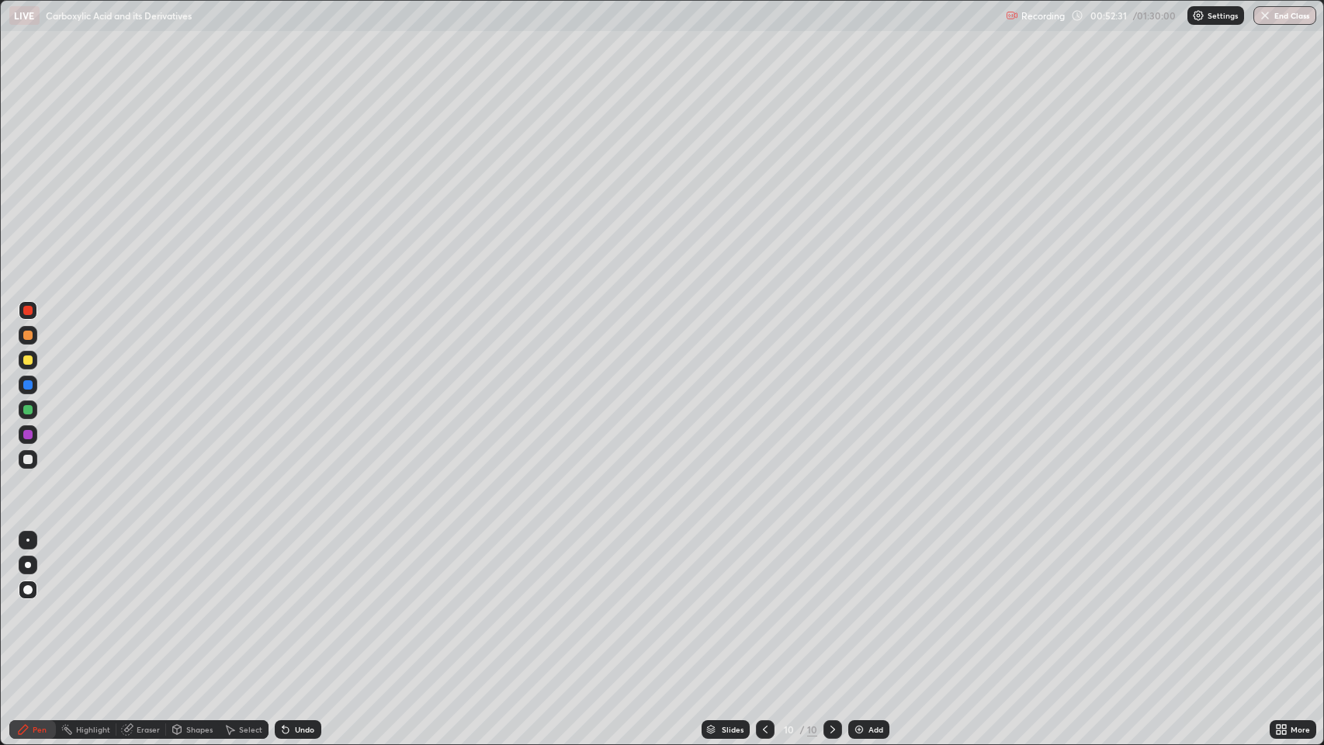
click at [190, 605] on div "Shapes" at bounding box center [192, 729] width 53 height 19
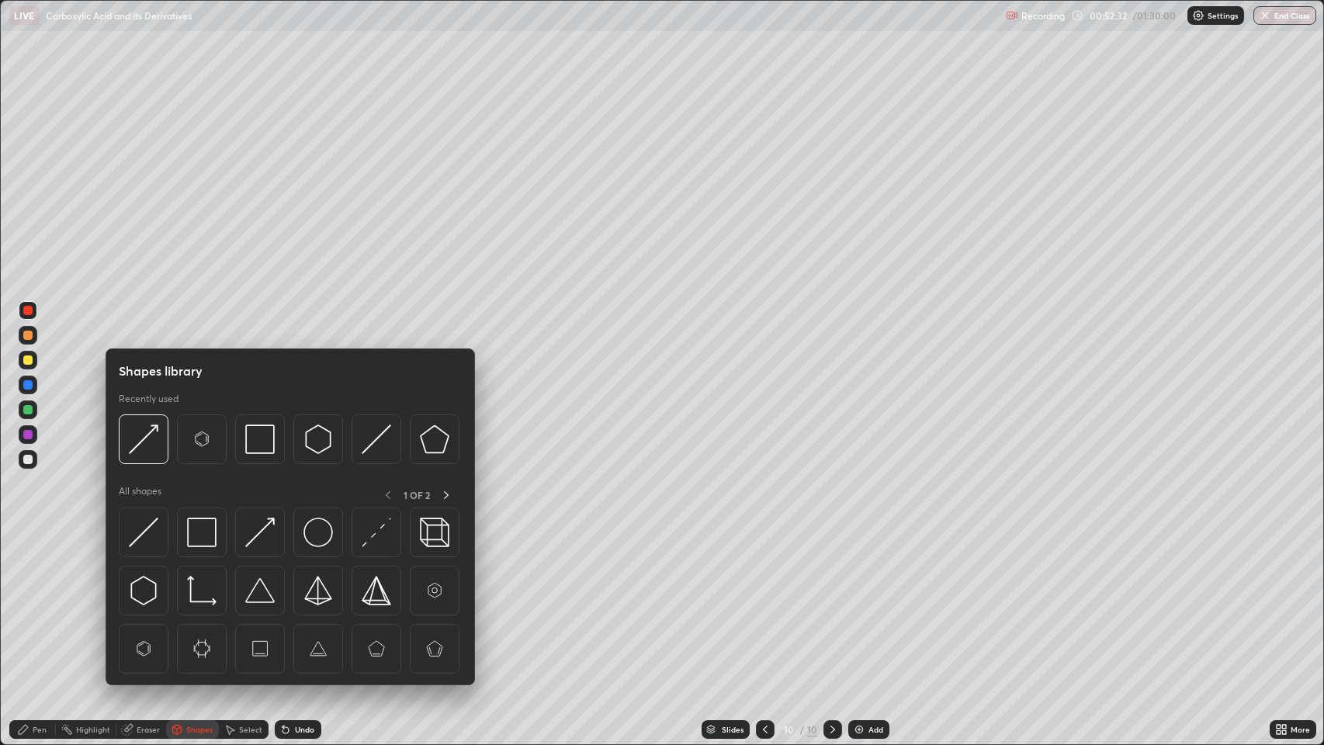
click at [143, 584] on img at bounding box center [143, 590] width 29 height 29
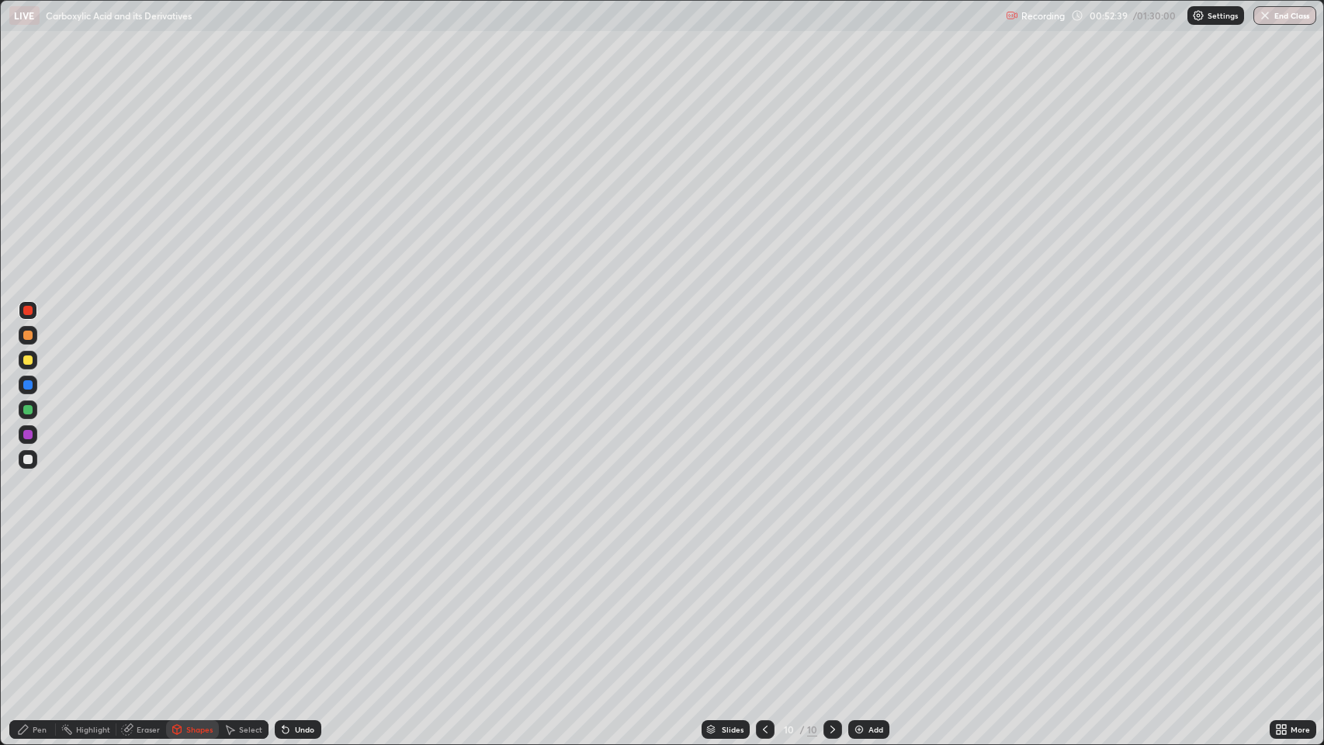
click at [42, 605] on div "Pen" at bounding box center [40, 730] width 14 height 8
click at [29, 360] on div at bounding box center [27, 360] width 9 height 9
click at [195, 605] on div "Shapes" at bounding box center [199, 730] width 26 height 8
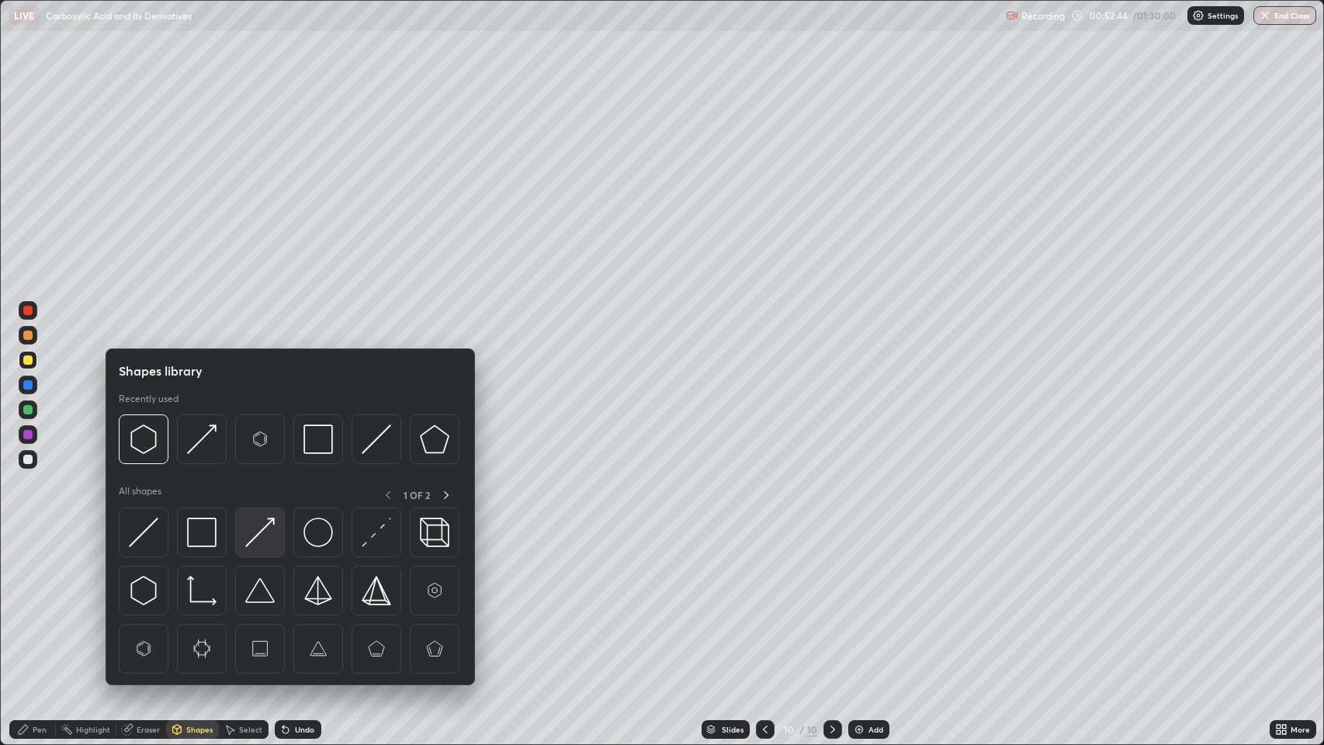
click at [260, 528] on img at bounding box center [259, 532] width 29 height 29
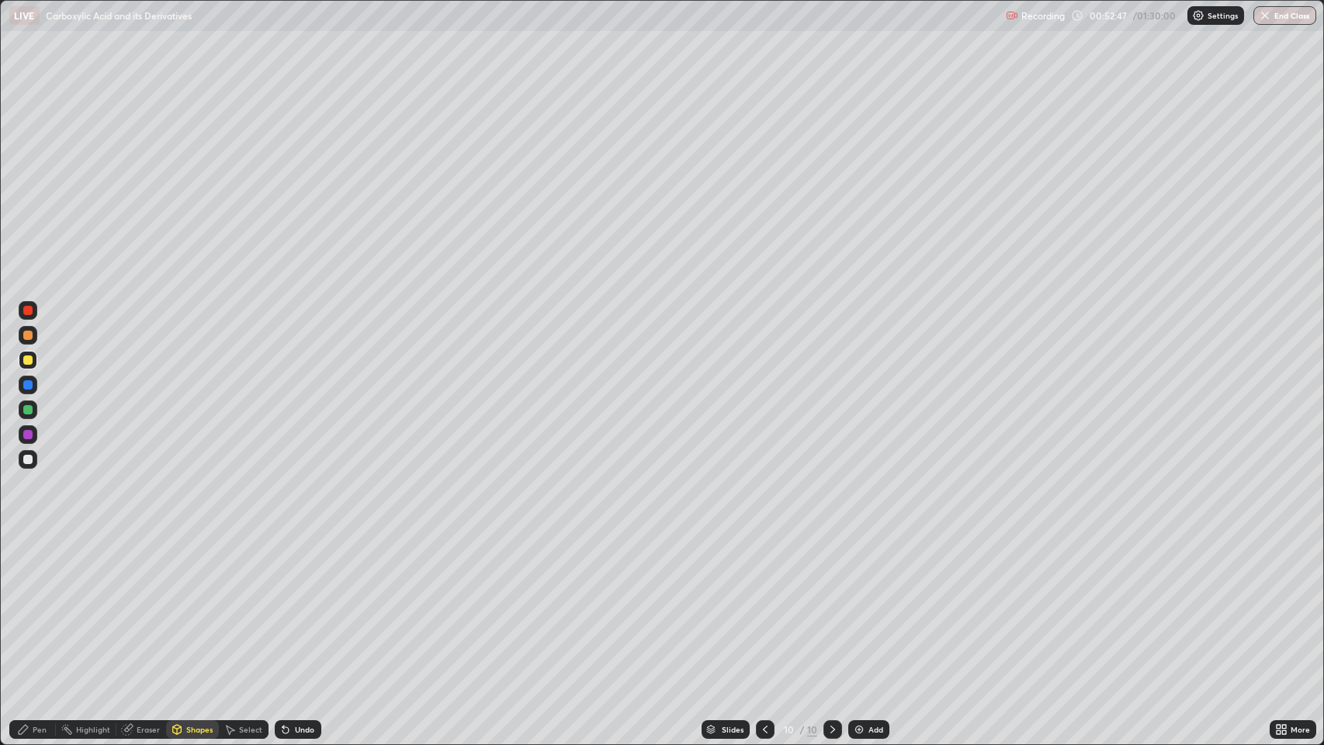
click at [39, 605] on div "Pen" at bounding box center [40, 730] width 14 height 8
click at [32, 386] on div at bounding box center [27, 384] width 9 height 9
click at [301, 605] on div "Undo" at bounding box center [304, 730] width 19 height 8
click at [292, 605] on div "Undo" at bounding box center [298, 729] width 47 height 19
click at [283, 605] on icon at bounding box center [284, 727] width 2 height 2
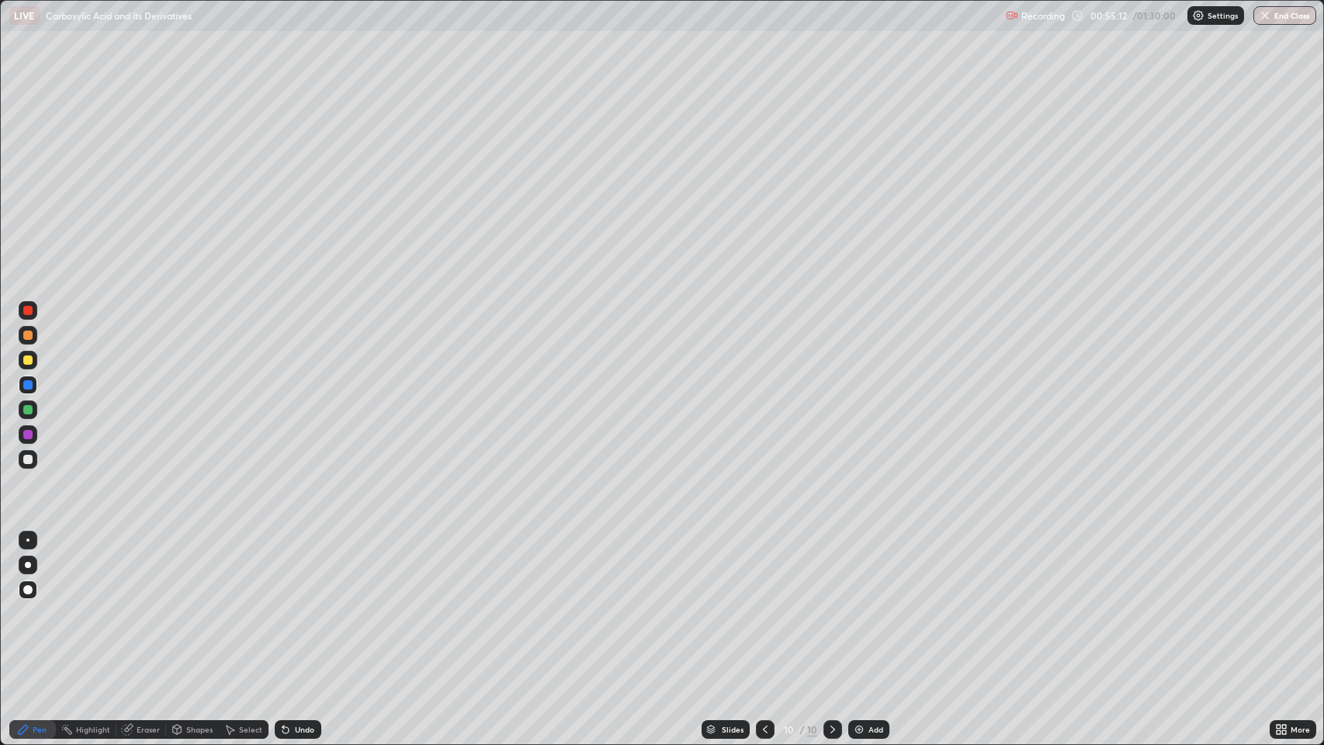
click at [874, 605] on div "Add" at bounding box center [876, 730] width 15 height 8
click at [39, 605] on div "Pen" at bounding box center [40, 730] width 14 height 8
click at [30, 355] on div at bounding box center [28, 360] width 19 height 19
click at [195, 605] on div "Shapes" at bounding box center [199, 730] width 26 height 8
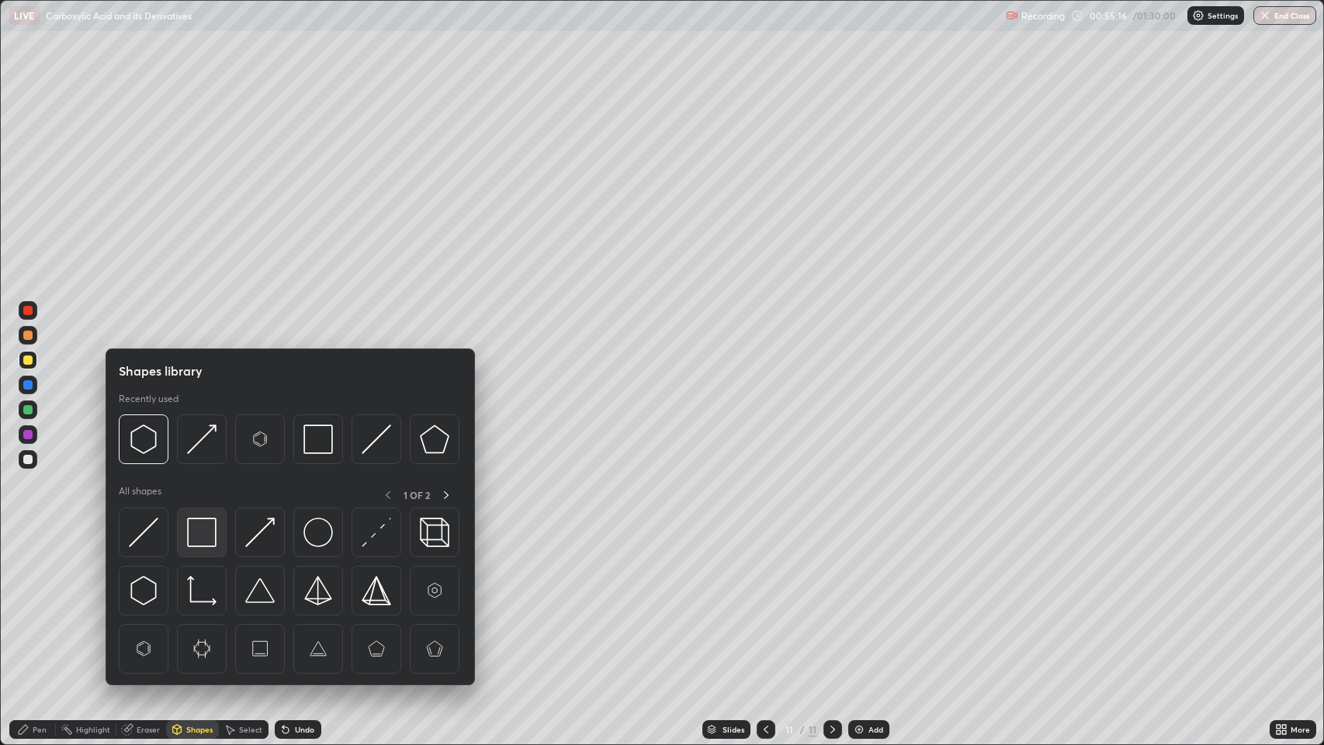
click at [205, 531] on img at bounding box center [201, 532] width 29 height 29
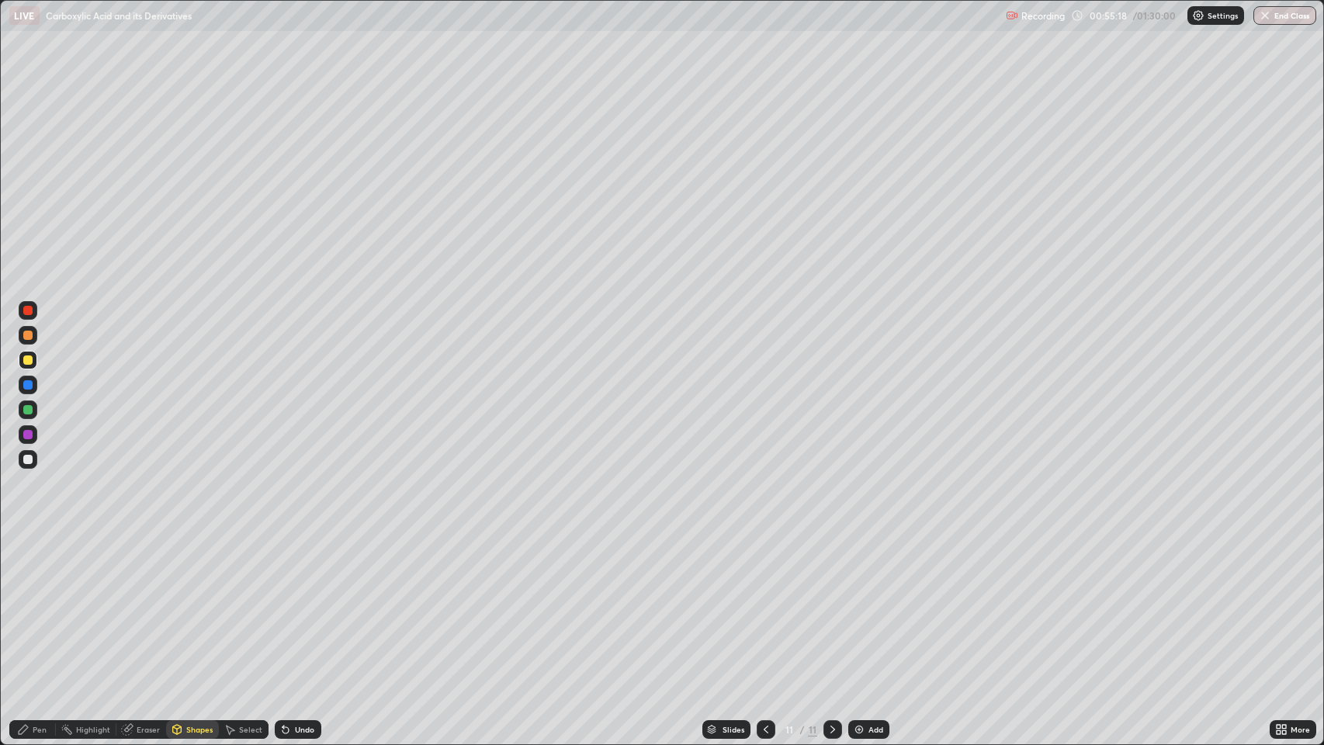
click at [27, 605] on icon at bounding box center [23, 730] width 12 height 12
click at [28, 385] on div at bounding box center [27, 384] width 9 height 9
click at [29, 364] on div at bounding box center [27, 360] width 9 height 9
click at [302, 605] on div "Undo" at bounding box center [304, 730] width 19 height 8
click at [311, 605] on div "Undo" at bounding box center [304, 730] width 19 height 8
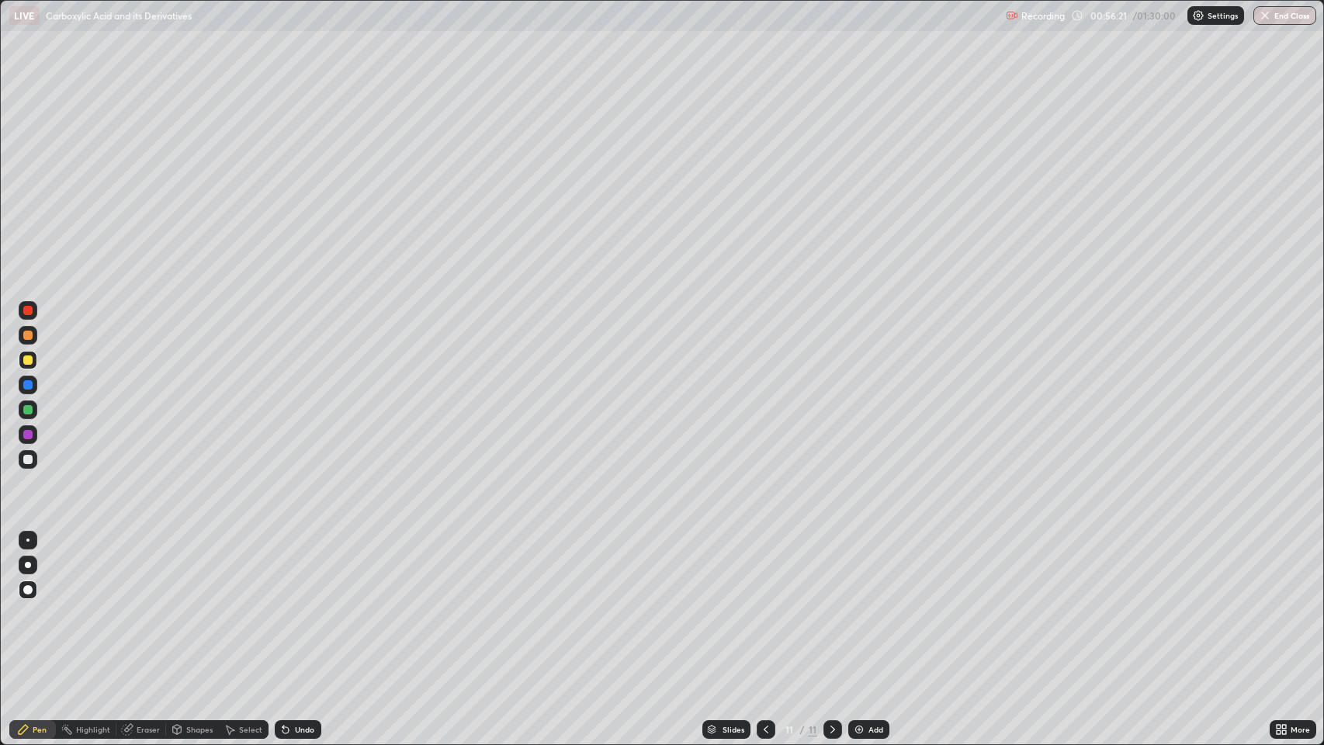
click at [310, 605] on div "Undo" at bounding box center [304, 730] width 19 height 8
click at [308, 605] on div "Undo" at bounding box center [298, 729] width 47 height 19
click at [312, 605] on div "Undo" at bounding box center [298, 729] width 47 height 19
click at [309, 605] on div "Undo" at bounding box center [304, 730] width 19 height 8
click at [310, 605] on div "Undo" at bounding box center [298, 729] width 47 height 19
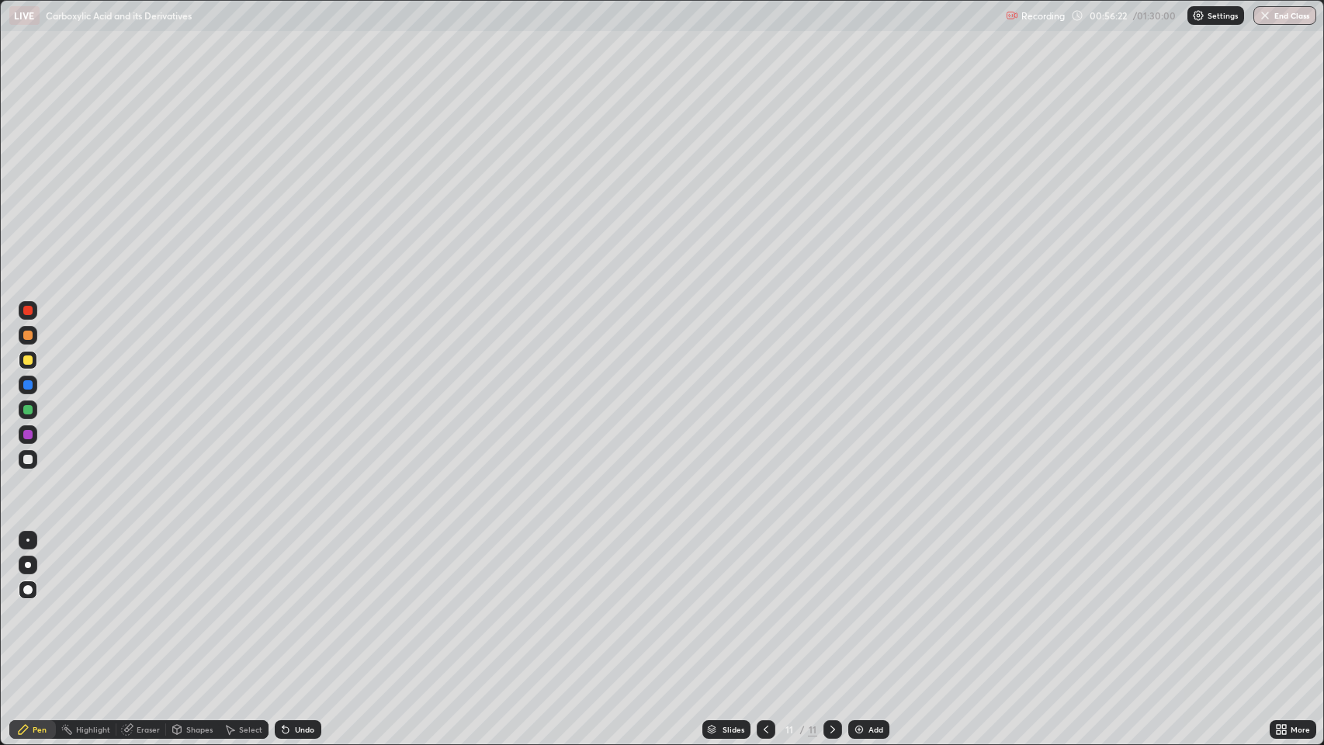
click at [311, 605] on div "Undo" at bounding box center [298, 729] width 47 height 19
click at [293, 605] on div "Undo" at bounding box center [298, 729] width 47 height 19
click at [32, 383] on div at bounding box center [27, 384] width 9 height 9
click at [135, 605] on div "Eraser" at bounding box center [141, 729] width 50 height 19
click at [33, 605] on div "Pen" at bounding box center [40, 730] width 14 height 8
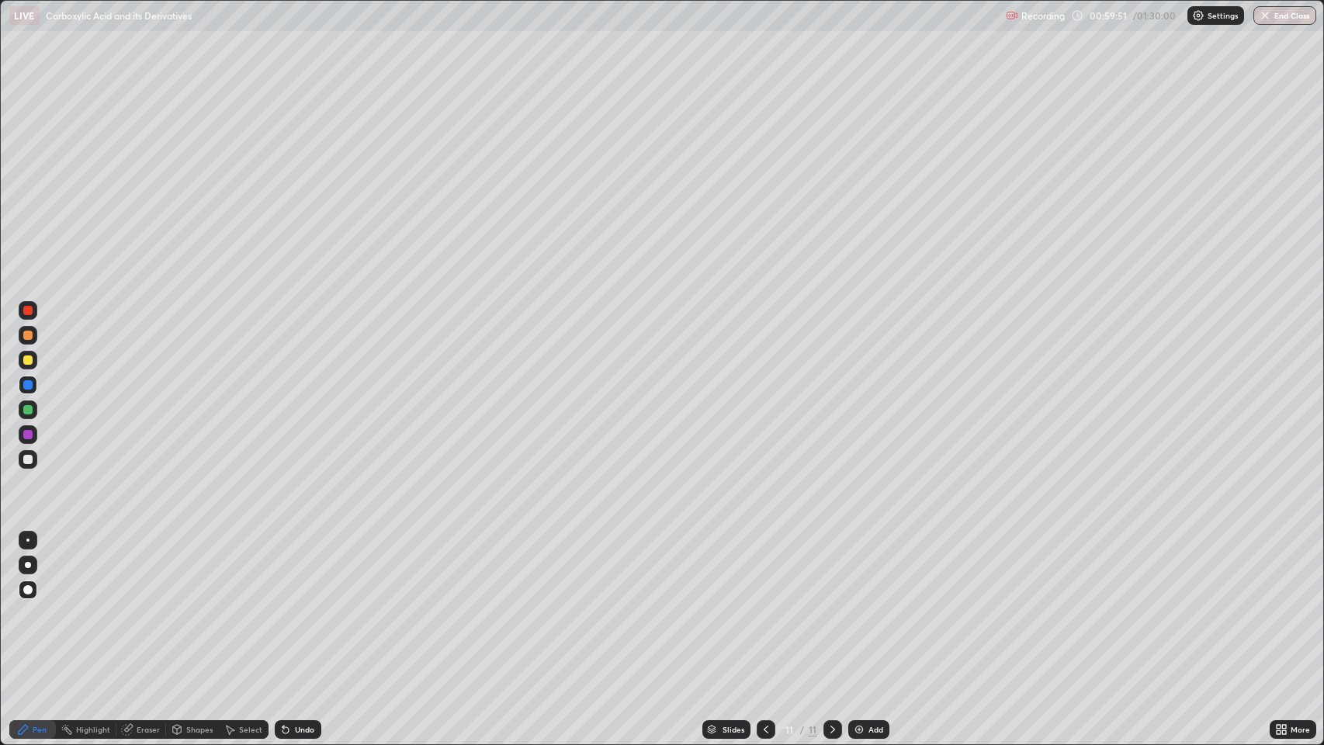
click at [28, 385] on div at bounding box center [27, 384] width 9 height 9
click at [284, 605] on icon at bounding box center [286, 730] width 6 height 6
click at [291, 605] on div "Undo" at bounding box center [298, 729] width 47 height 19
click at [292, 605] on div "Undo" at bounding box center [298, 729] width 47 height 19
click at [298, 605] on div "Undo" at bounding box center [298, 729] width 47 height 19
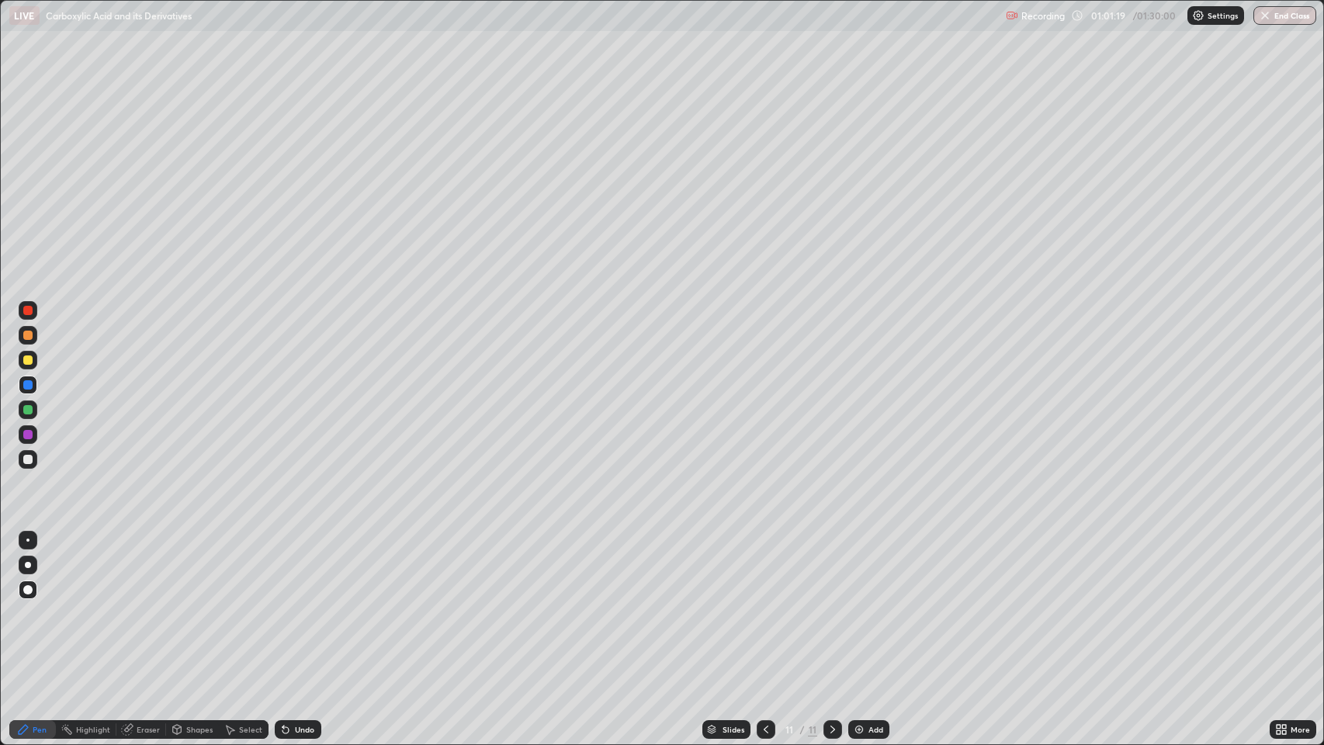
click at [296, 605] on div "Undo" at bounding box center [298, 729] width 47 height 19
click at [298, 605] on div "Undo" at bounding box center [304, 730] width 19 height 8
click at [299, 605] on div "Undo" at bounding box center [298, 729] width 47 height 19
click at [136, 605] on div "Eraser" at bounding box center [141, 729] width 50 height 19
click at [38, 605] on div "Pen" at bounding box center [40, 730] width 14 height 8
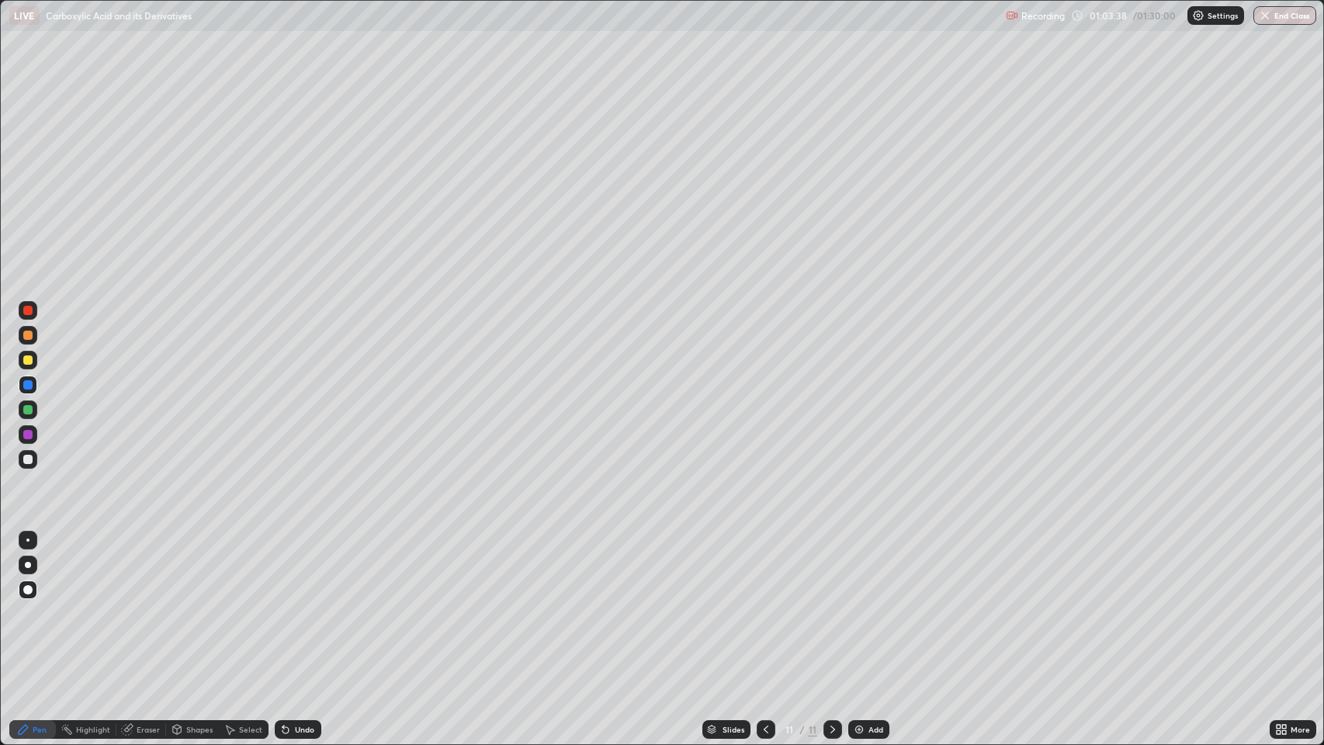
click at [869, 605] on div "Add" at bounding box center [876, 730] width 15 height 8
click at [30, 605] on div "Pen" at bounding box center [32, 729] width 47 height 19
click at [191, 605] on div "Shapes" at bounding box center [199, 730] width 26 height 8
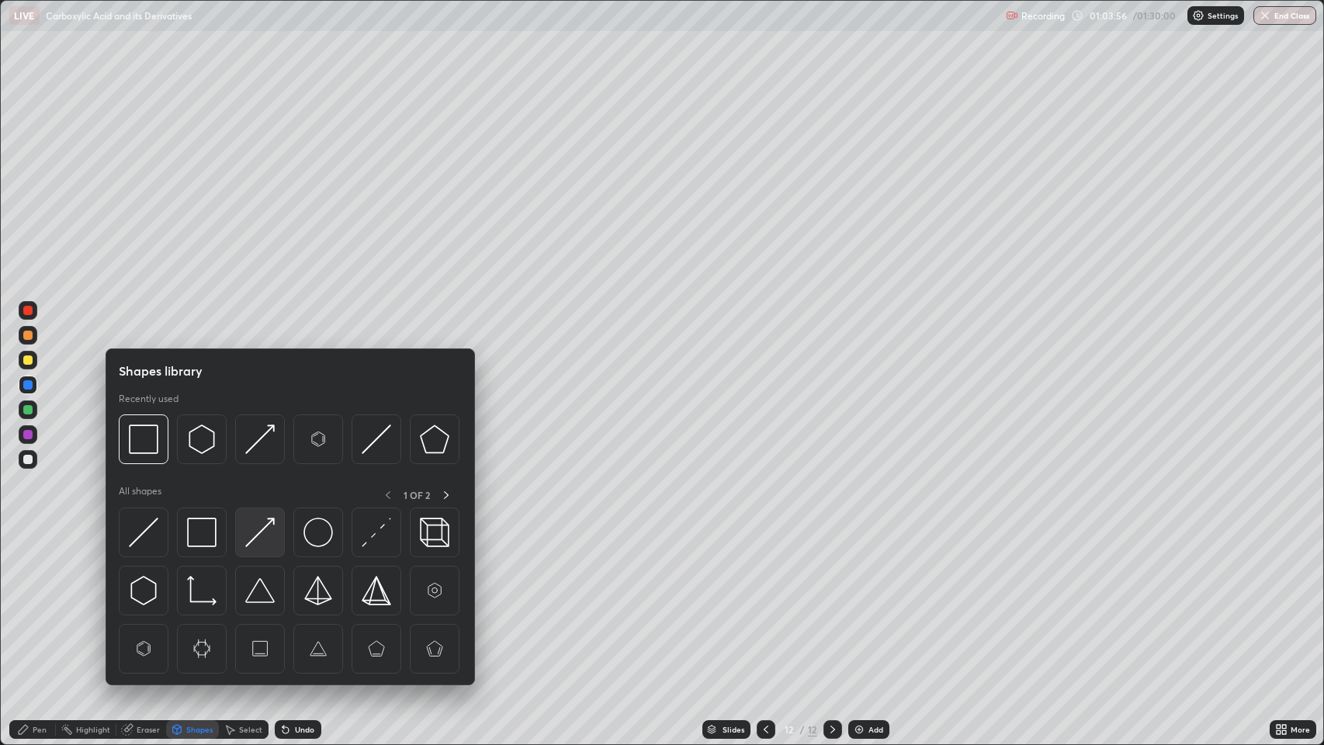
click at [259, 538] on img at bounding box center [259, 532] width 29 height 29
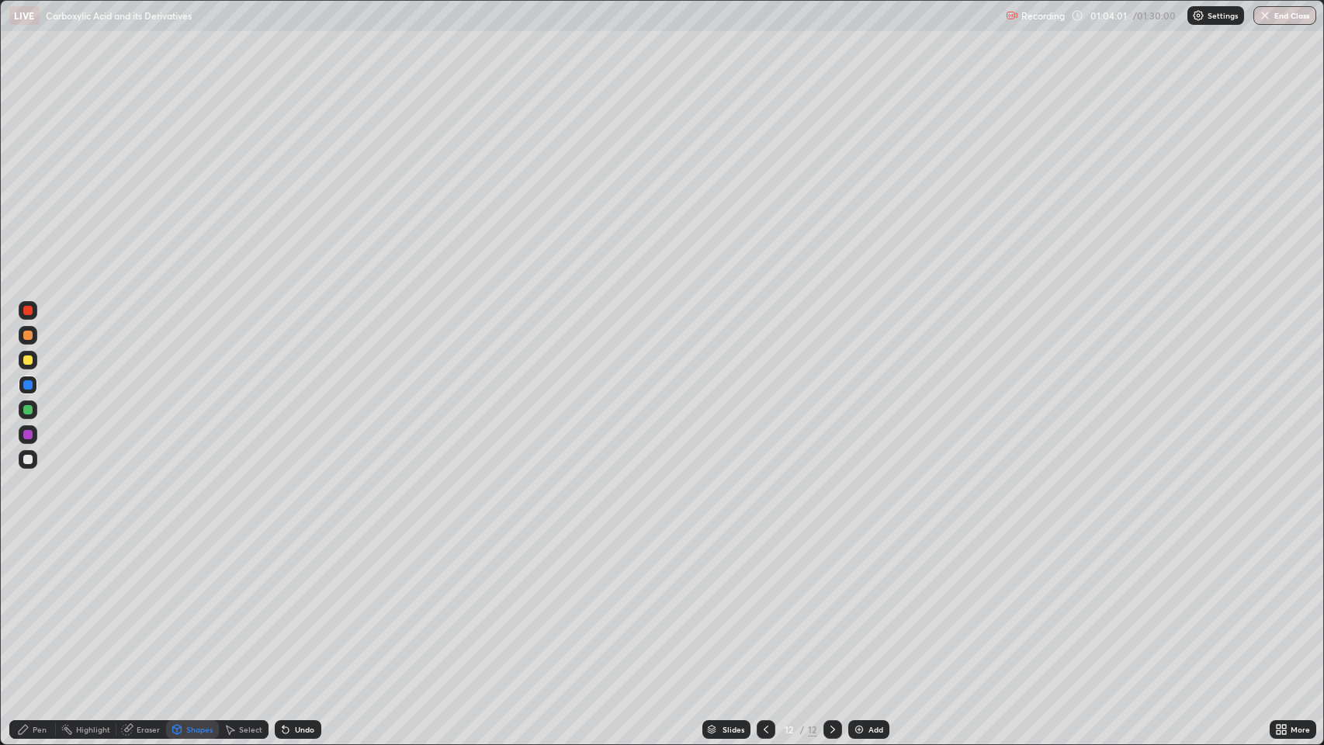
click at [43, 605] on div "Pen" at bounding box center [40, 730] width 14 height 8
click at [26, 360] on div at bounding box center [27, 360] width 9 height 9
click at [297, 605] on div "Undo" at bounding box center [304, 730] width 19 height 8
click at [301, 605] on div "Undo" at bounding box center [304, 730] width 19 height 8
click at [300, 605] on div "Undo" at bounding box center [304, 730] width 19 height 8
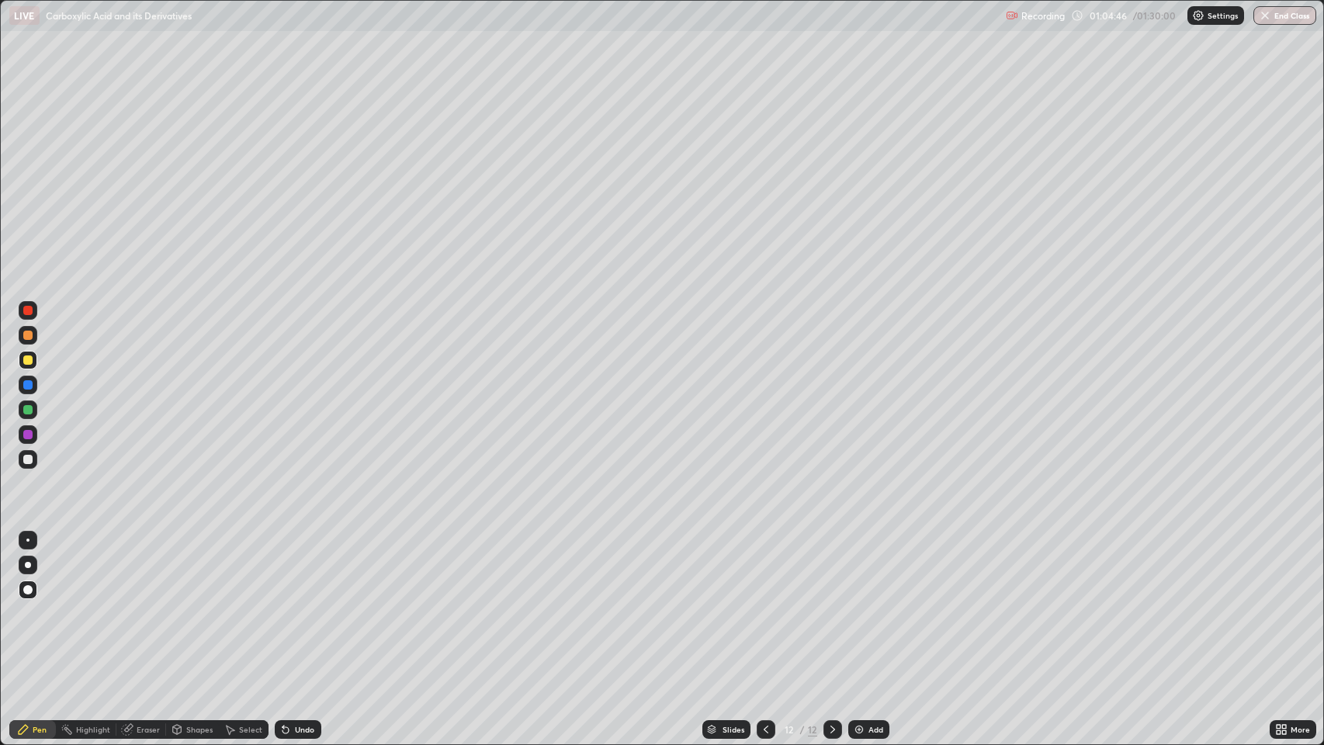
click at [767, 605] on icon at bounding box center [766, 730] width 12 height 12
click at [29, 435] on div at bounding box center [27, 434] width 9 height 9
click at [177, 605] on icon at bounding box center [176, 728] width 9 height 2
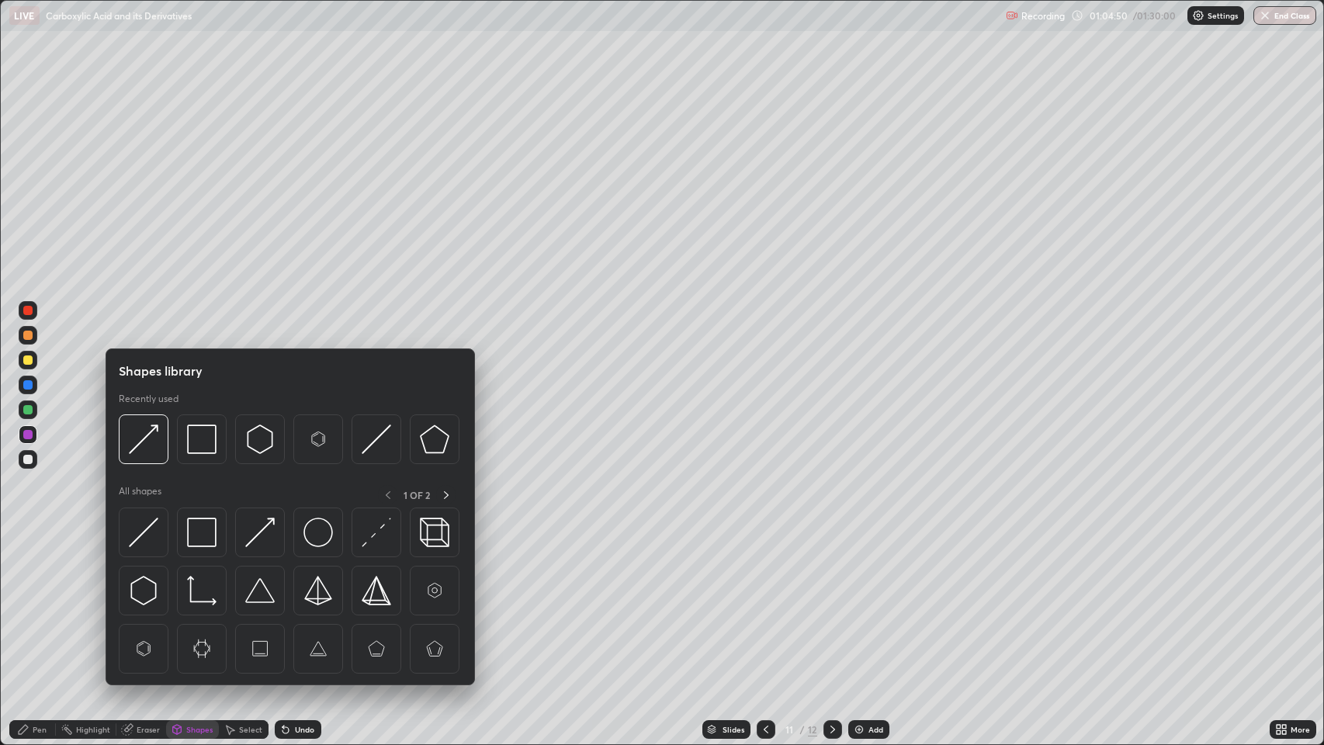
click at [323, 529] on img at bounding box center [318, 532] width 29 height 29
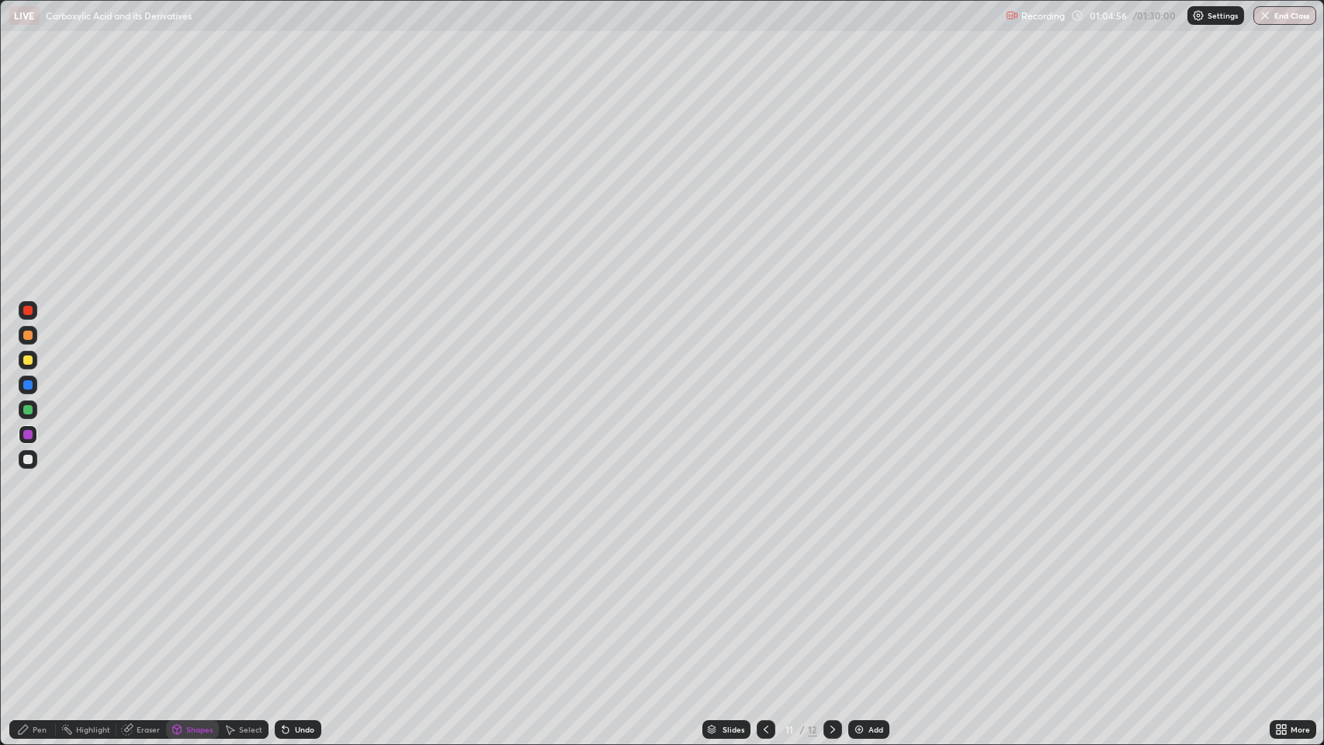
click at [34, 605] on div "Pen" at bounding box center [40, 730] width 14 height 8
click at [831, 605] on icon at bounding box center [833, 730] width 12 height 12
click at [873, 605] on div "Add" at bounding box center [876, 730] width 15 height 8
click at [193, 605] on div "Shapes" at bounding box center [199, 730] width 26 height 8
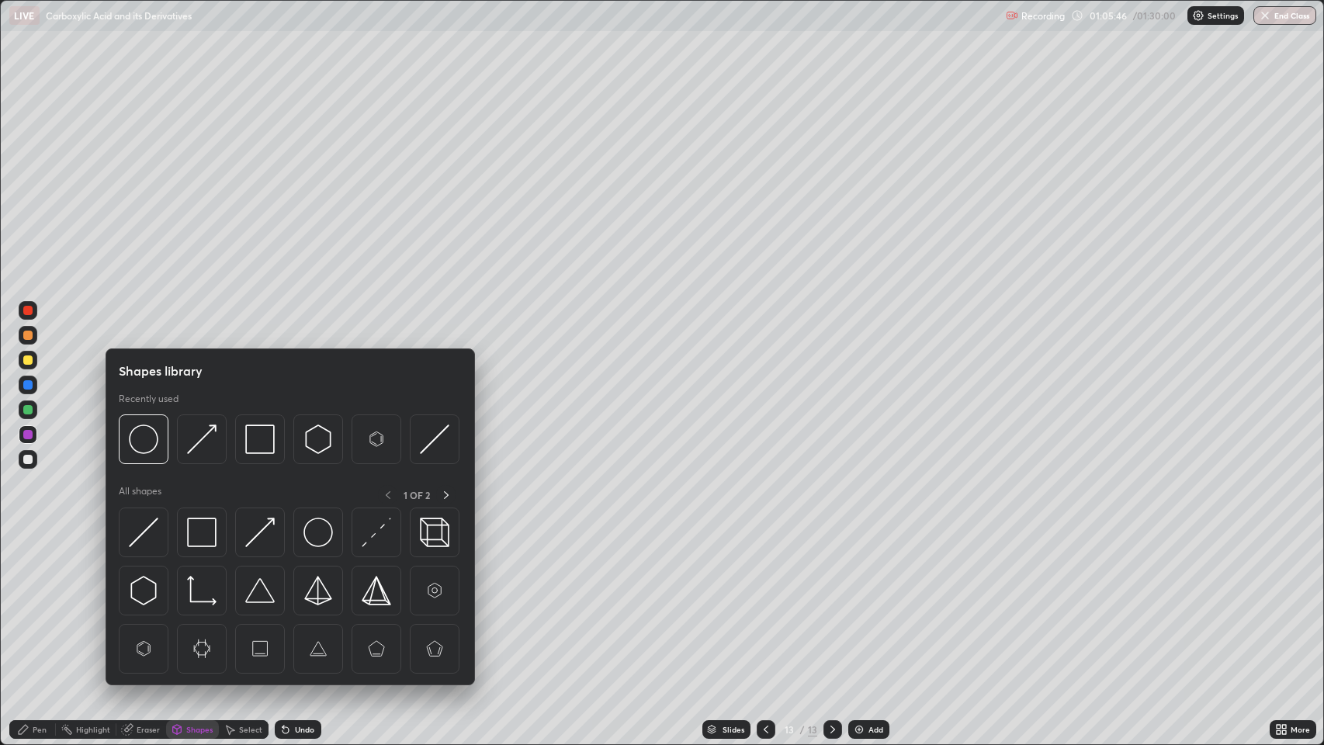
click at [204, 532] on img at bounding box center [201, 532] width 29 height 29
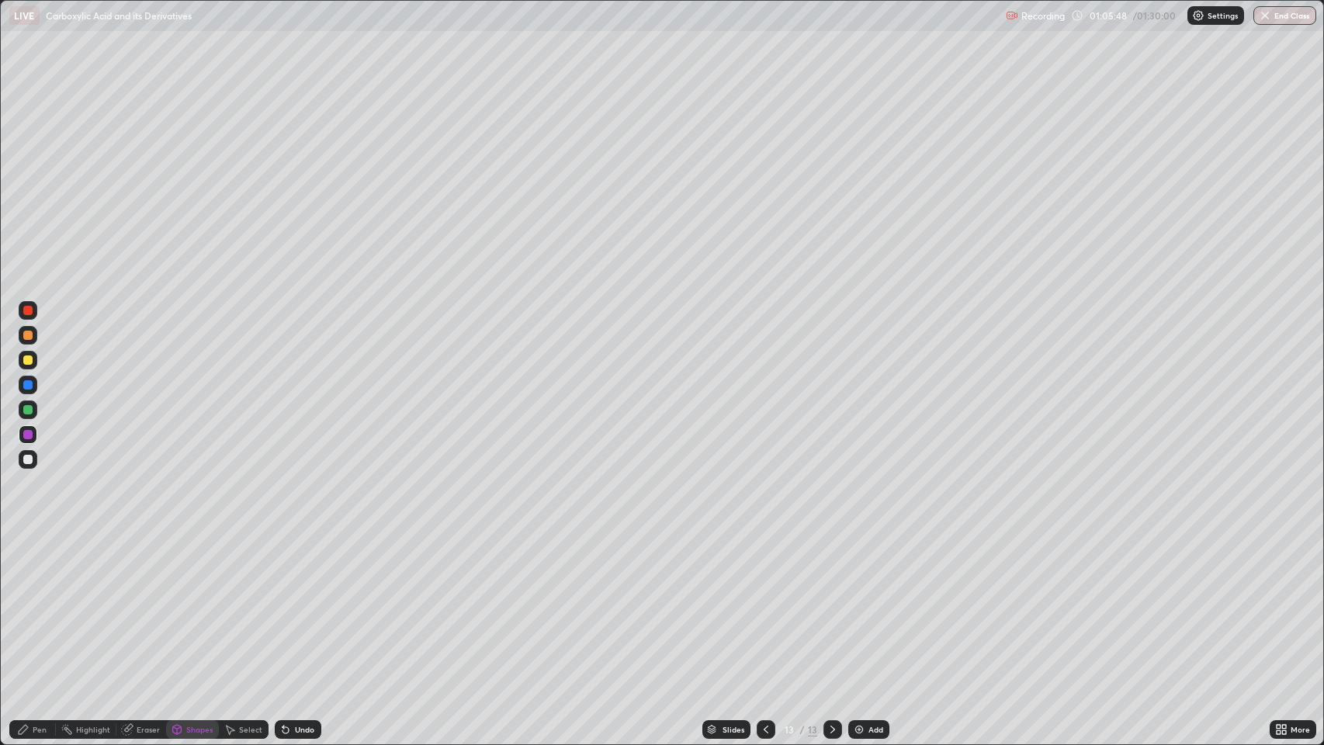
click at [39, 605] on div "Pen" at bounding box center [40, 730] width 14 height 8
click at [29, 355] on div at bounding box center [28, 360] width 19 height 19
click at [304, 605] on div "Undo" at bounding box center [304, 730] width 19 height 8
click at [194, 605] on div "Shapes" at bounding box center [199, 730] width 26 height 8
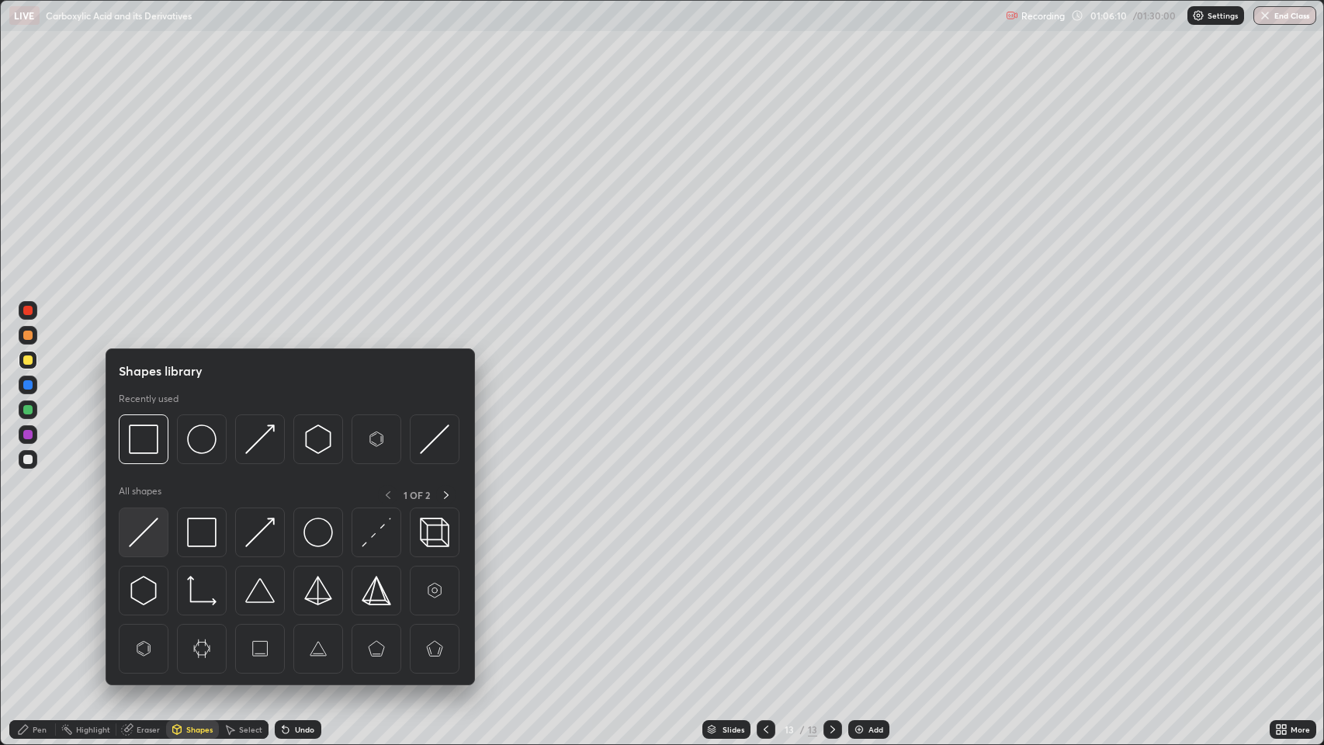
click at [155, 526] on img at bounding box center [143, 532] width 29 height 29
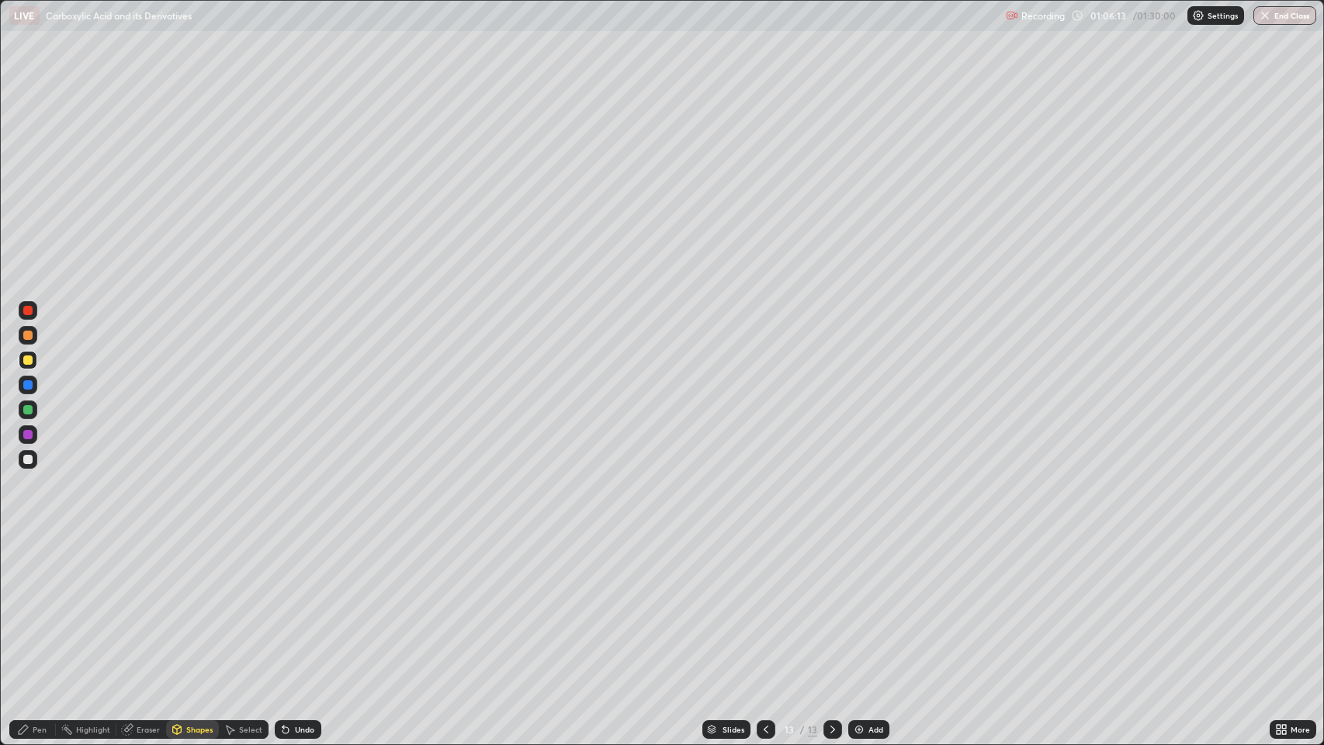
click at [185, 605] on div "Shapes" at bounding box center [192, 729] width 53 height 19
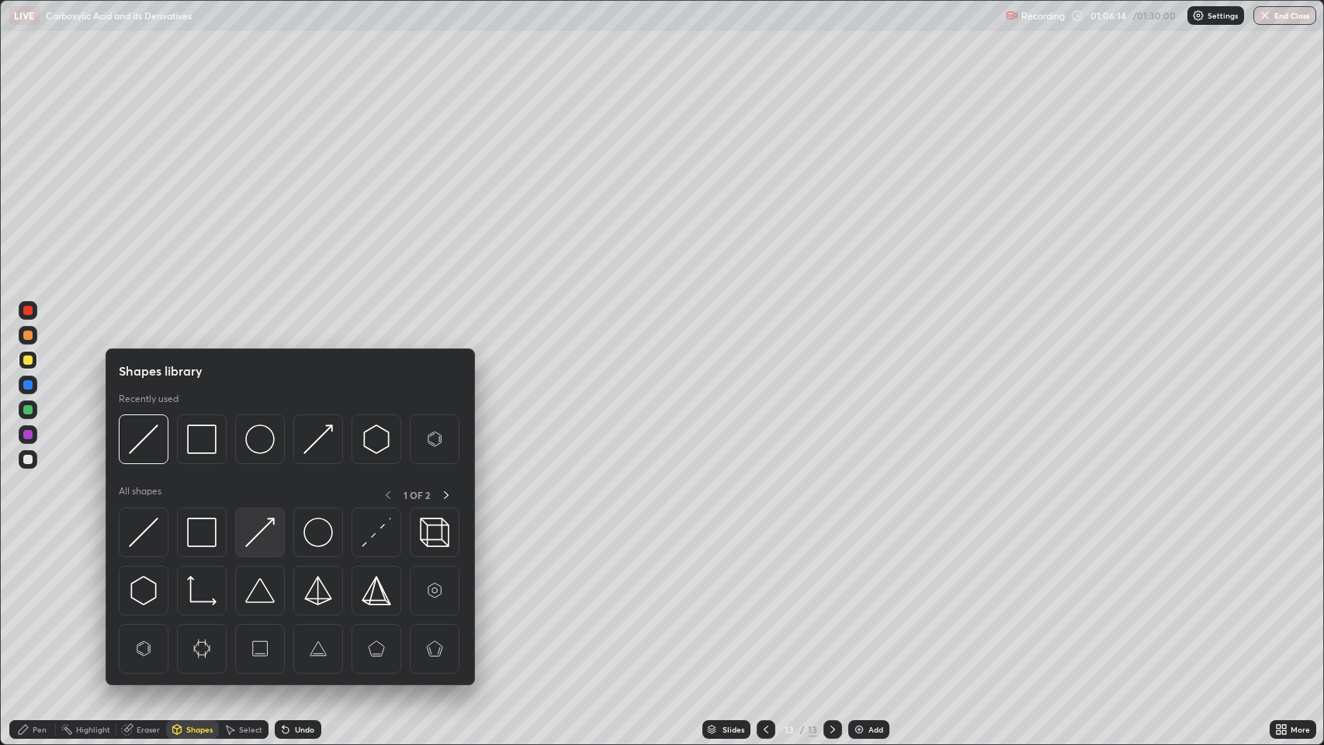
click at [269, 542] on img at bounding box center [259, 532] width 29 height 29
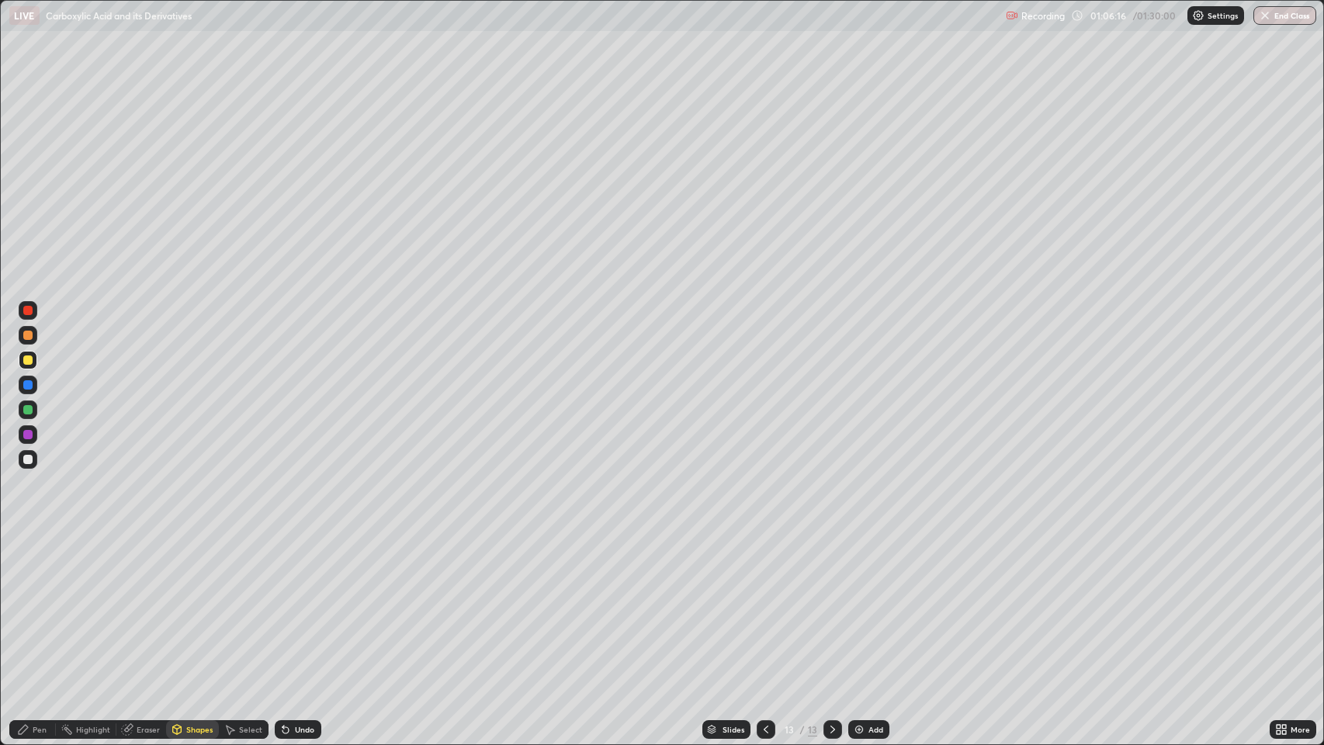
click at [35, 605] on div "Pen" at bounding box center [40, 730] width 14 height 8
click at [869, 605] on div "Add" at bounding box center [876, 730] width 15 height 8
click at [189, 605] on div "Shapes" at bounding box center [192, 729] width 53 height 19
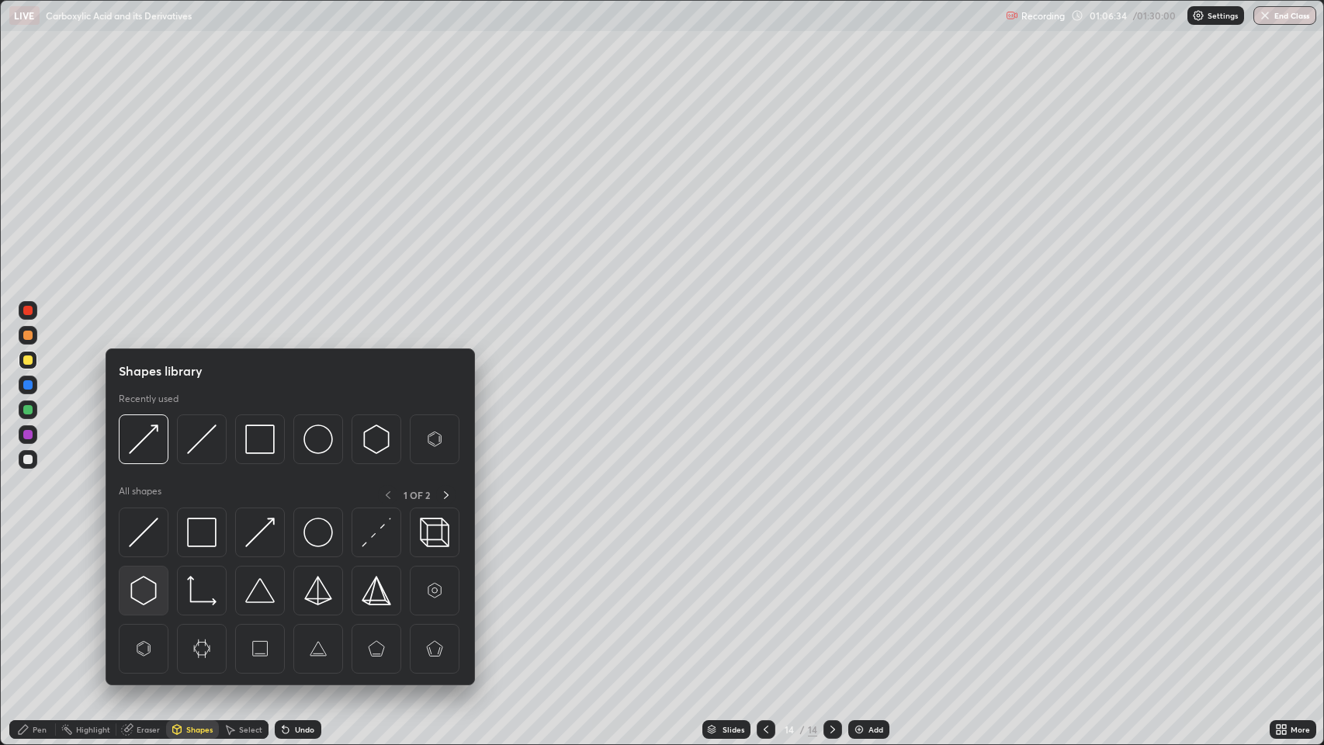
click at [145, 599] on img at bounding box center [143, 590] width 29 height 29
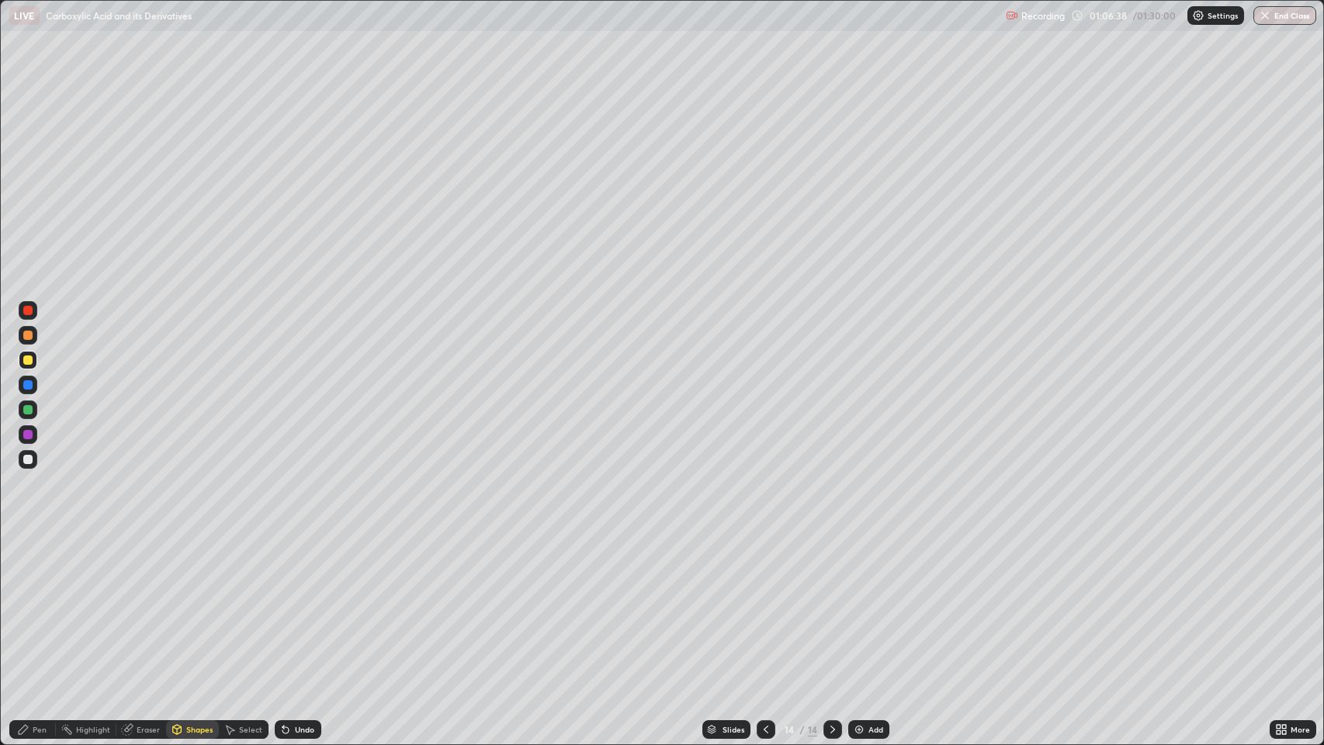
click at [39, 605] on div "Pen" at bounding box center [40, 730] width 14 height 8
click at [192, 605] on div "Shapes" at bounding box center [199, 730] width 26 height 8
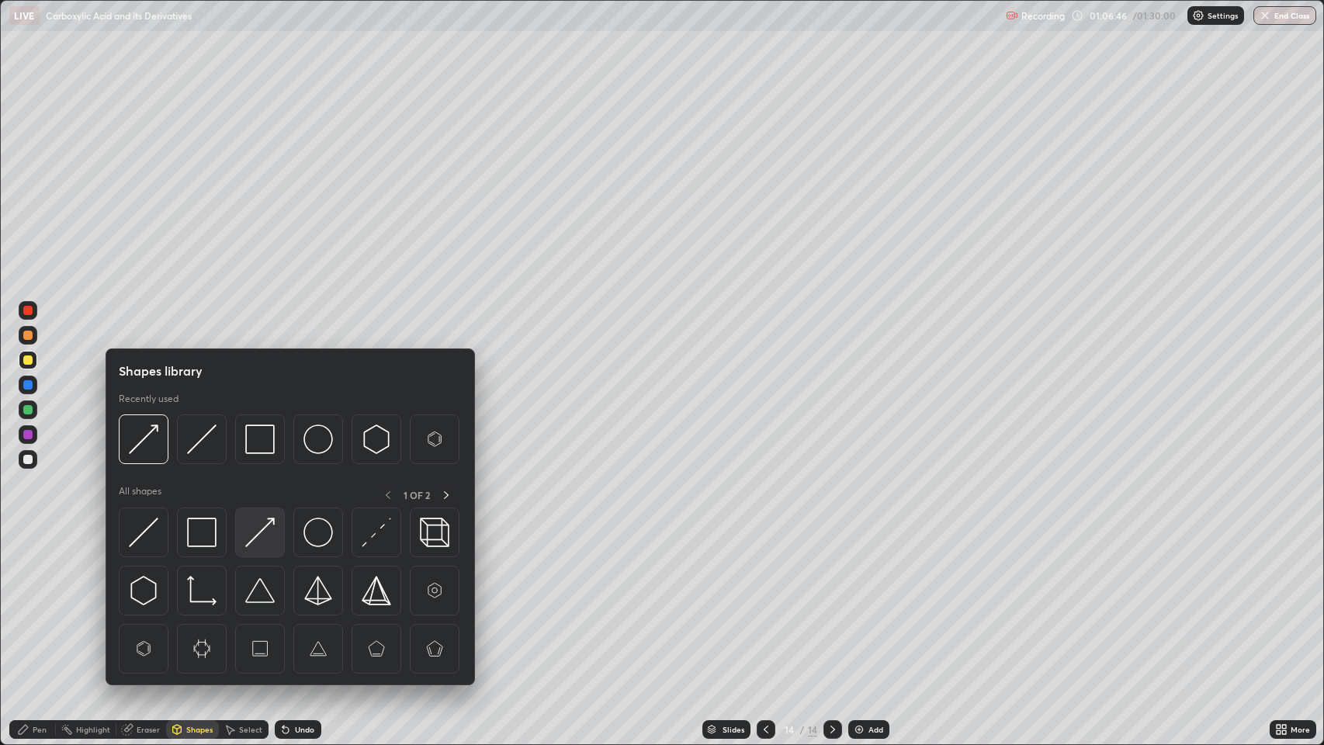
click at [255, 536] on img at bounding box center [259, 532] width 29 height 29
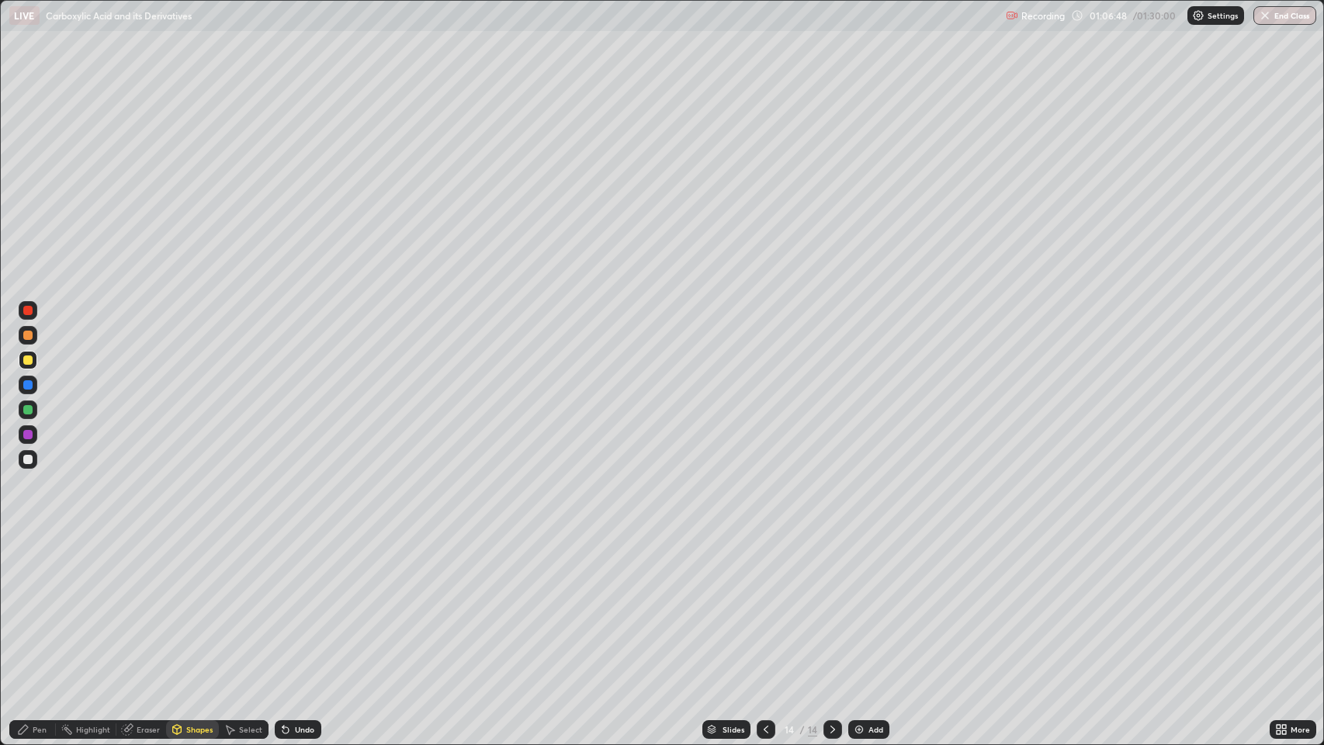
click at [31, 605] on div "Pen" at bounding box center [32, 729] width 47 height 19
click at [31, 407] on div at bounding box center [27, 409] width 9 height 9
click at [764, 605] on icon at bounding box center [766, 730] width 5 height 8
click at [829, 605] on div at bounding box center [833, 729] width 19 height 31
click at [871, 605] on div "Add" at bounding box center [876, 730] width 15 height 8
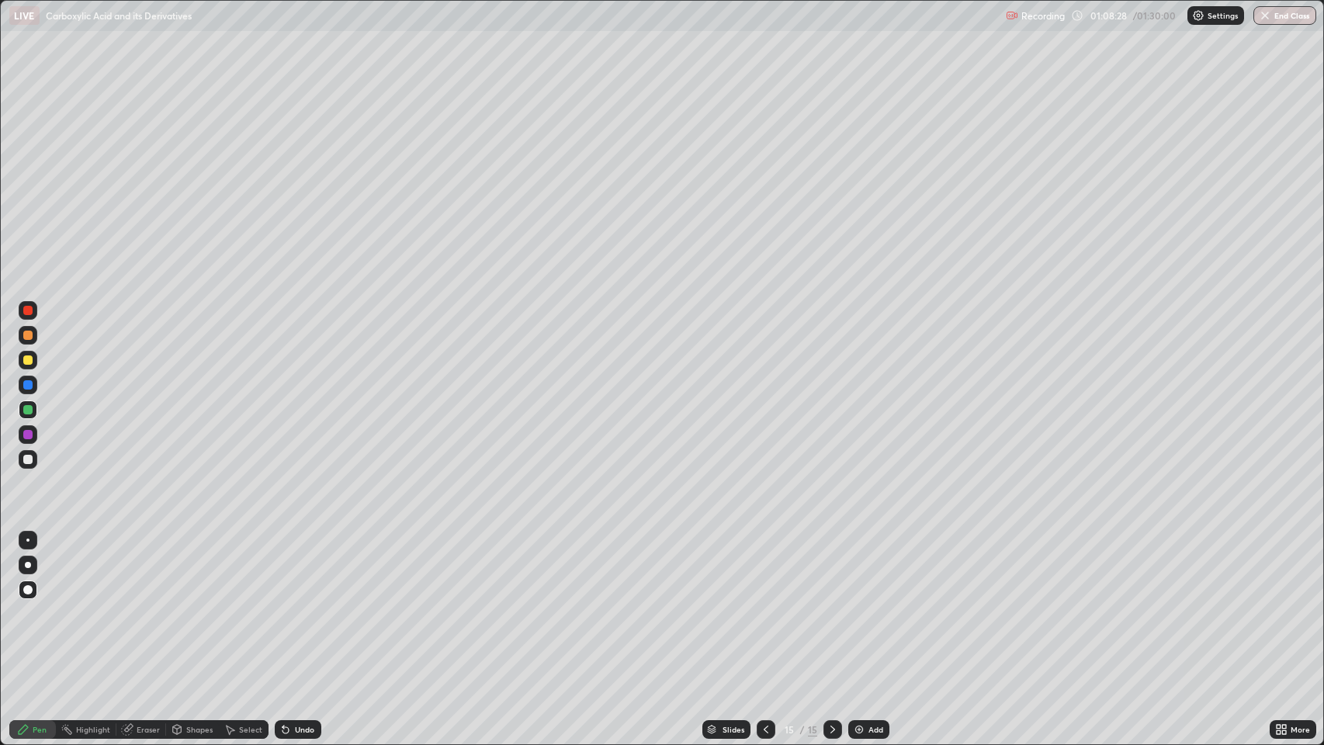
click at [198, 605] on div "Shapes" at bounding box center [199, 730] width 26 height 8
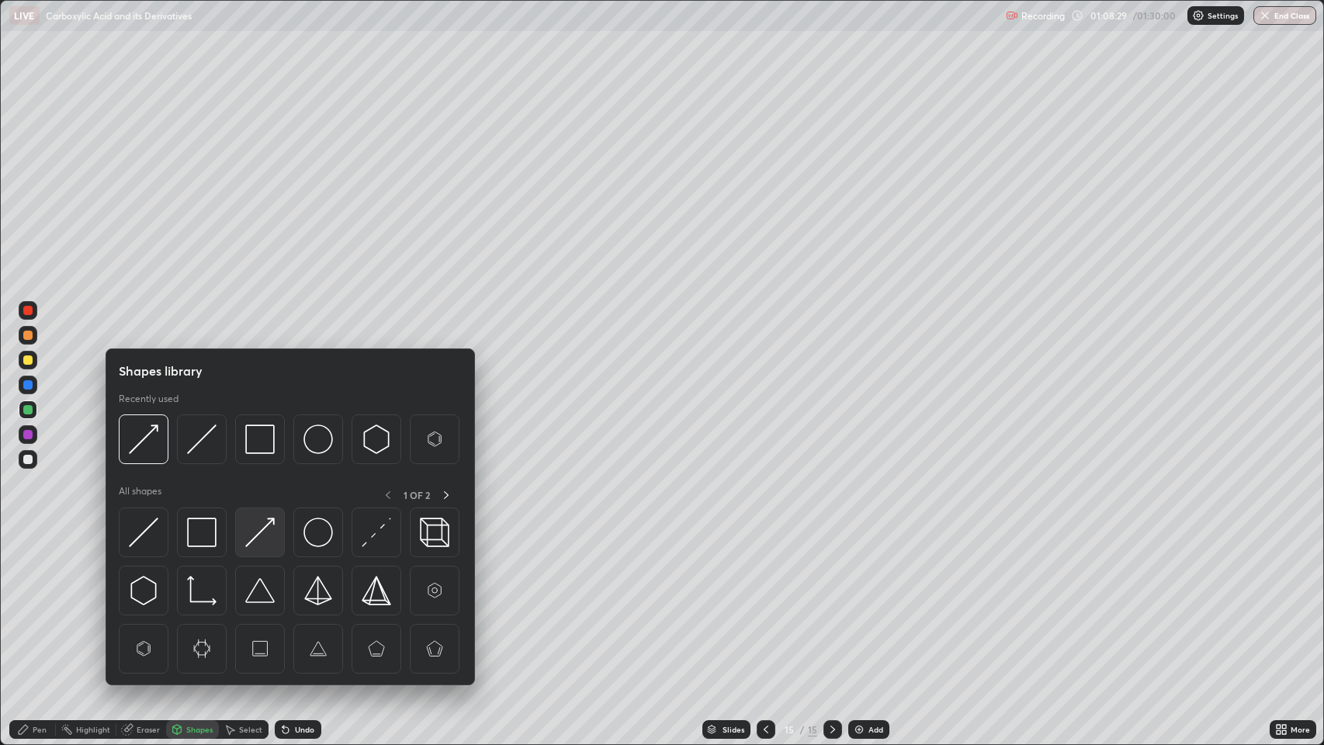
click at [262, 529] on img at bounding box center [259, 532] width 29 height 29
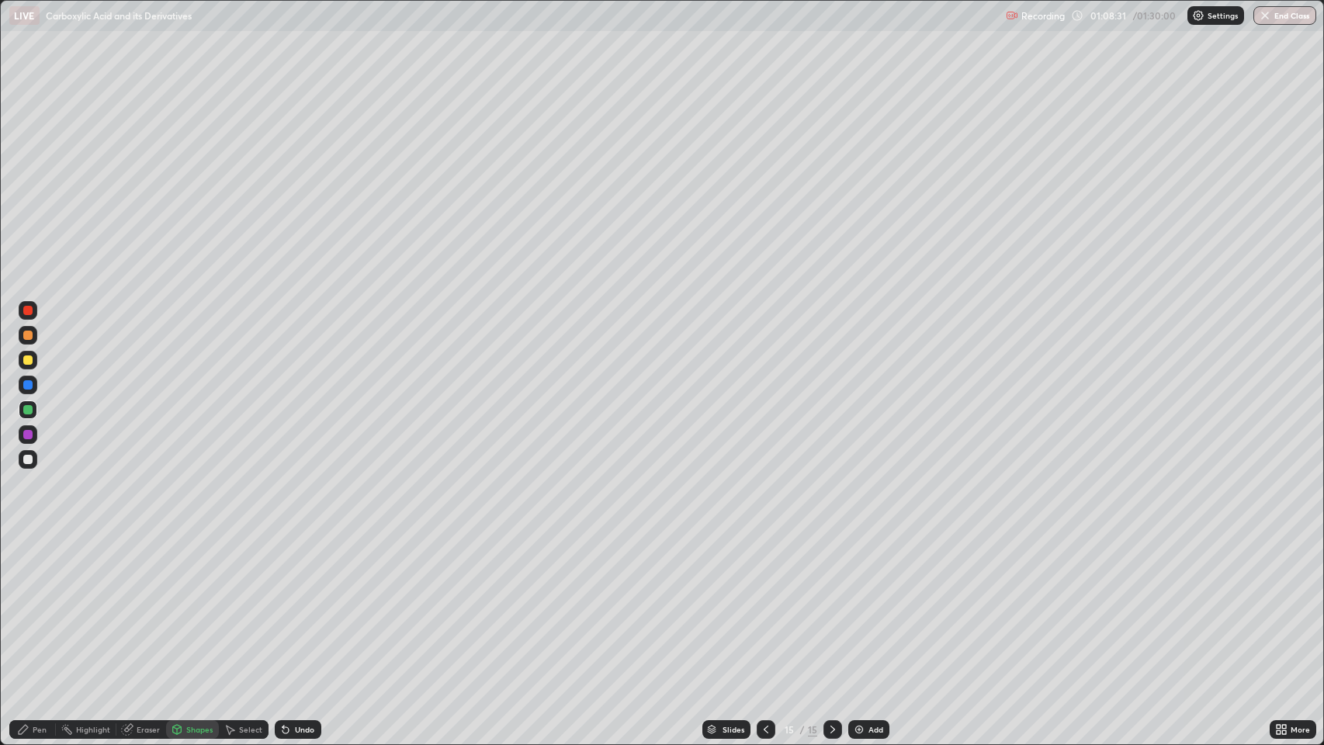
click at [198, 605] on div "Shapes" at bounding box center [199, 730] width 26 height 8
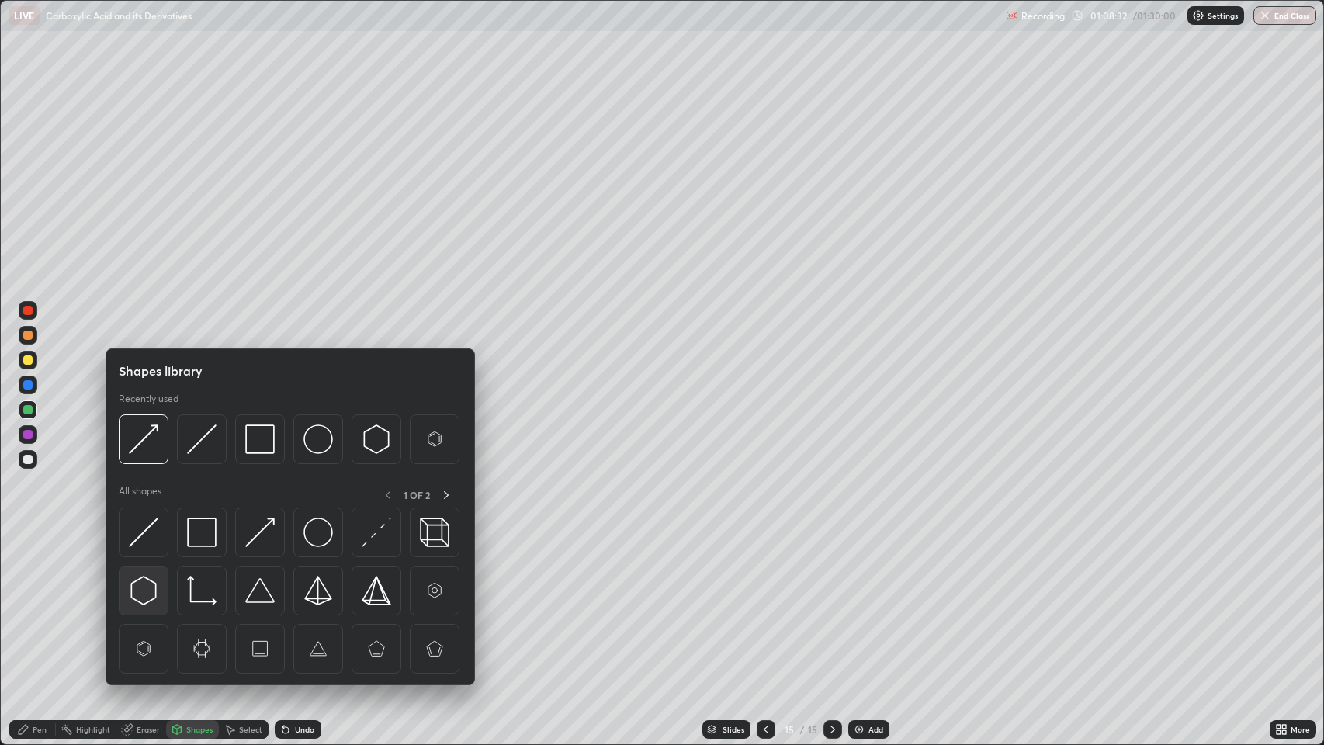
click at [146, 591] on img at bounding box center [143, 590] width 29 height 29
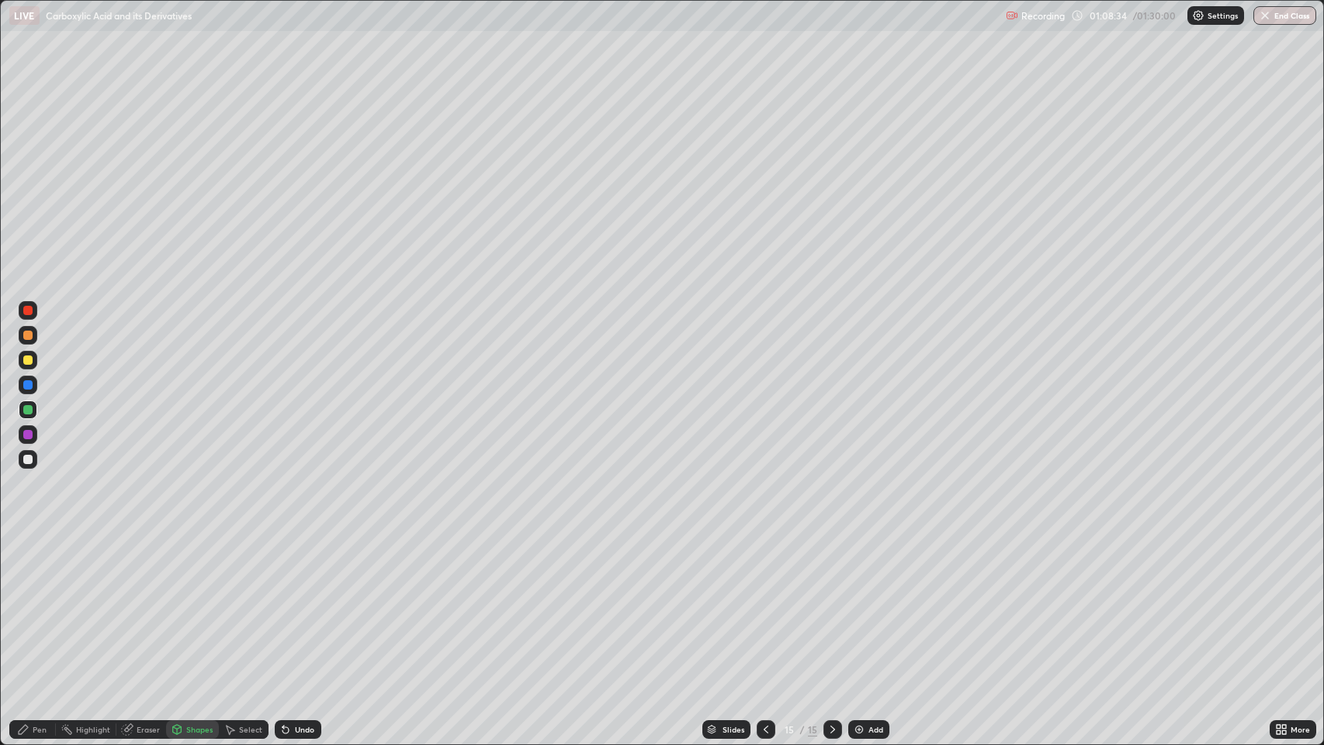
click at [30, 605] on div "Pen" at bounding box center [32, 729] width 47 height 19
click at [765, 605] on icon at bounding box center [766, 730] width 12 height 12
click at [831, 605] on icon at bounding box center [833, 730] width 12 height 12
click at [28, 357] on div at bounding box center [27, 360] width 9 height 9
click at [304, 605] on div "Undo" at bounding box center [304, 730] width 19 height 8
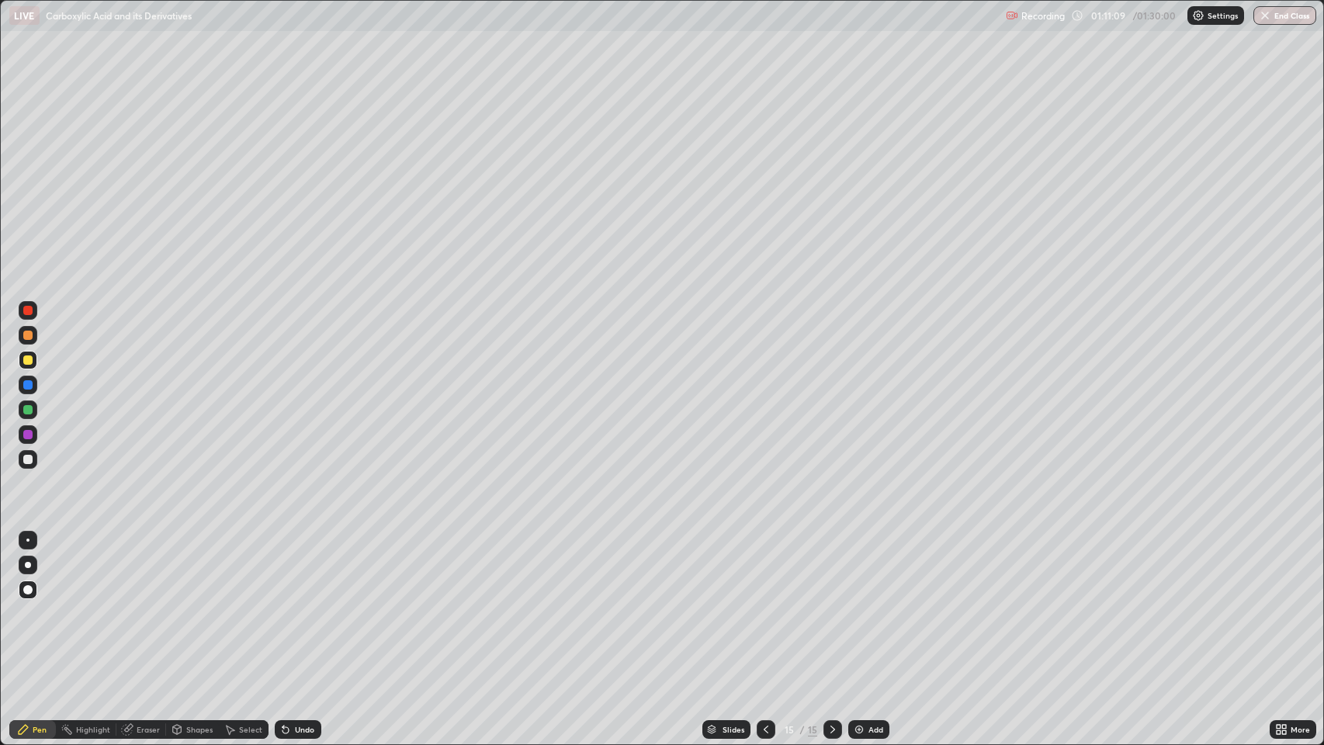
click at [300, 605] on div "Undo" at bounding box center [304, 730] width 19 height 8
click at [296, 605] on div "Undo" at bounding box center [304, 730] width 19 height 8
click at [294, 605] on div "Undo" at bounding box center [298, 729] width 47 height 19
click at [295, 605] on div "Undo" at bounding box center [304, 730] width 19 height 8
click at [295, 605] on div "Undo" at bounding box center [298, 729] width 47 height 19
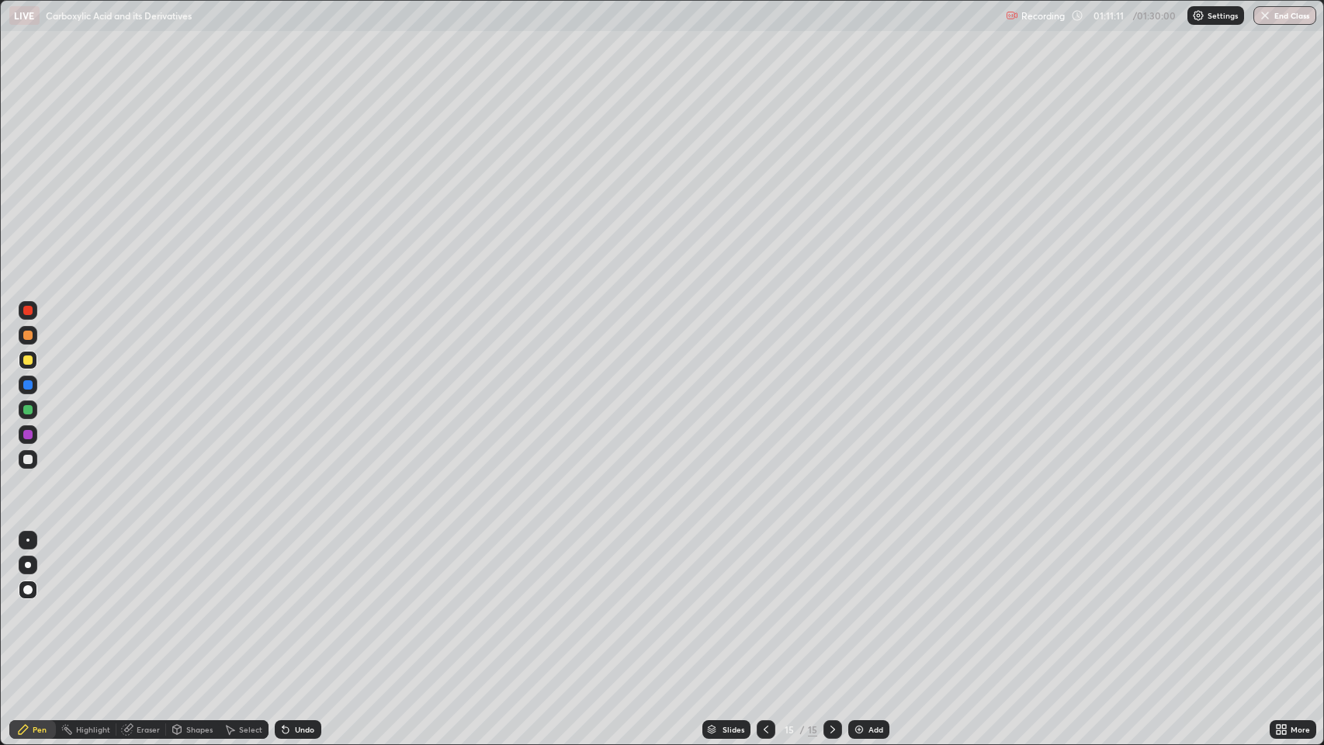
click at [296, 605] on div "Undo" at bounding box center [298, 729] width 47 height 19
click at [298, 605] on div "Undo" at bounding box center [304, 730] width 19 height 8
click at [300, 605] on div "Undo" at bounding box center [298, 729] width 47 height 19
click at [293, 605] on div "Undo" at bounding box center [295, 729] width 53 height 31
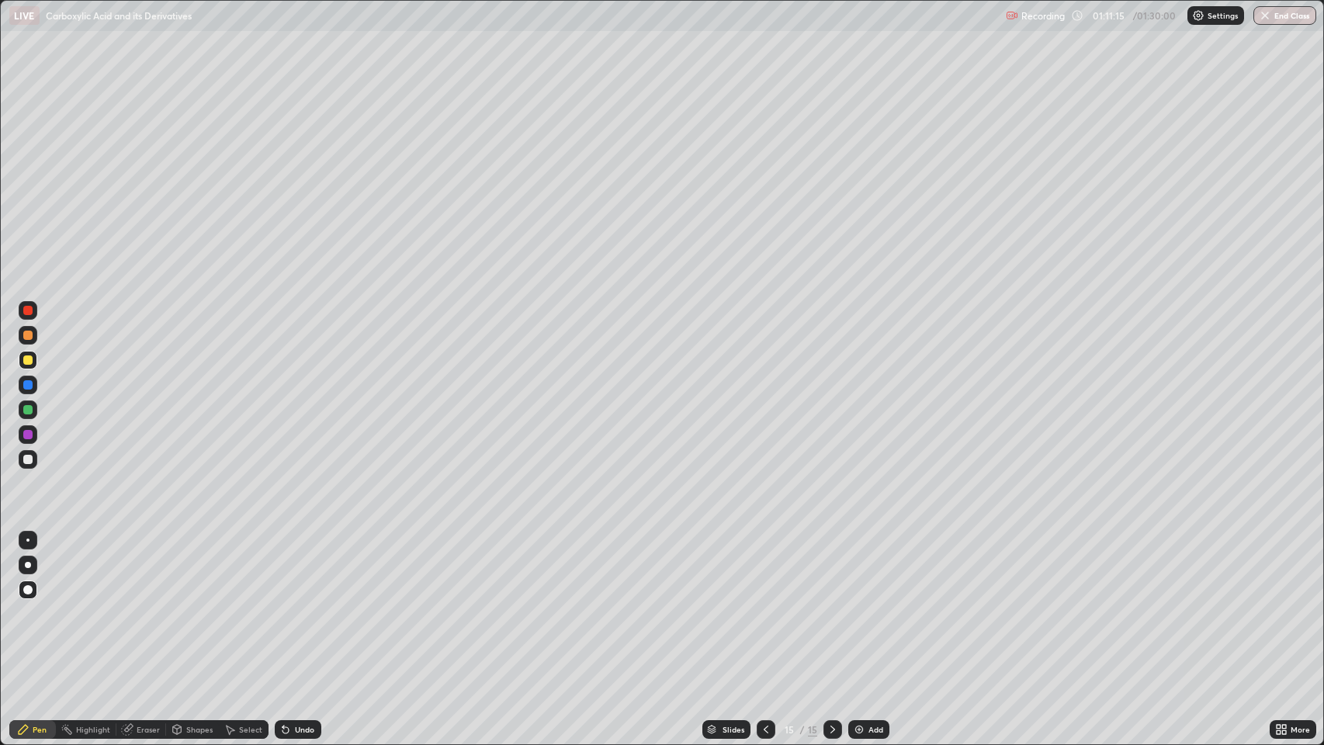
click at [312, 605] on div "Undo" at bounding box center [304, 730] width 19 height 8
click at [308, 605] on div "Undo" at bounding box center [304, 730] width 19 height 8
click at [304, 605] on div "Undo" at bounding box center [304, 730] width 19 height 8
click at [865, 605] on div "Add" at bounding box center [869, 729] width 41 height 19
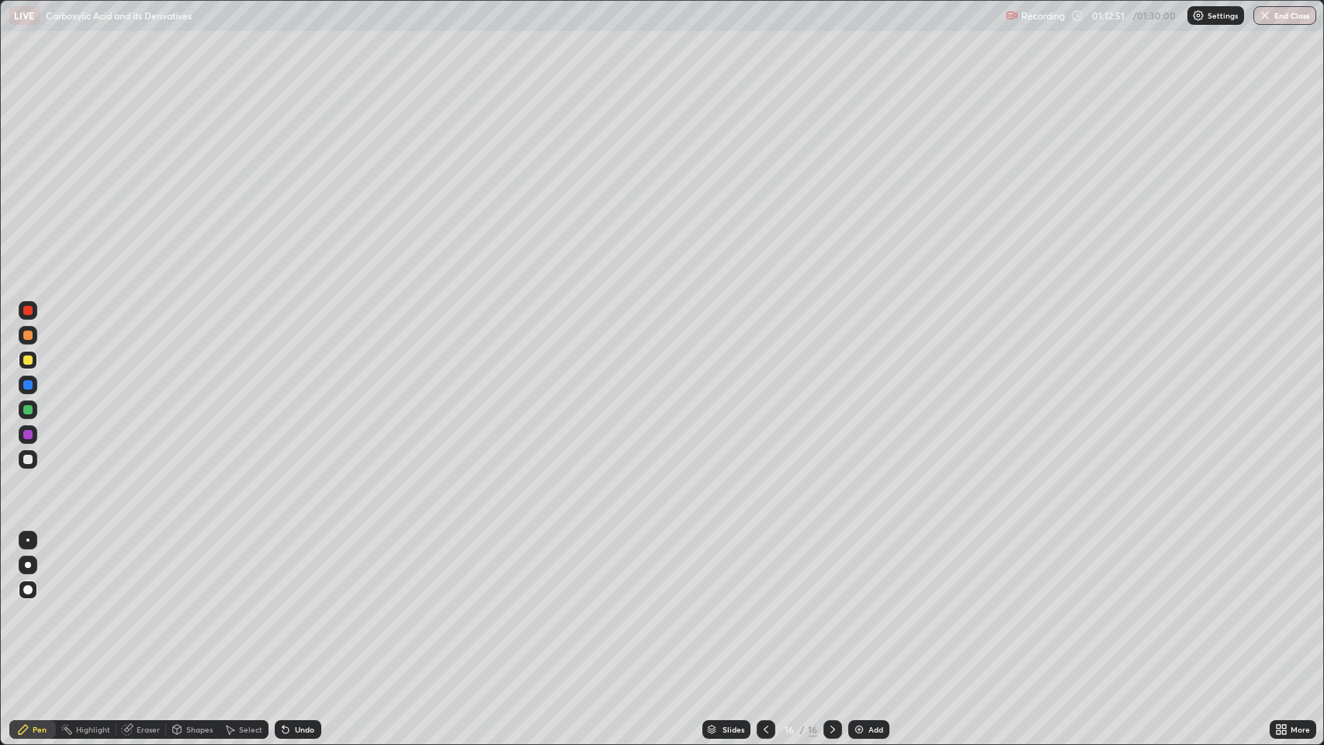
click at [197, 605] on div "Shapes" at bounding box center [199, 730] width 26 height 8
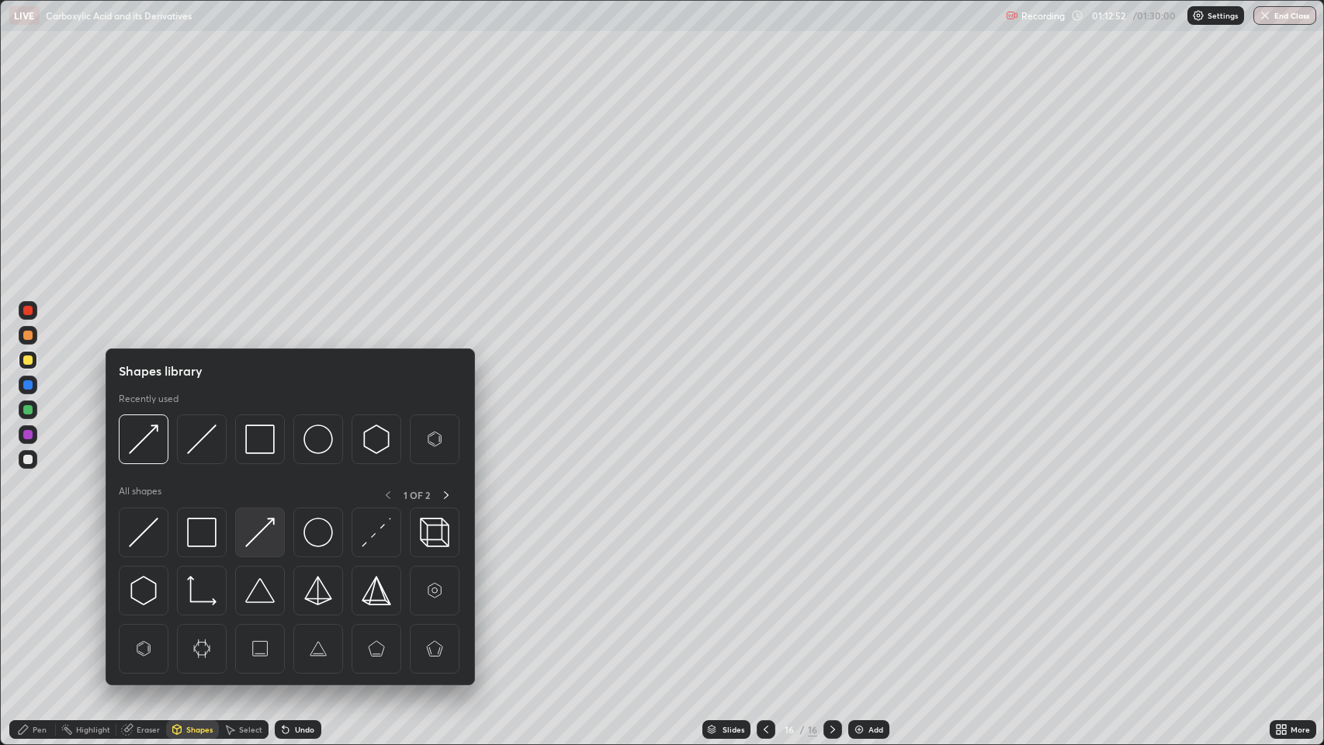
click at [267, 523] on img at bounding box center [259, 532] width 29 height 29
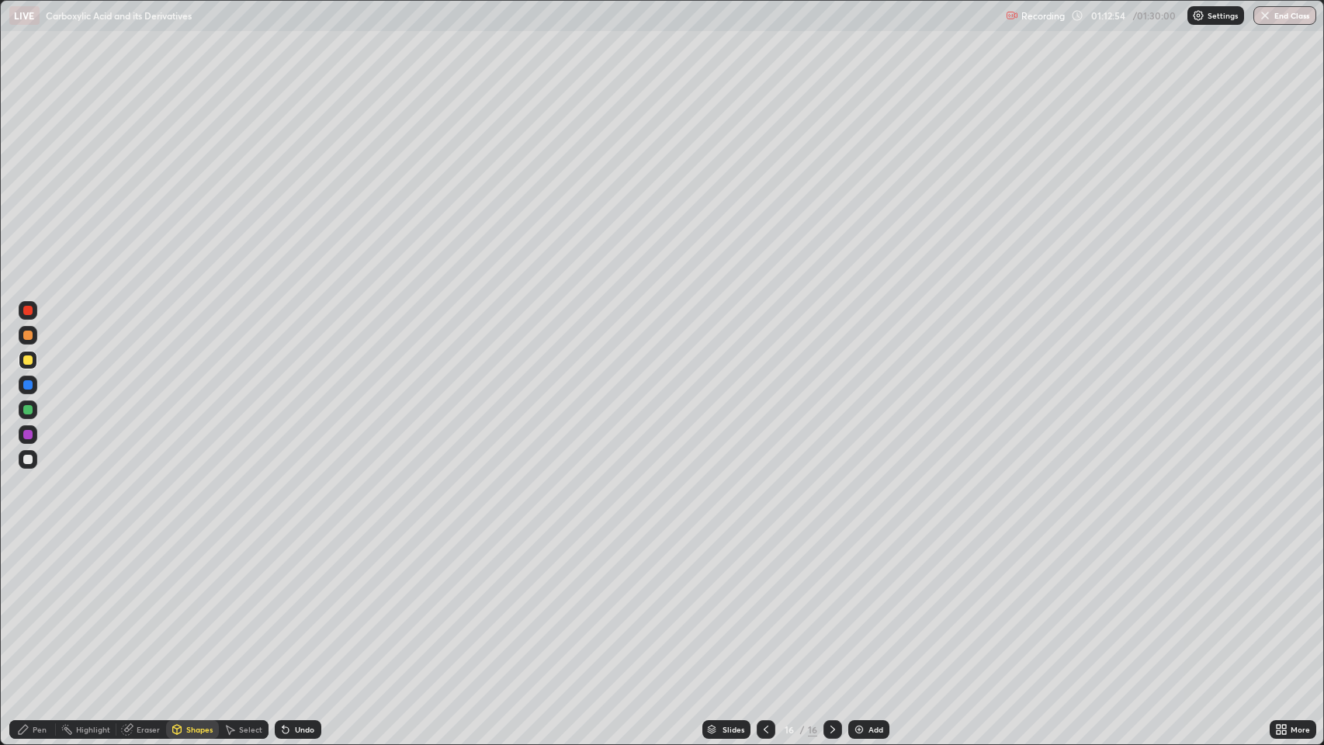
click at [198, 605] on div "Shapes" at bounding box center [199, 730] width 26 height 8
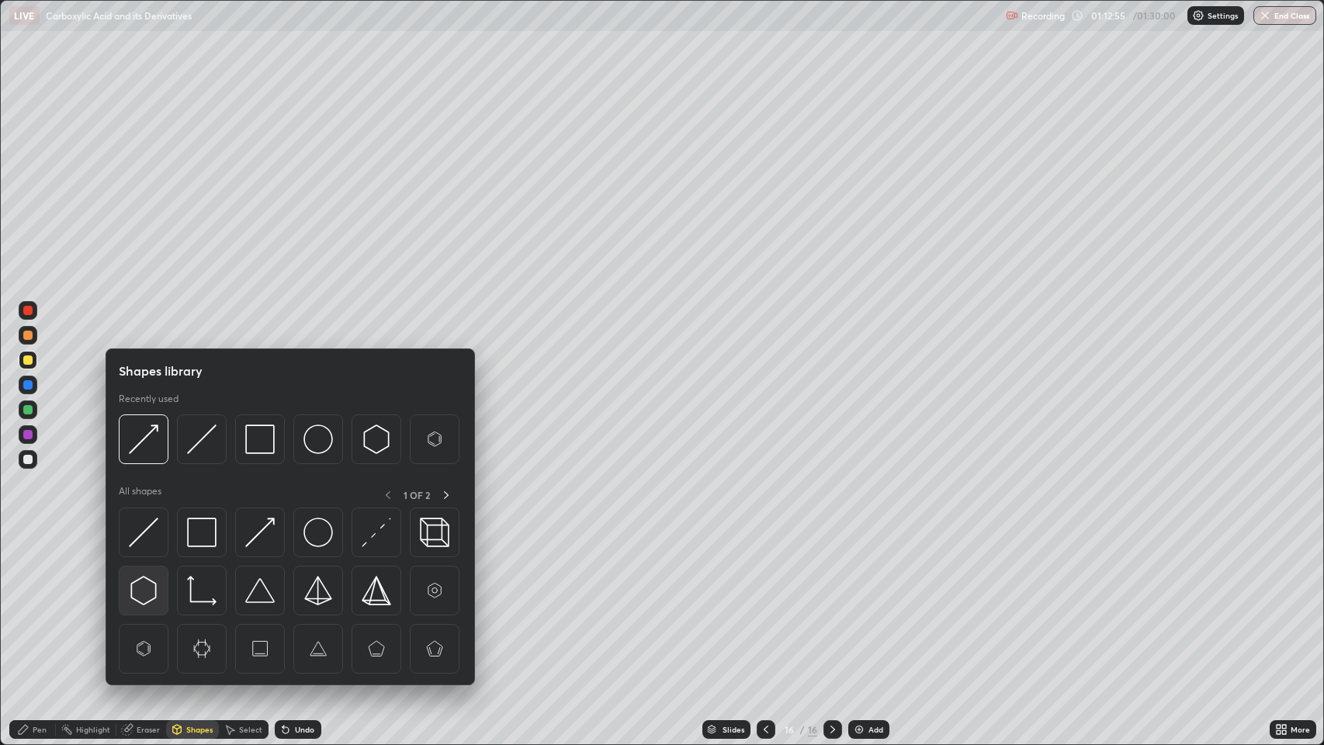
click at [148, 594] on img at bounding box center [143, 590] width 29 height 29
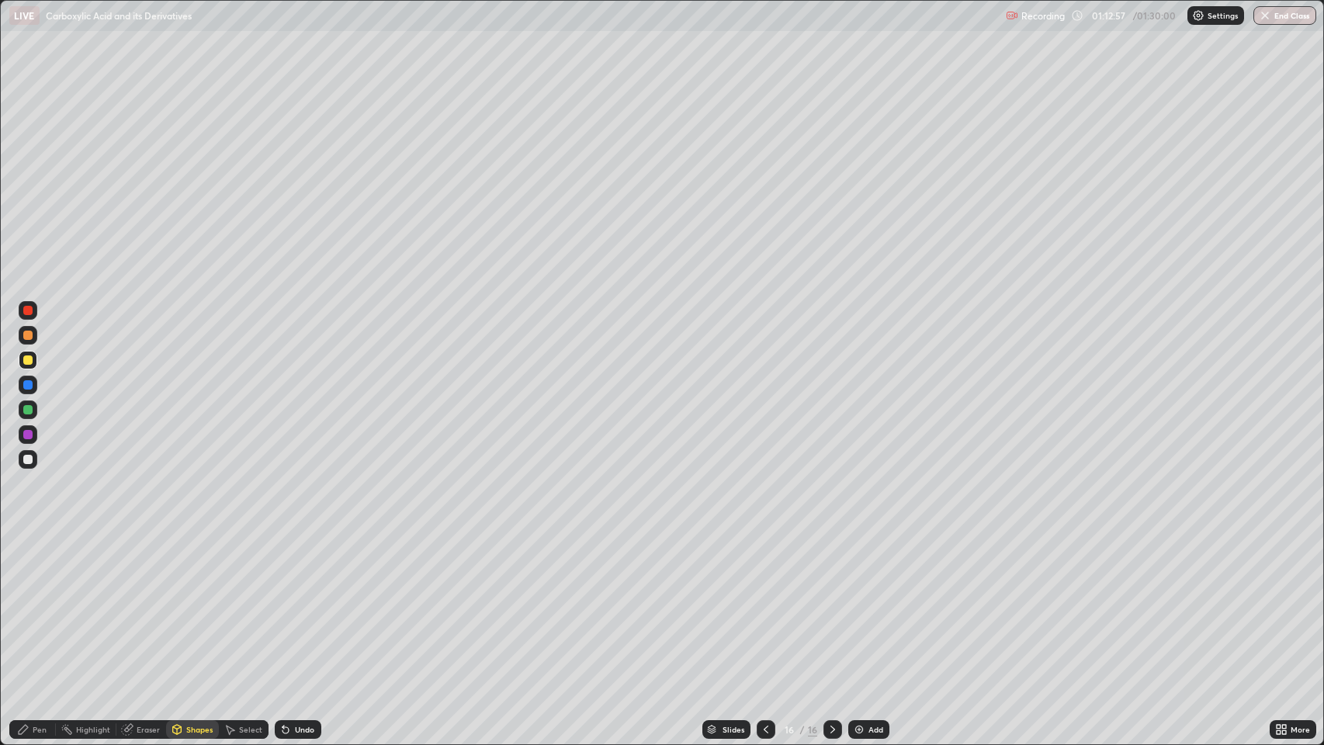
click at [28, 605] on icon at bounding box center [23, 730] width 12 height 12
click at [298, 605] on div "Undo" at bounding box center [304, 730] width 19 height 8
click at [862, 605] on img at bounding box center [859, 730] width 12 height 12
click at [760, 605] on div at bounding box center [766, 729] width 19 height 19
click at [25, 411] on div at bounding box center [27, 409] width 9 height 9
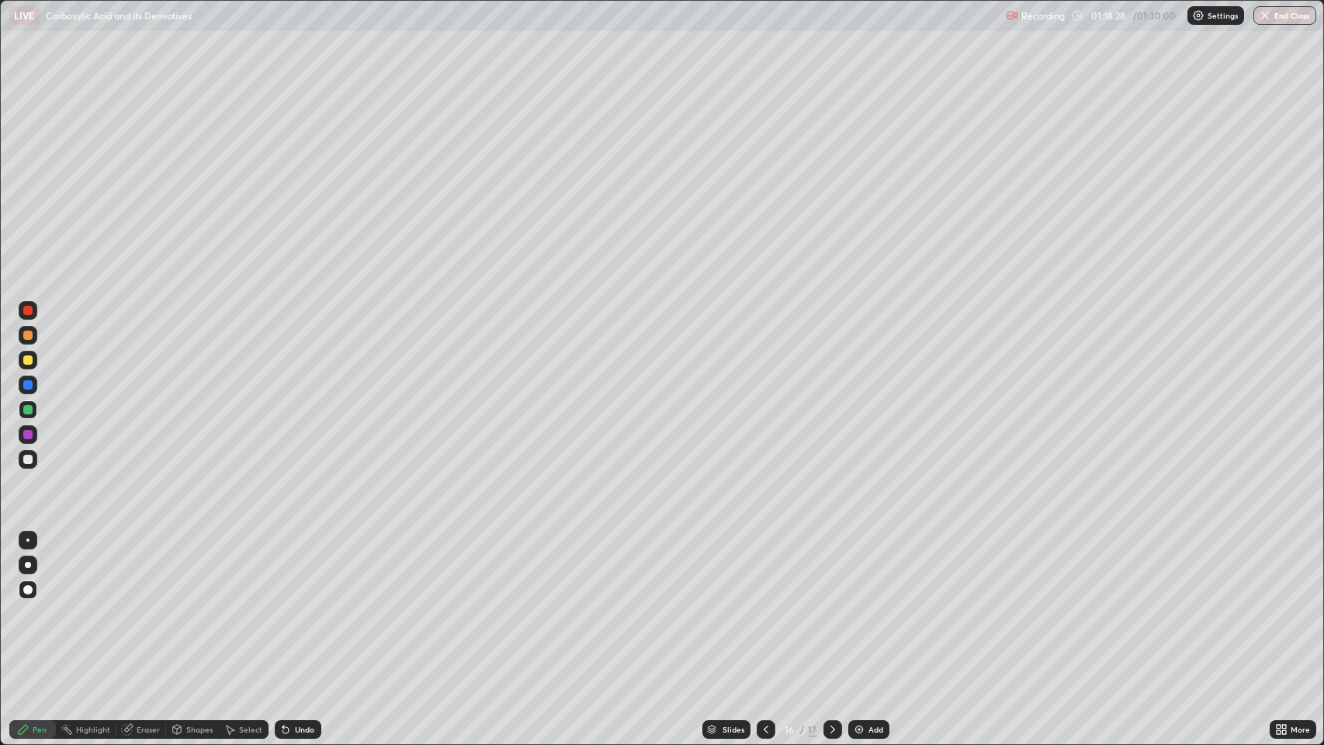
click at [152, 605] on div "Eraser" at bounding box center [148, 730] width 23 height 8
click at [38, 605] on div "Pen" at bounding box center [40, 730] width 14 height 8
click at [828, 605] on icon at bounding box center [833, 730] width 12 height 12
click at [39, 605] on div "Pen" at bounding box center [40, 730] width 14 height 8
click at [45, 605] on div "Pen" at bounding box center [40, 730] width 14 height 8
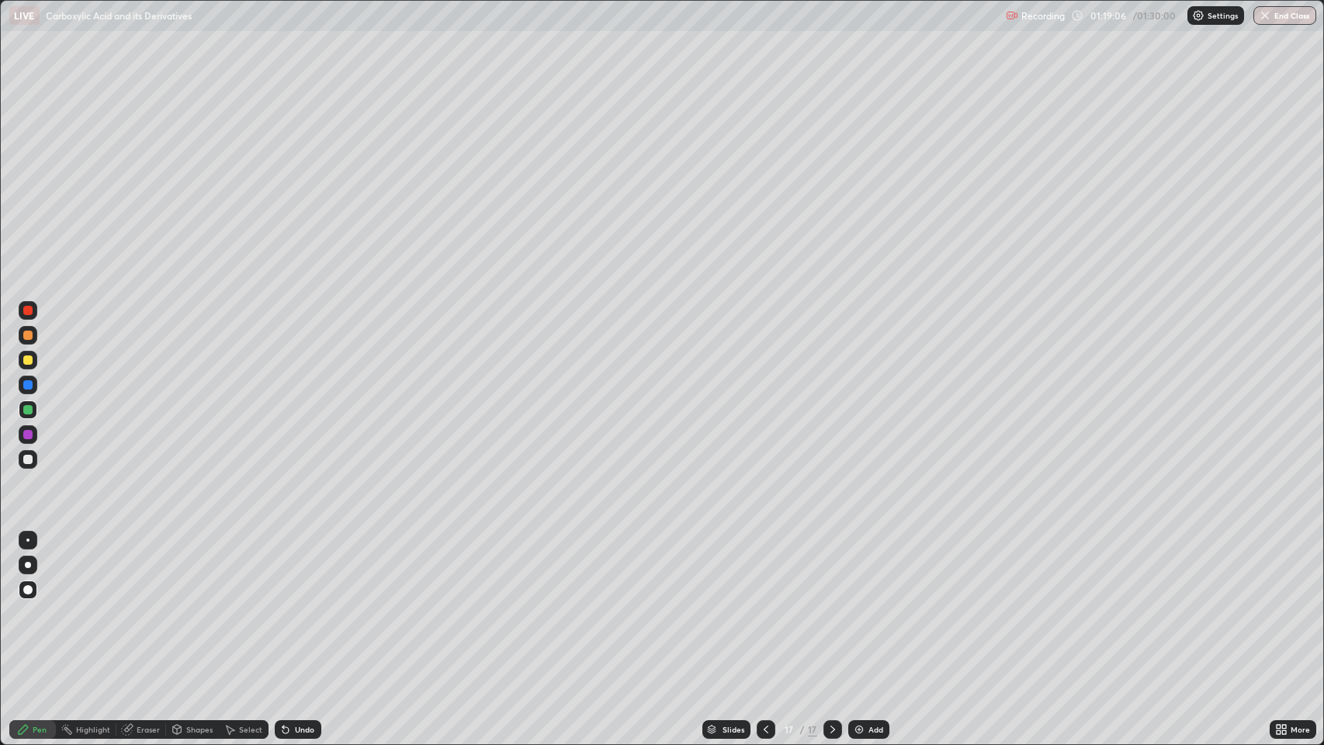
click at [137, 605] on div "Eraser" at bounding box center [148, 730] width 23 height 8
click at [40, 605] on div "Pen" at bounding box center [40, 730] width 14 height 8
click at [31, 360] on div at bounding box center [27, 360] width 9 height 9
click at [28, 311] on div at bounding box center [27, 310] width 9 height 9
click at [27, 411] on div at bounding box center [27, 409] width 9 height 9
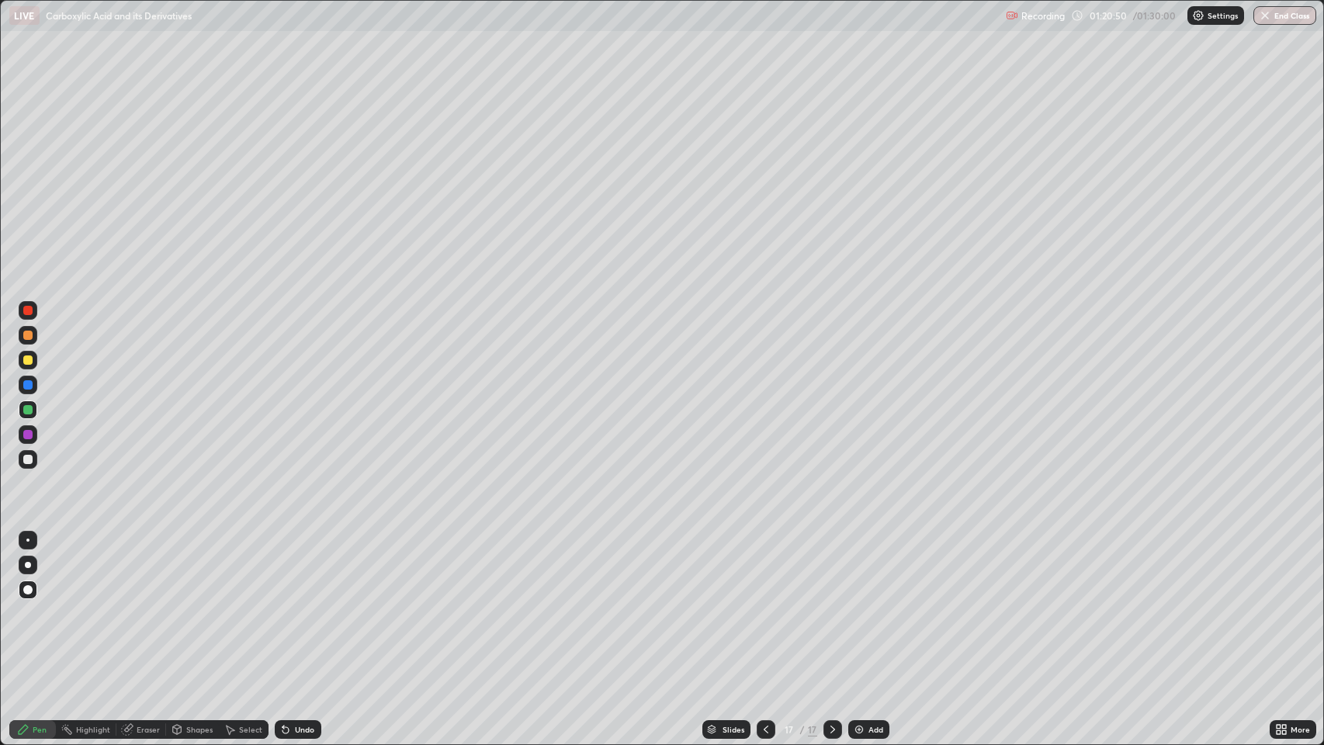
click at [284, 605] on icon at bounding box center [286, 730] width 6 height 6
click at [293, 605] on div "Undo" at bounding box center [298, 729] width 47 height 19
click at [284, 605] on icon at bounding box center [286, 730] width 6 height 6
click at [297, 605] on div "Undo" at bounding box center [298, 729] width 47 height 19
click at [299, 605] on div "Undo" at bounding box center [298, 729] width 47 height 19
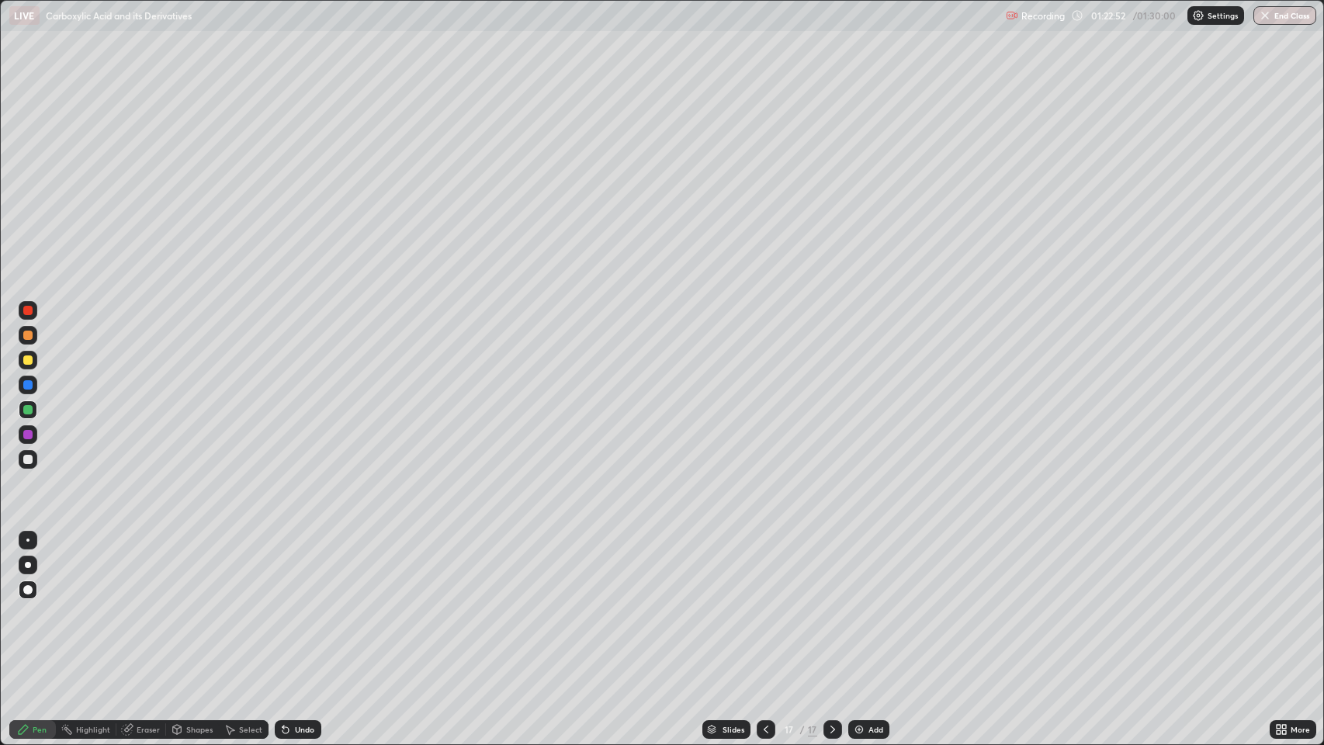
click at [311, 605] on div "Undo" at bounding box center [304, 730] width 19 height 8
click at [28, 434] on div at bounding box center [27, 434] width 9 height 9
click at [298, 605] on div "Undo" at bounding box center [304, 730] width 19 height 8
click at [292, 605] on div "Undo" at bounding box center [298, 729] width 47 height 19
click at [1290, 13] on button "End Class" at bounding box center [1285, 15] width 61 height 19
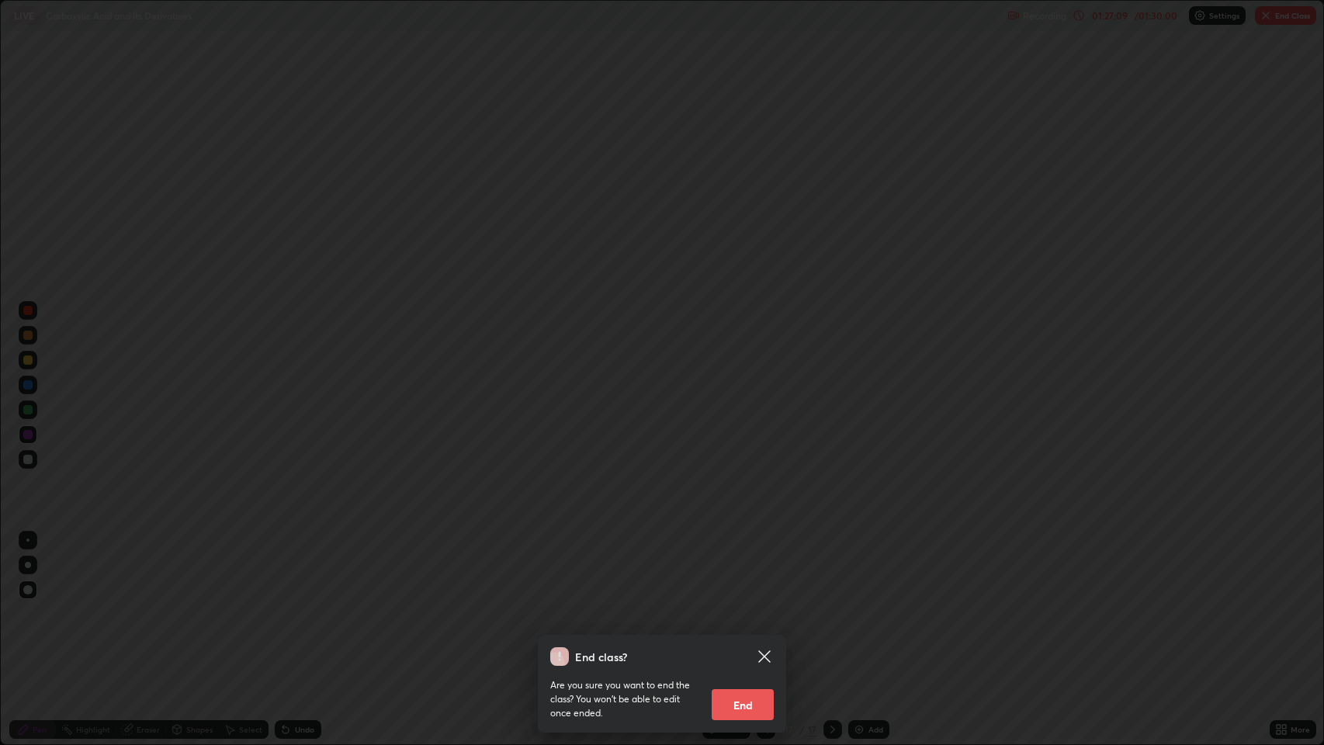
click at [751, 605] on button "End" at bounding box center [743, 704] width 62 height 31
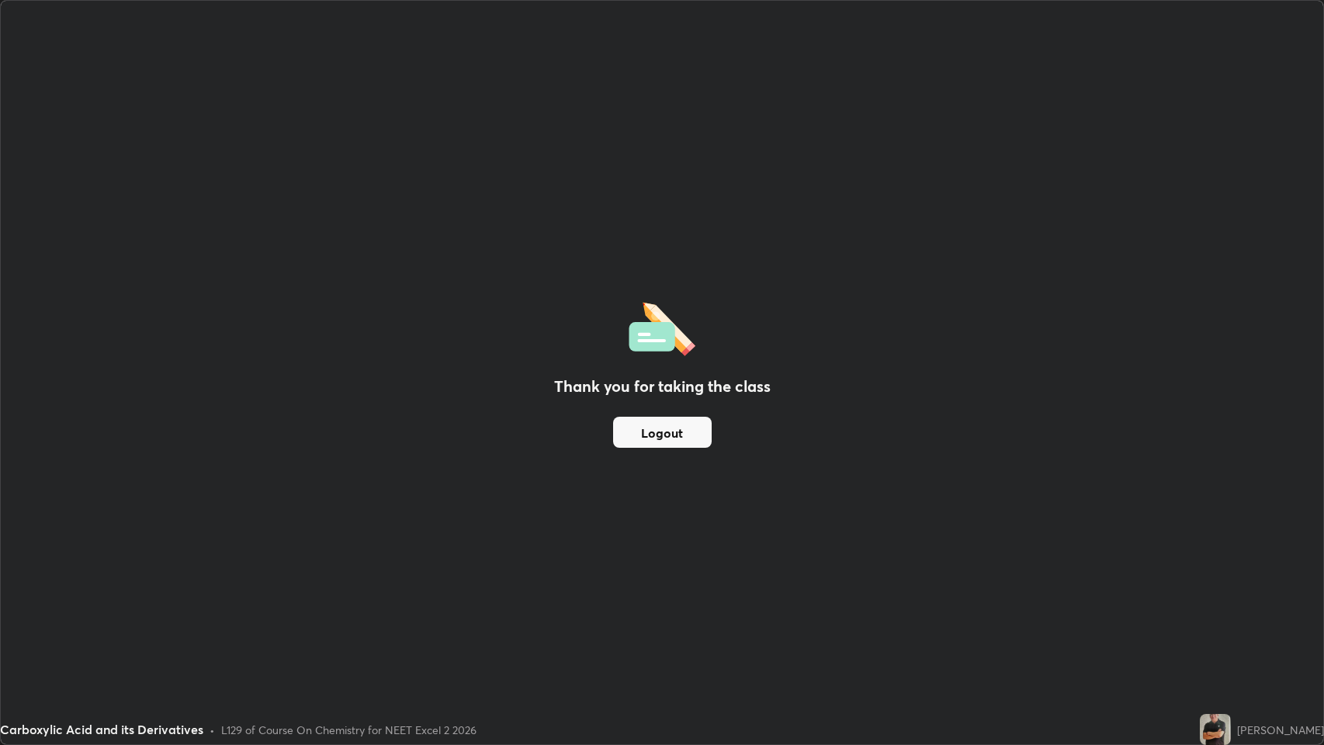
click at [699, 422] on button "Logout" at bounding box center [662, 432] width 99 height 31
